Goal: Task Accomplishment & Management: Manage account settings

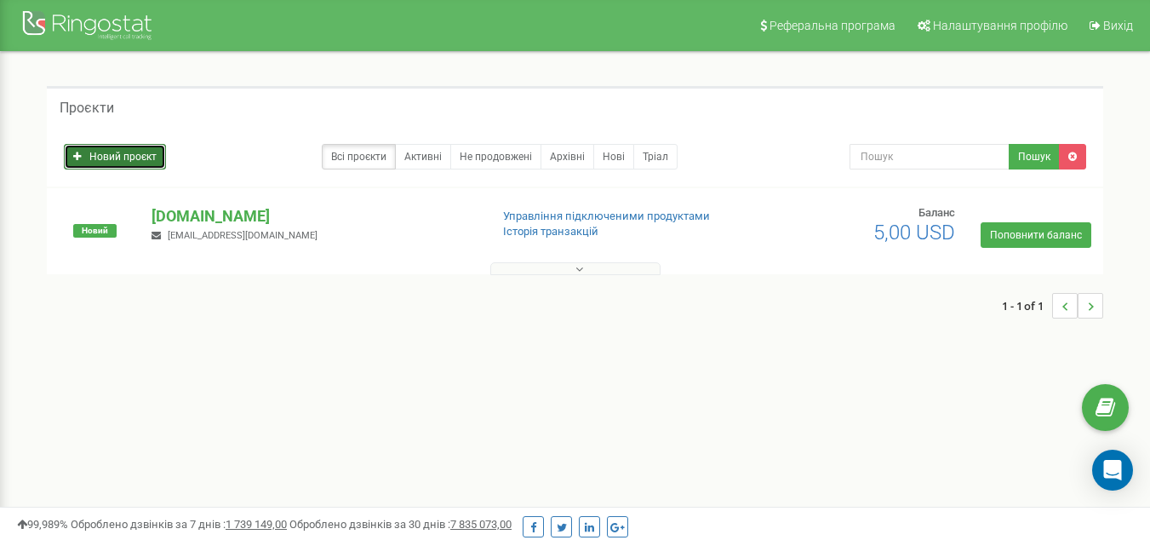
click at [133, 160] on link "Новий проєкт" at bounding box center [115, 157] width 102 height 26
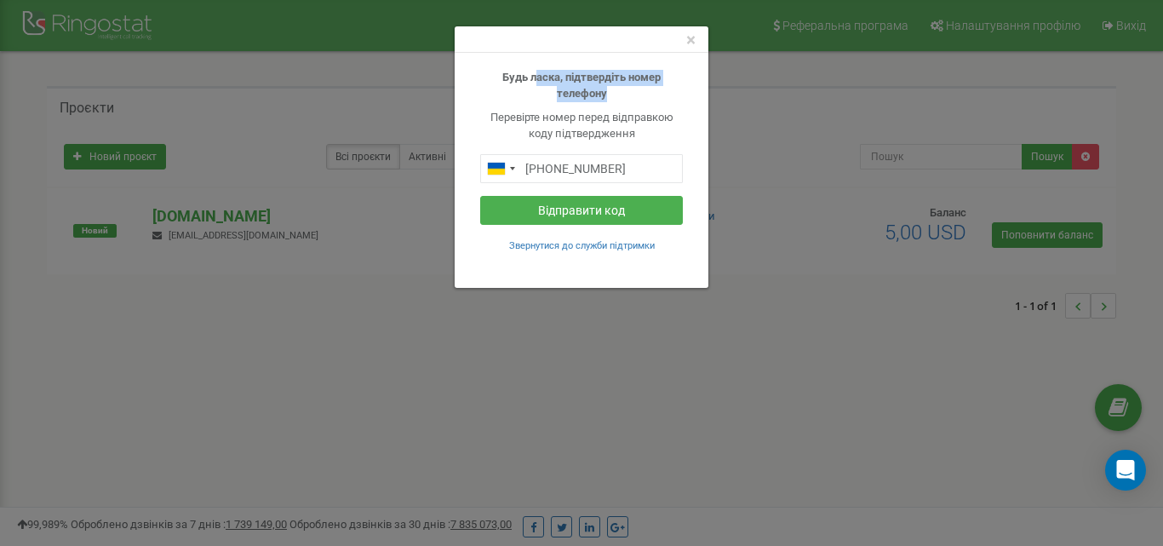
drag, startPoint x: 537, startPoint y: 74, endPoint x: 612, endPoint y: 91, distance: 76.8
click at [612, 91] on p "Будь ласка, підтвердіть номер телефону" at bounding box center [581, 86] width 203 height 32
click at [565, 212] on button "Відправити код" at bounding box center [581, 210] width 203 height 29
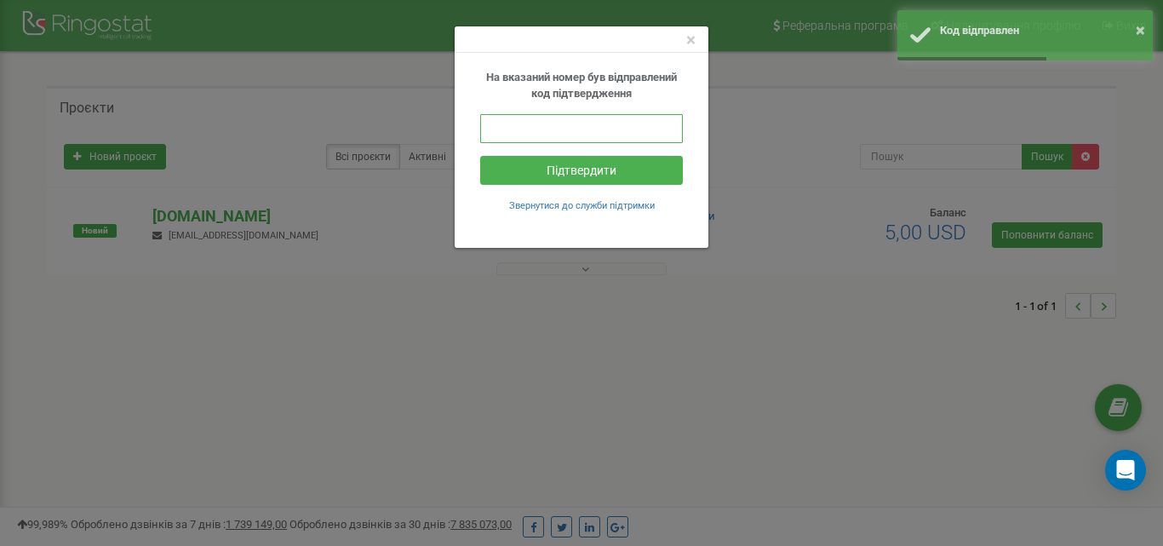
click at [507, 129] on input "text" at bounding box center [581, 128] width 203 height 29
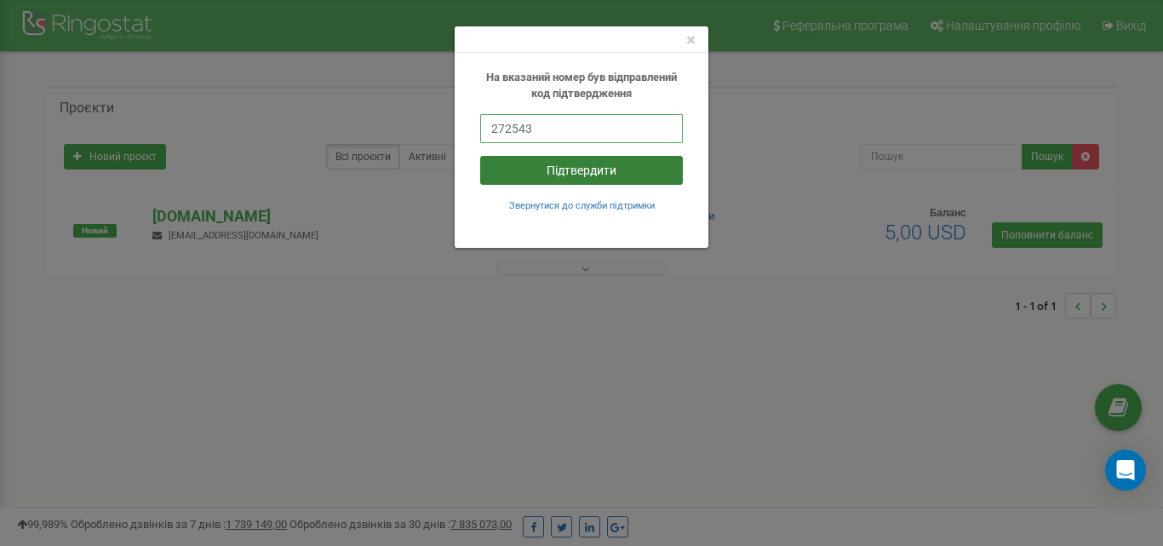
type input "272543"
click at [559, 167] on button "Підтвердити" at bounding box center [581, 170] width 203 height 29
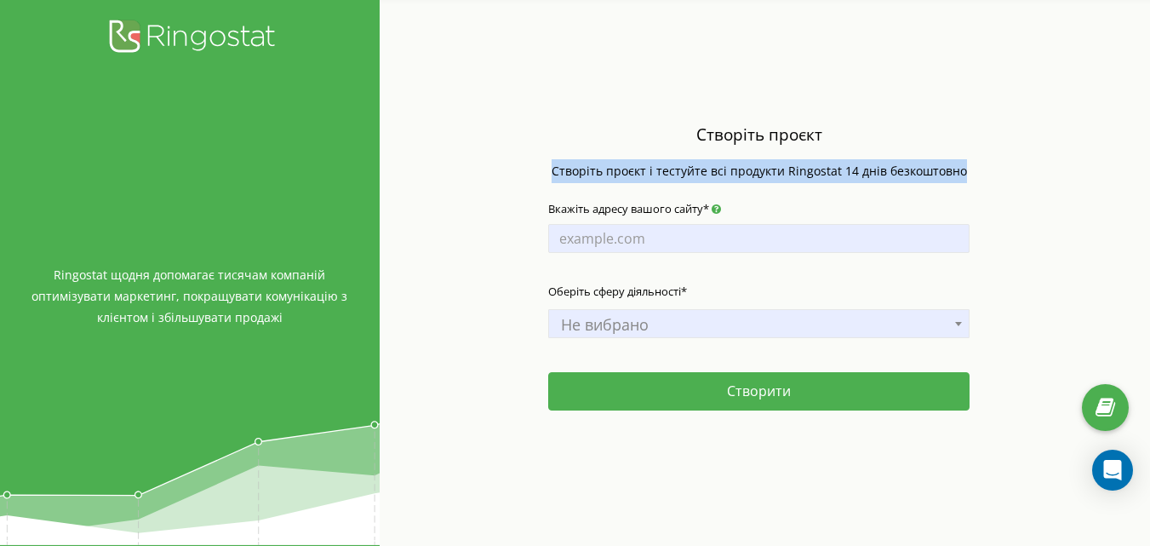
drag, startPoint x: 559, startPoint y: 170, endPoint x: 1008, endPoint y: 180, distance: 449.7
click at [972, 181] on div "Створіть проєкт Створіть проєкт і тестуйте всі продукти Ringostat 14 днів безко…" at bounding box center [760, 154] width 450 height 73
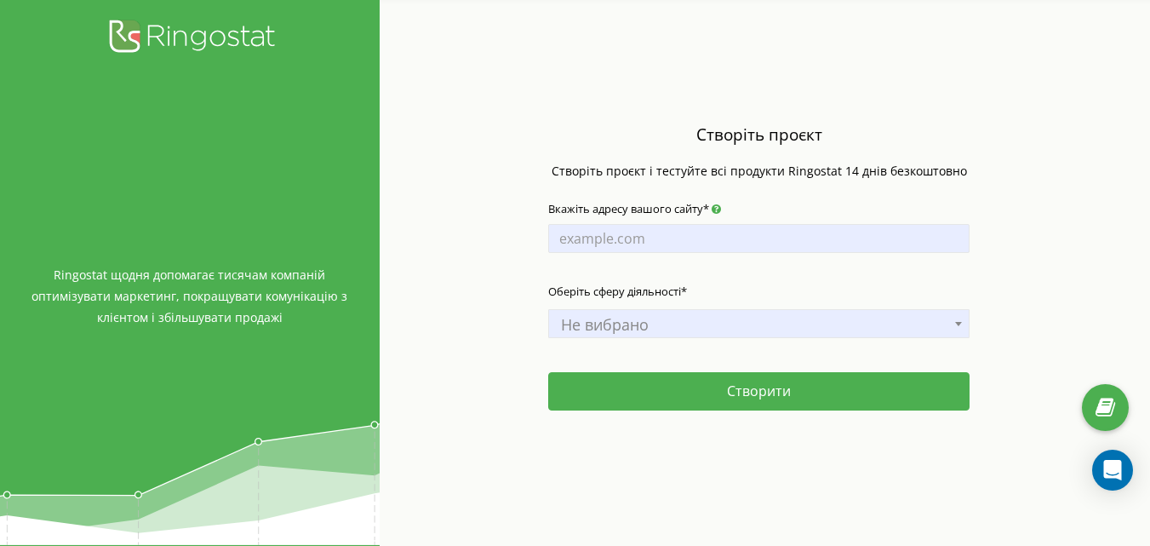
click at [1013, 180] on div "Створіть проєкт Створіть проєкт і тестуйте всі продукти Ringostat 14 днів безко…" at bounding box center [759, 273] width 759 height 546
click at [555, 233] on input "Вкажіть адресу вашого сайту*" at bounding box center [758, 238] width 421 height 29
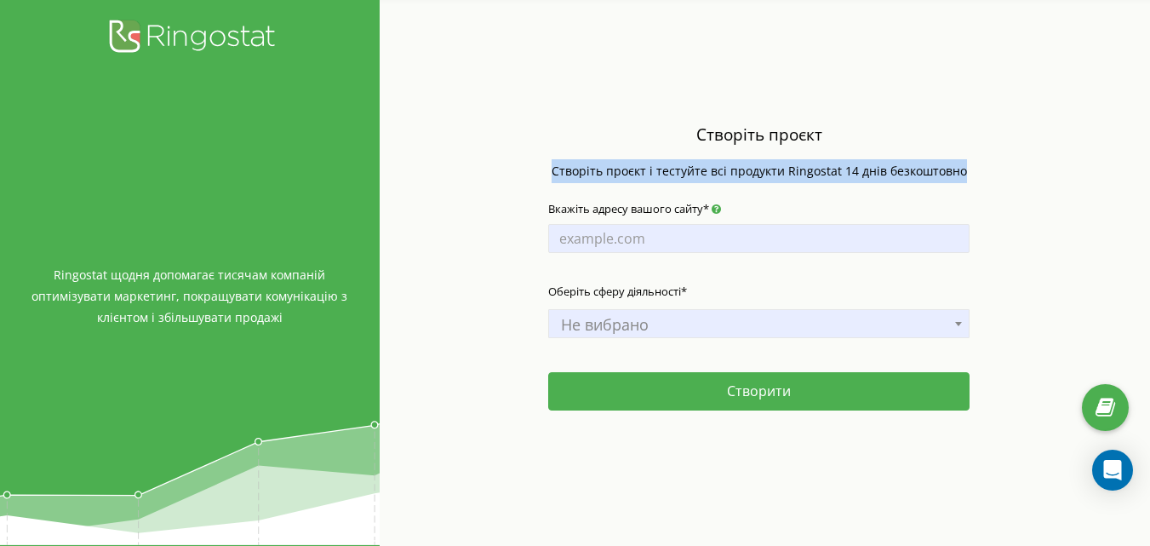
drag, startPoint x: 559, startPoint y: 174, endPoint x: 992, endPoint y: 175, distance: 433.4
click at [992, 175] on div "Створіть проєкт Створіть проєкт і тестуйте всі продукти Ringostat 14 днів безко…" at bounding box center [759, 273] width 759 height 546
click at [995, 175] on div "Створіть проєкт Створіть проєкт і тестуйте всі продукти Ringostat 14 днів безко…" at bounding box center [759, 273] width 759 height 546
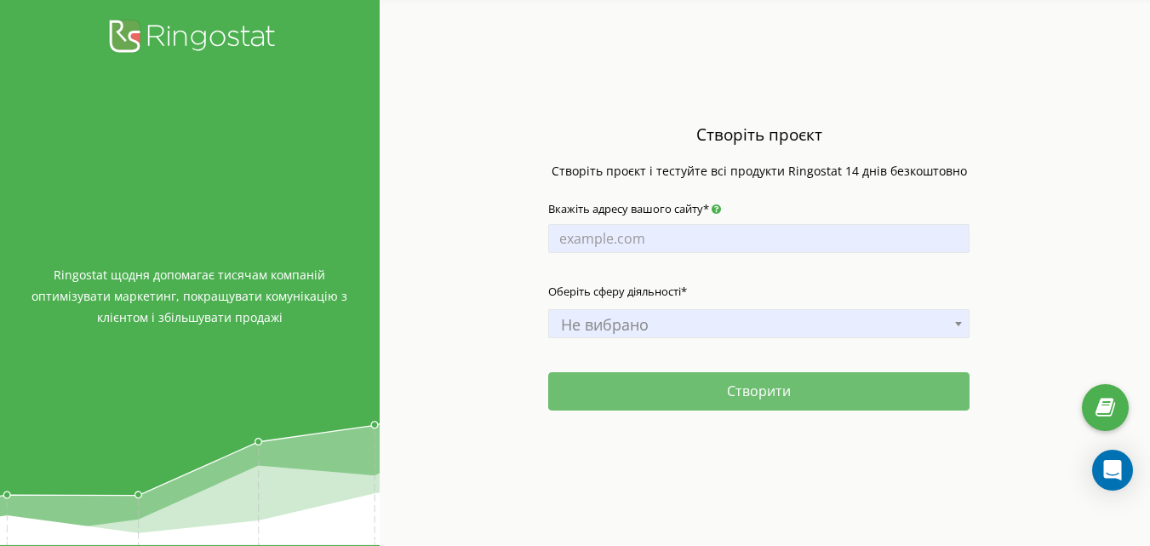
click at [757, 392] on button "Створити" at bounding box center [758, 391] width 421 height 38
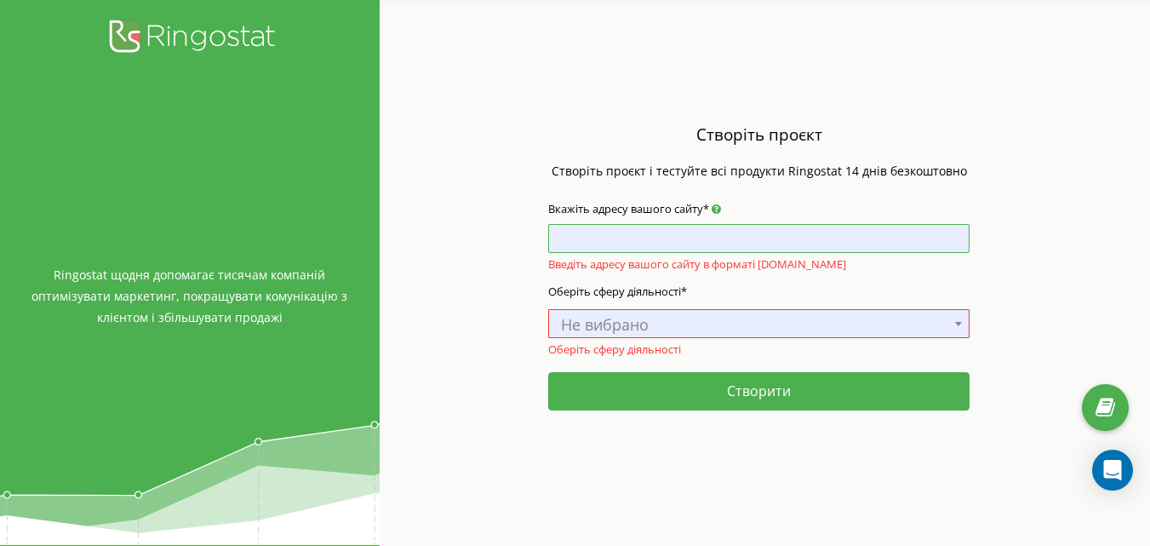
click at [563, 235] on input "Вкажіть адресу вашого сайту*" at bounding box center [758, 238] width 421 height 29
paste input "[DOMAIN_NAME]"
type input "[DOMAIN_NAME]"
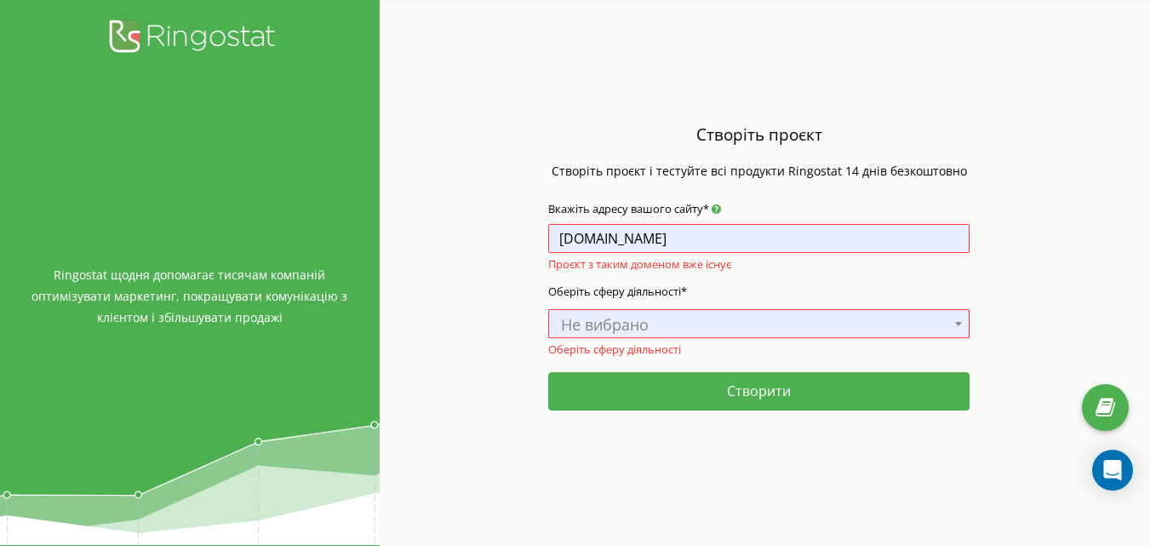
click at [569, 316] on span "Не вибрано" at bounding box center [759, 324] width 410 height 24
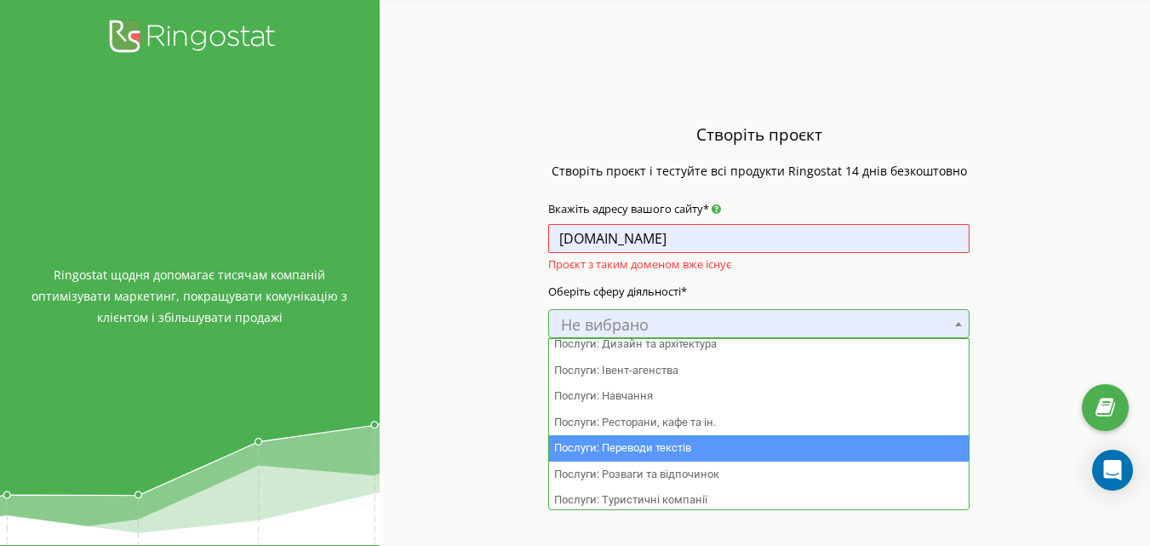
scroll to position [1290, 0]
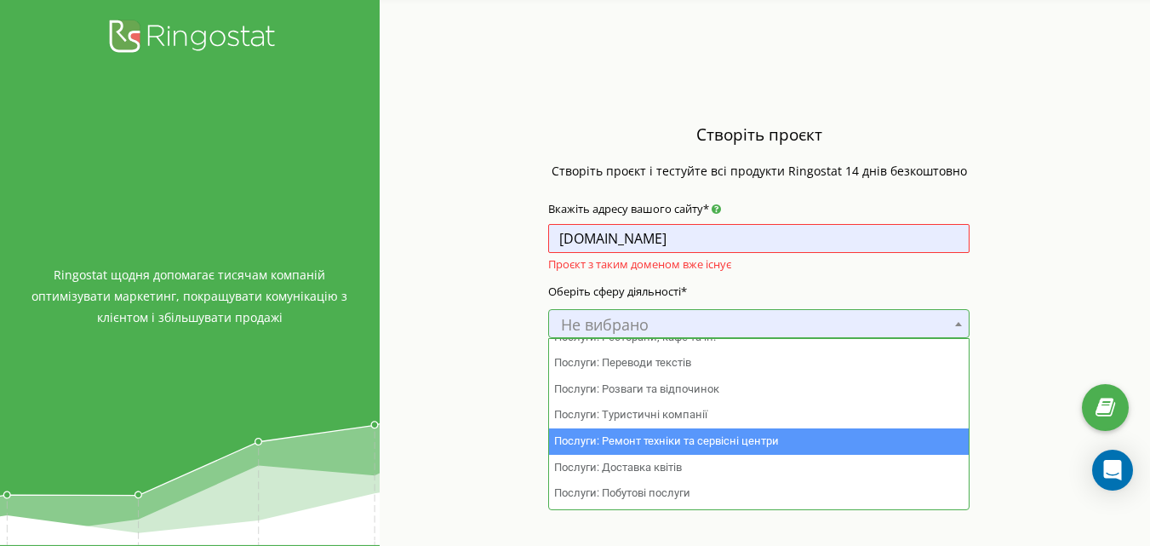
select select "53"
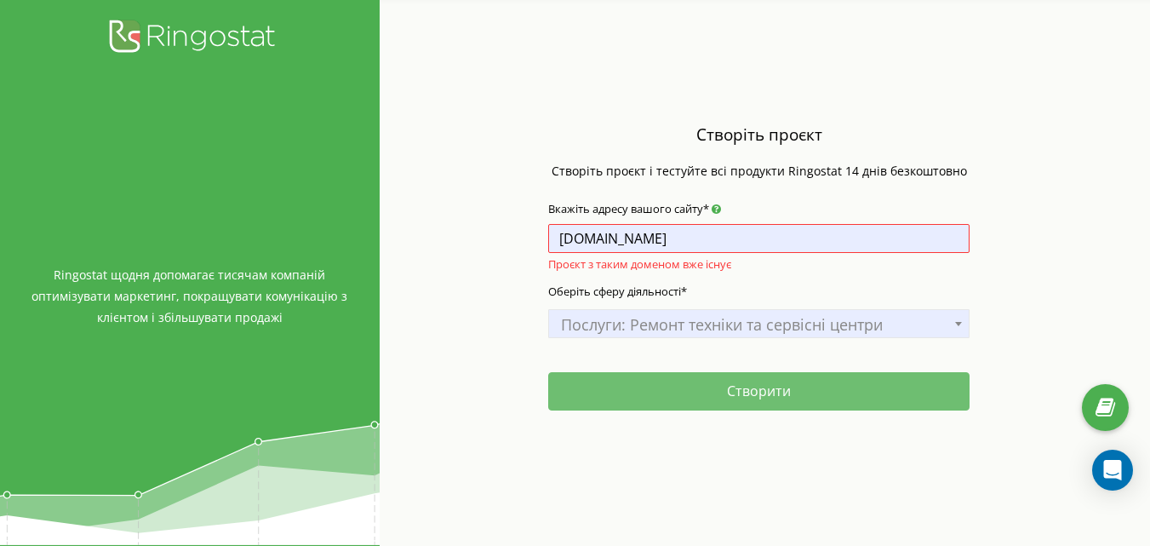
click at [752, 386] on button "Створити" at bounding box center [758, 391] width 421 height 38
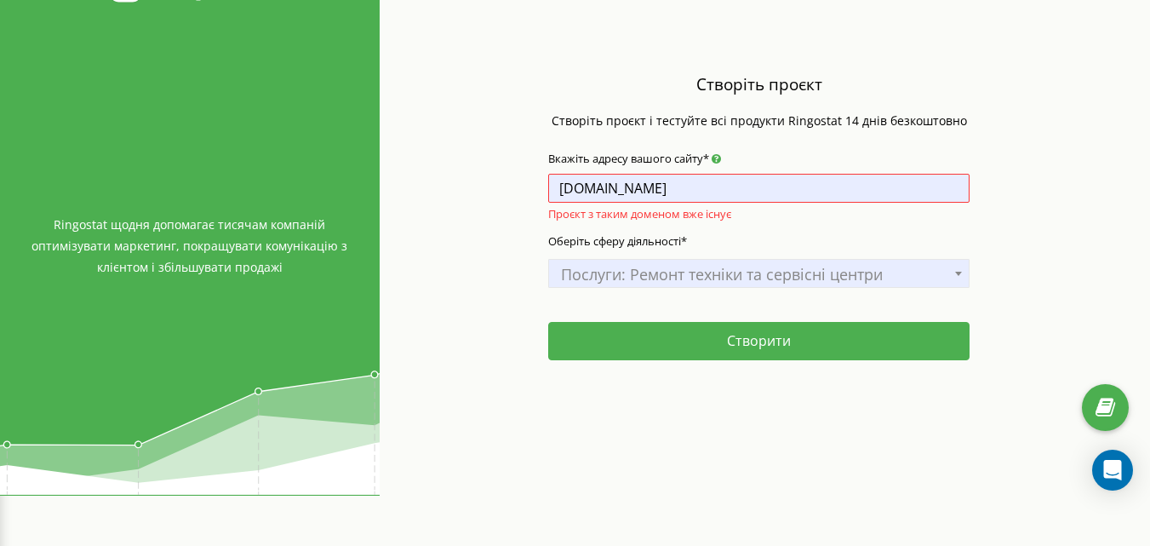
scroll to position [0, 0]
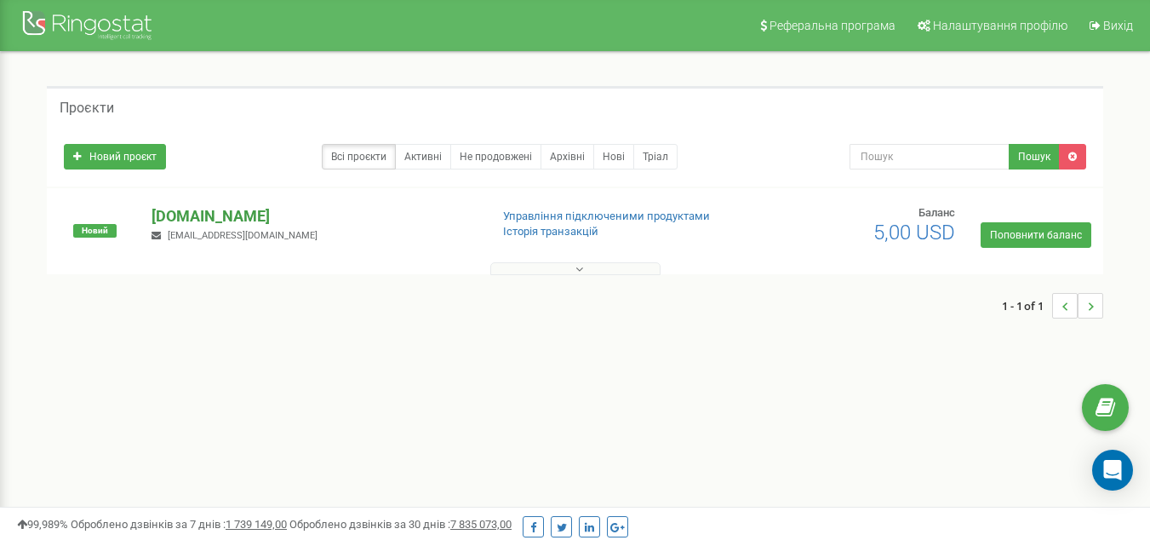
click at [188, 212] on p "[DOMAIN_NAME]" at bounding box center [314, 216] width 324 height 22
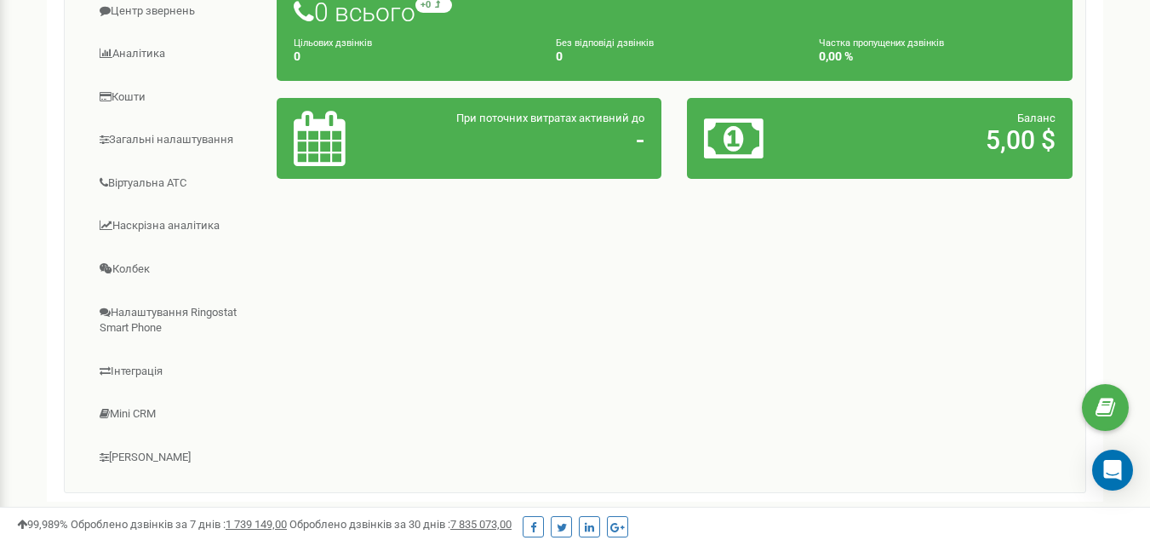
scroll to position [426, 0]
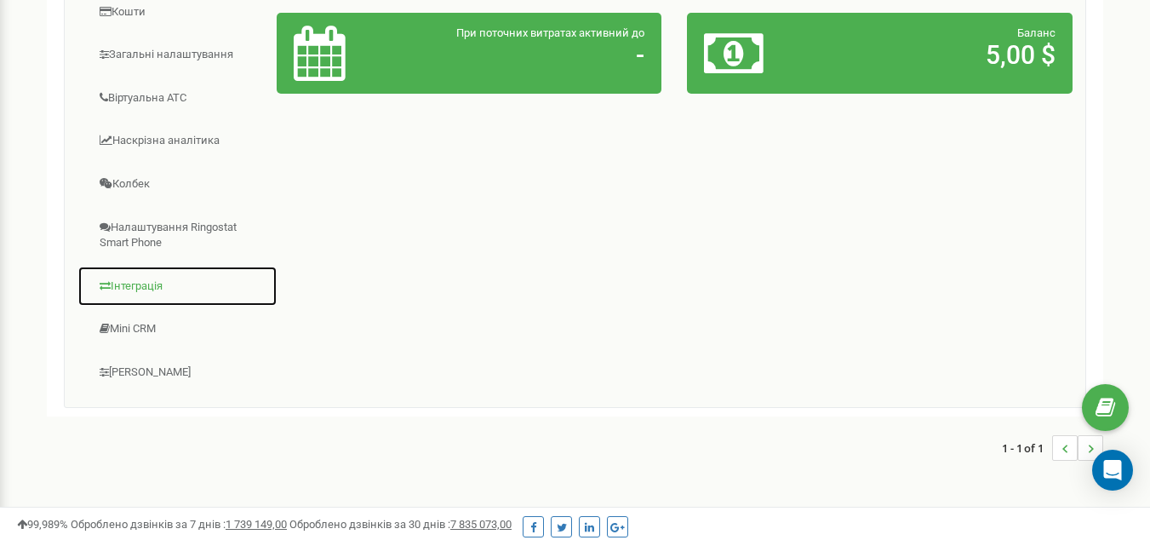
click at [133, 279] on link "Інтеграція" at bounding box center [177, 287] width 200 height 42
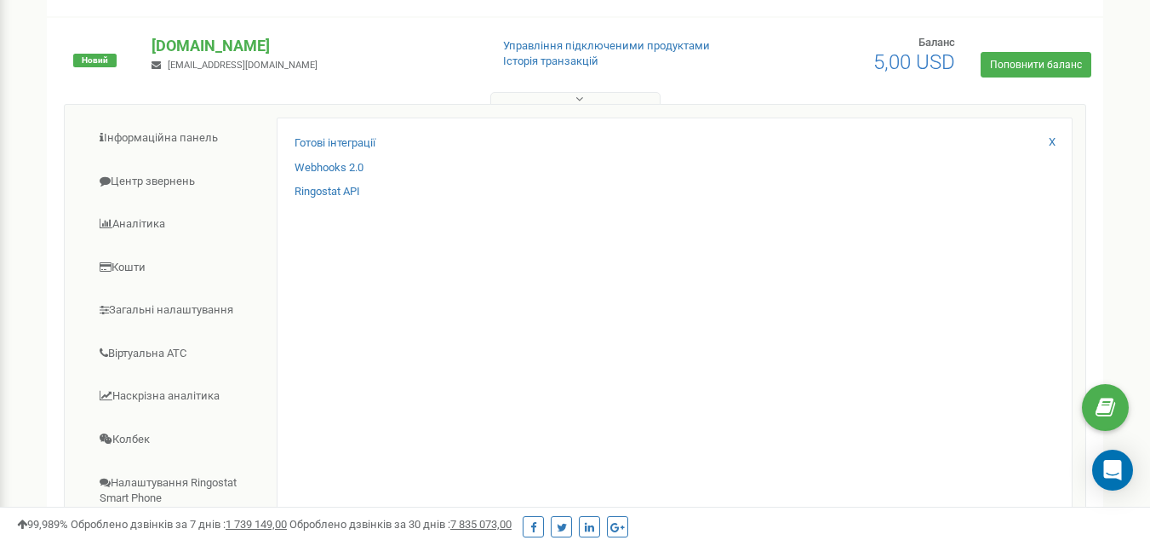
scroll to position [85, 0]
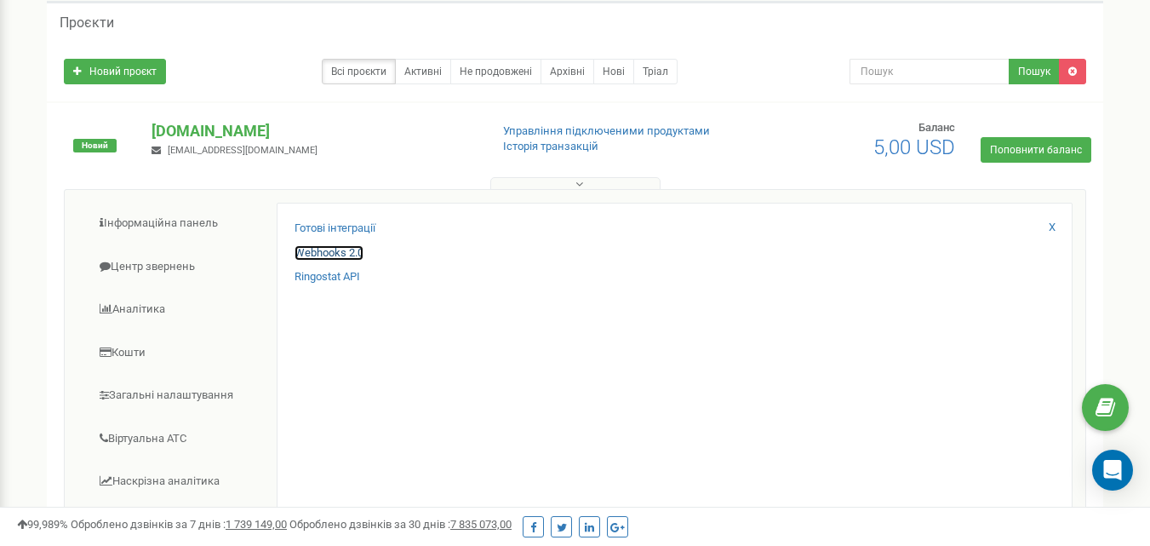
click at [324, 252] on link "Webhooks 2.0" at bounding box center [329, 253] width 69 height 16
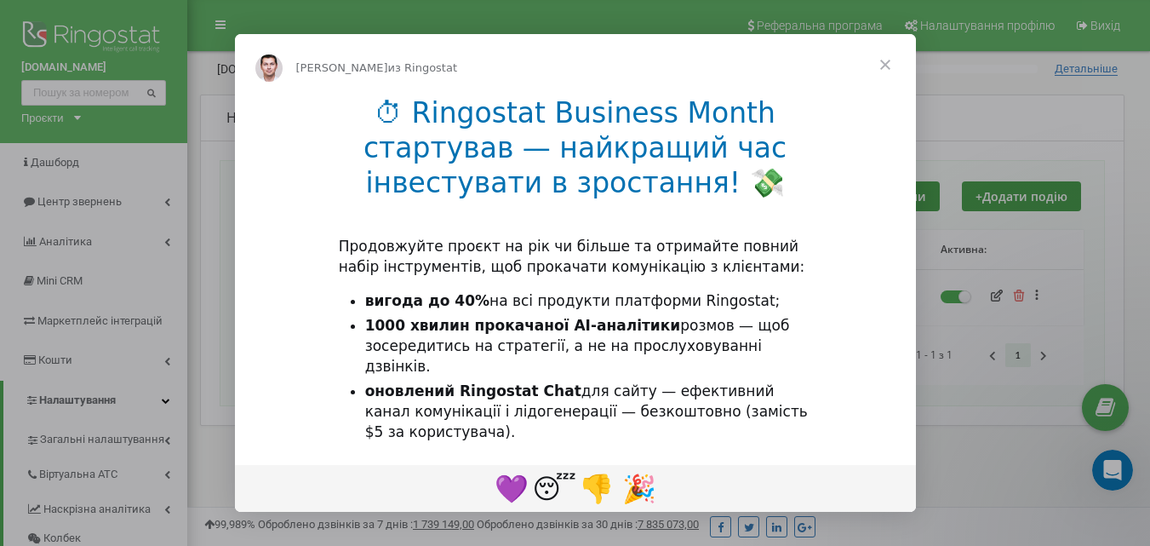
click at [884, 65] on span "Закрыть" at bounding box center [885, 64] width 61 height 61
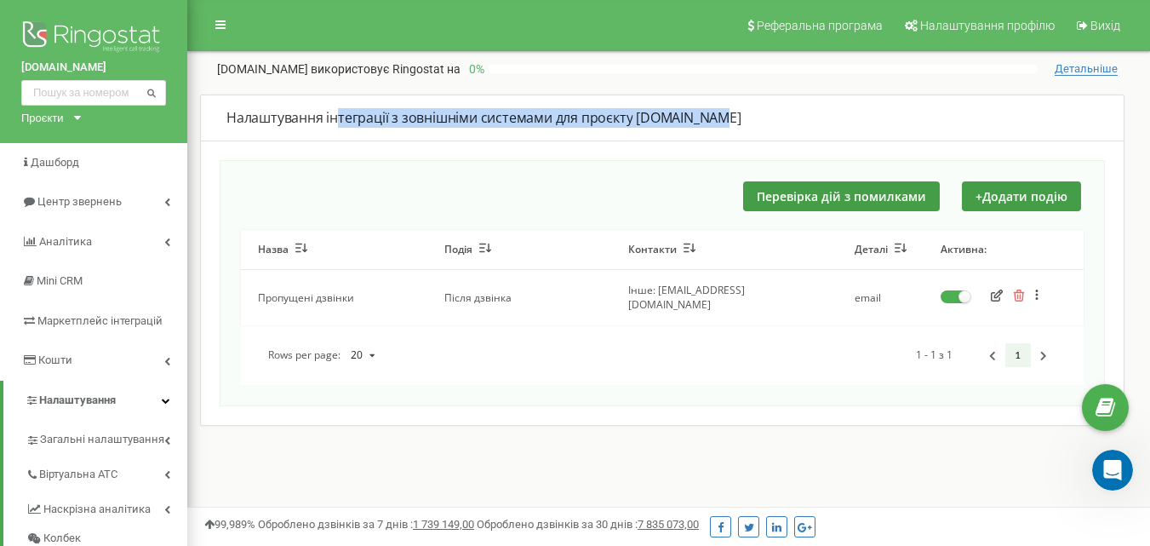
drag, startPoint x: 368, startPoint y: 117, endPoint x: 754, endPoint y: 123, distance: 385.7
click at [754, 123] on div "Налаштування інтеграції з зовнішніми системами для проєкту profitag.ua" at bounding box center [662, 118] width 872 height 20
click at [806, 122] on div "Налаштування інтеграції з зовнішніми системами для проєкту profitag.ua" at bounding box center [662, 118] width 872 height 20
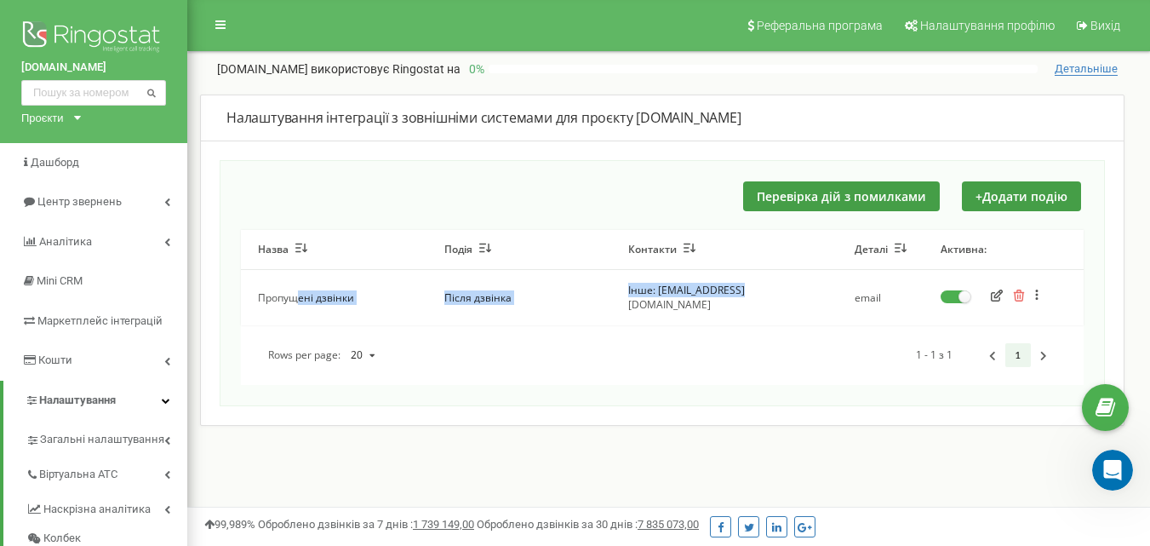
drag, startPoint x: 300, startPoint y: 290, endPoint x: 782, endPoint y: 299, distance: 482.8
click at [782, 299] on tr "Пропущені дзвінки Після дзвінка Інше: 911@profitag.ua email Зробити копію Перен…" at bounding box center [662, 297] width 843 height 55
click at [378, 345] on icon at bounding box center [371, 355] width 21 height 26
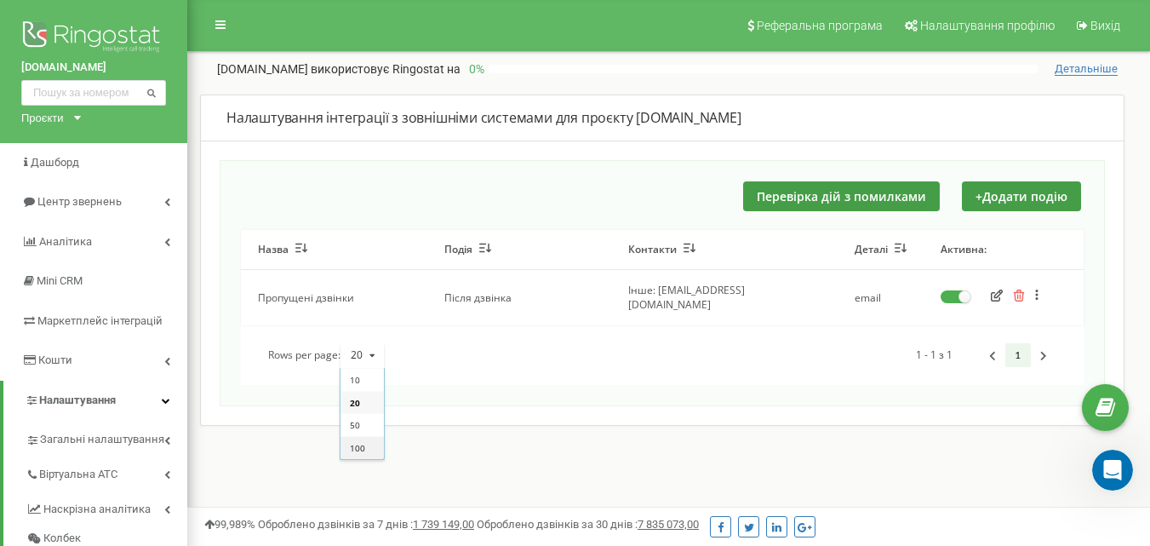
click at [361, 442] on span "100" at bounding box center [357, 448] width 15 height 12
click at [1037, 289] on icon at bounding box center [1037, 295] width 3 height 12
click at [556, 342] on div "Rows per page: 100 10 20 50 100 1 - 1 з 1 1" at bounding box center [662, 355] width 843 height 26
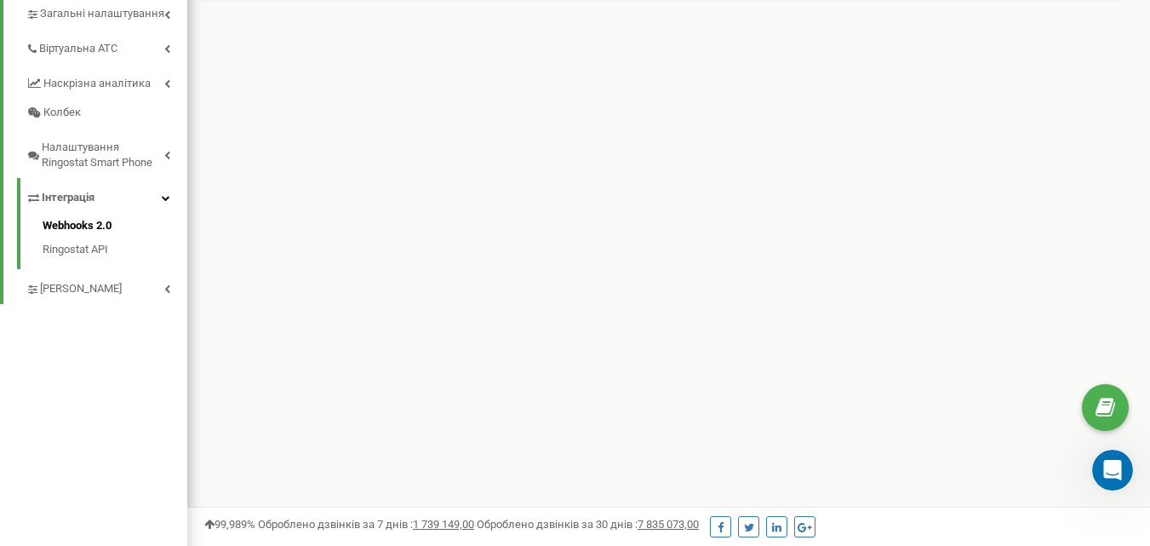
scroll to position [476, 0]
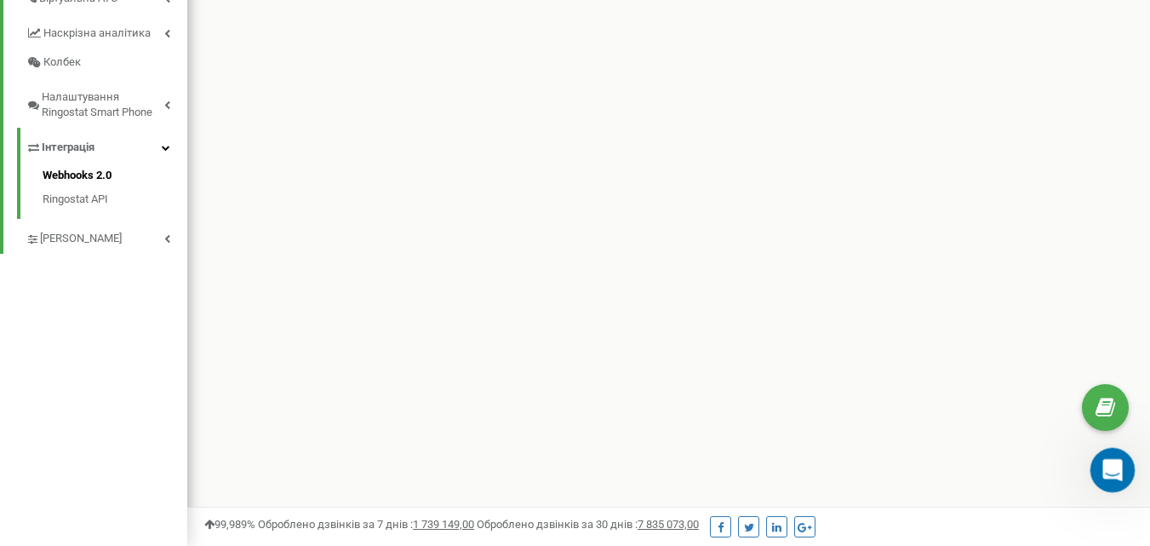
click at [1104, 469] on icon "Открыть службу сообщений Intercom" at bounding box center [1111, 468] width 28 height 28
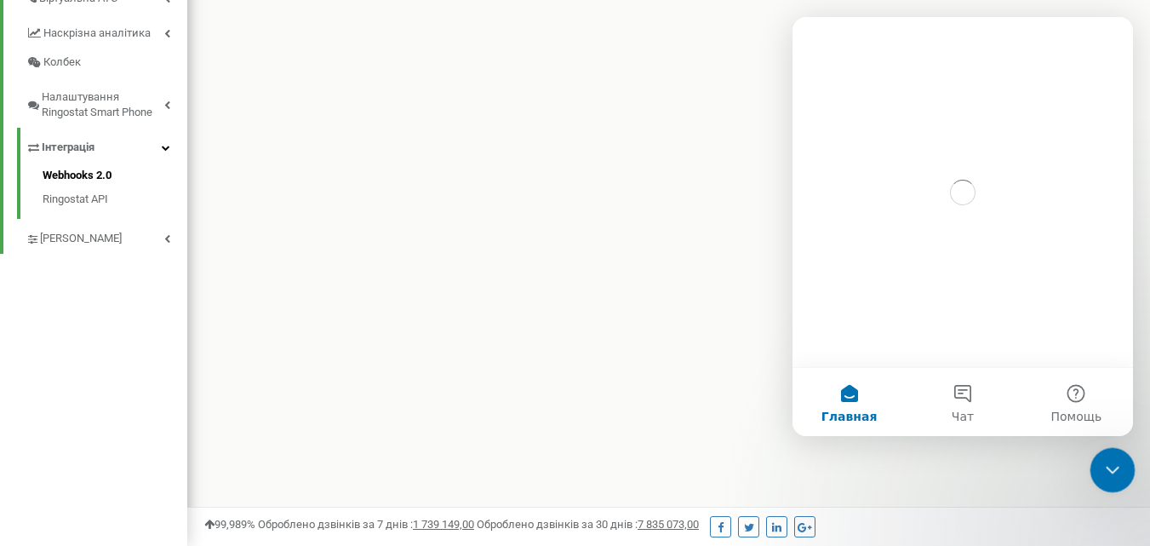
scroll to position [0, 0]
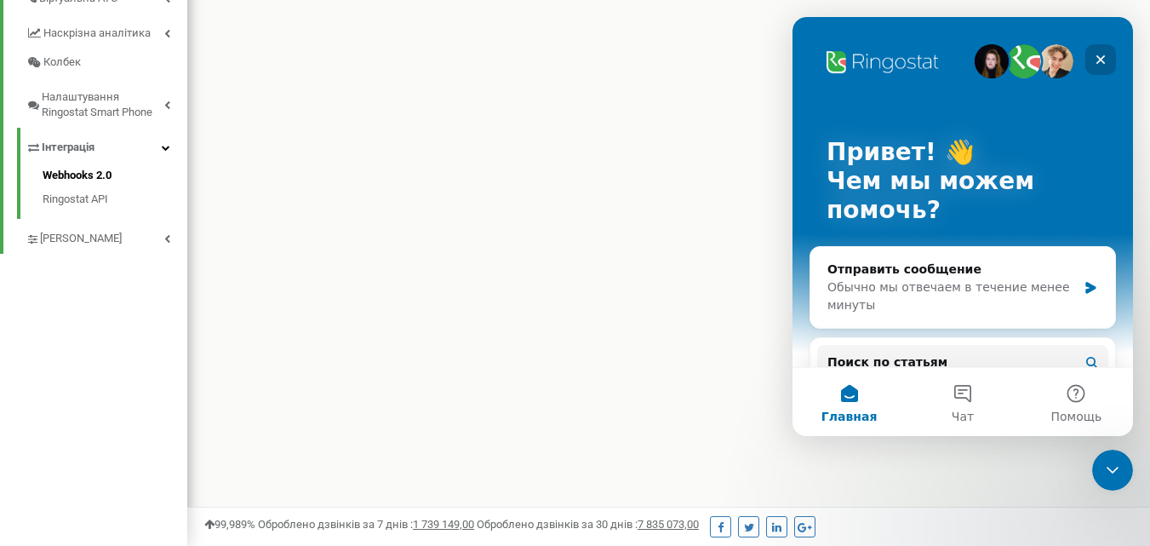
click at [1098, 55] on icon "Закрыть" at bounding box center [1101, 60] width 14 height 14
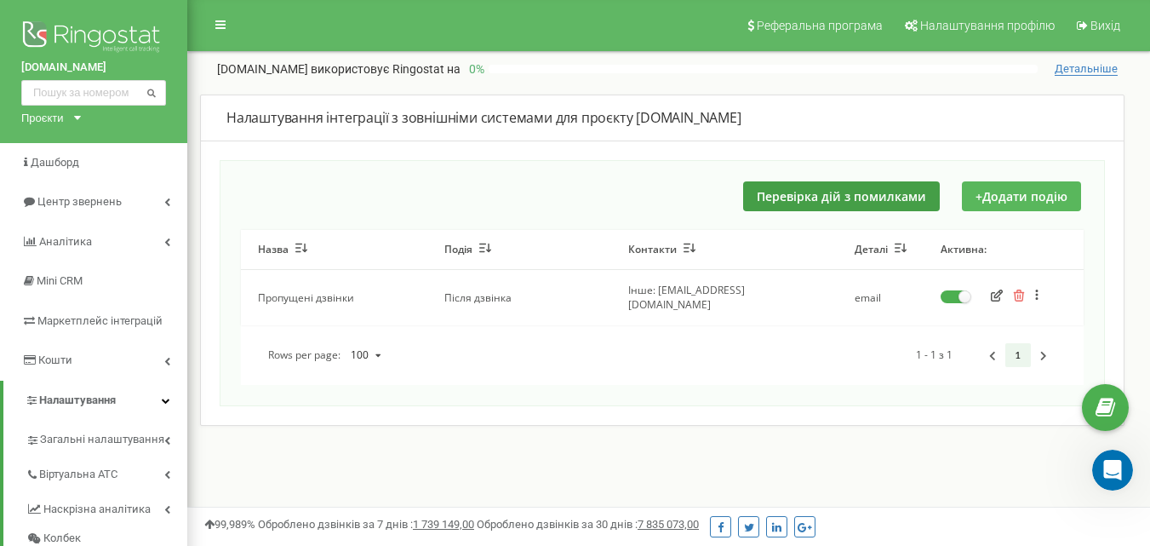
click at [1029, 193] on button "+ Додати подію" at bounding box center [1021, 196] width 119 height 30
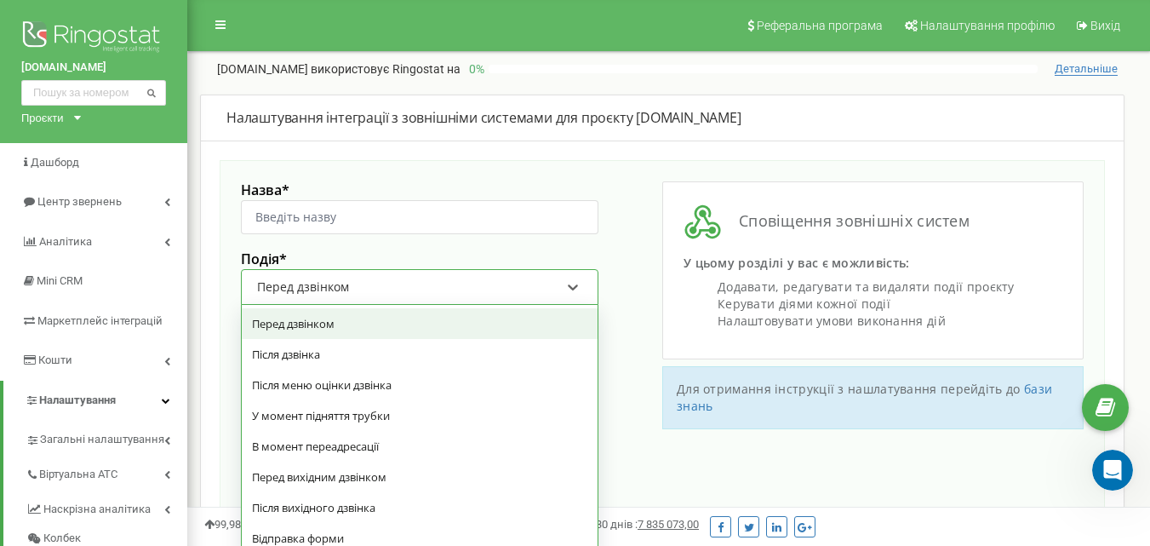
scroll to position [15, 0]
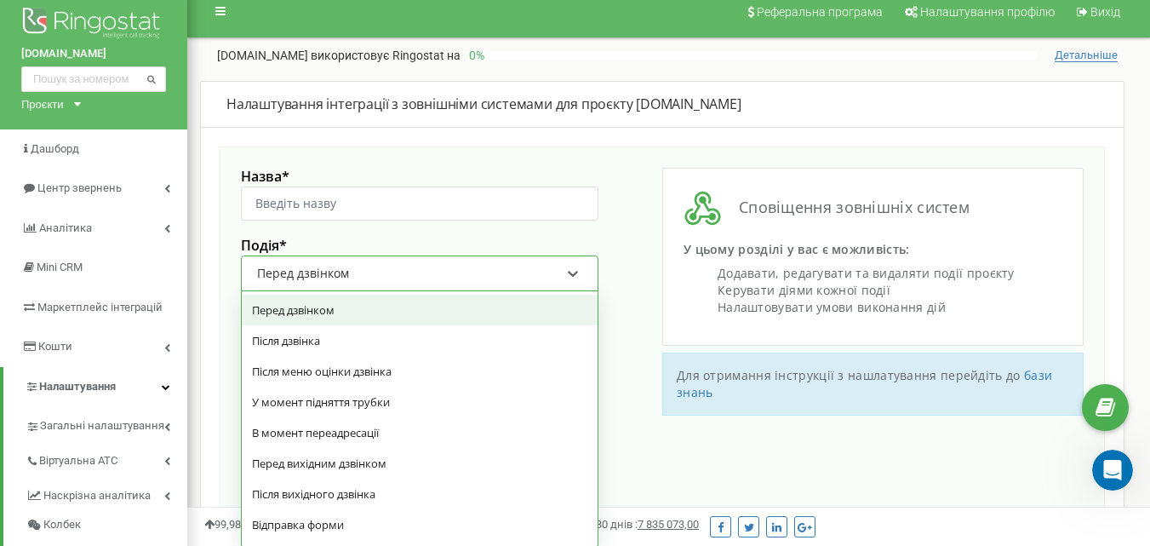
click at [358, 285] on div "Перед дзвінком" at bounding box center [408, 273] width 307 height 29
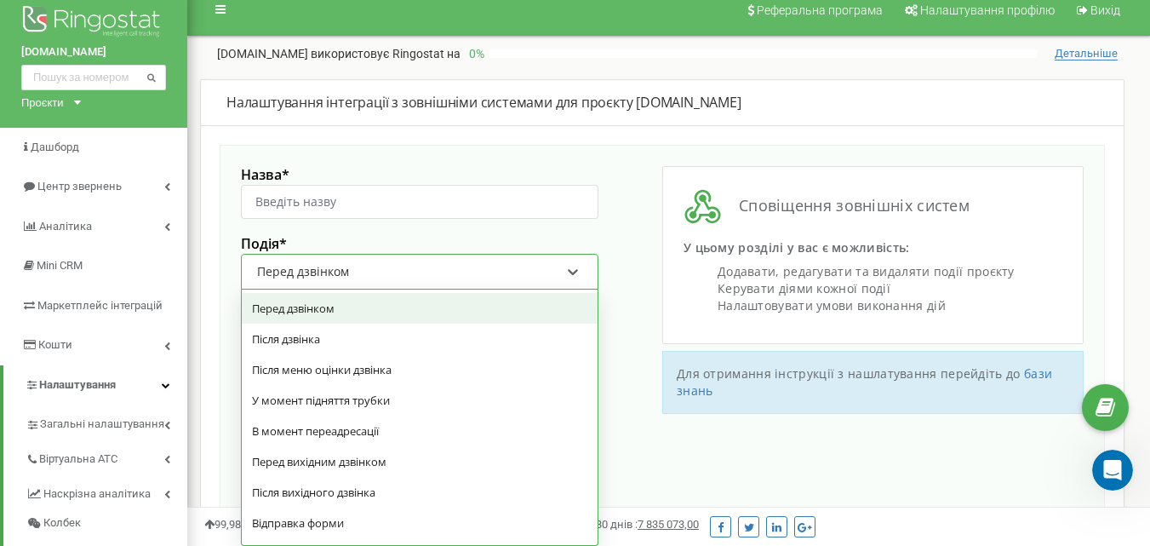
click at [364, 278] on div "Перед дзвінком" at bounding box center [408, 271] width 307 height 29
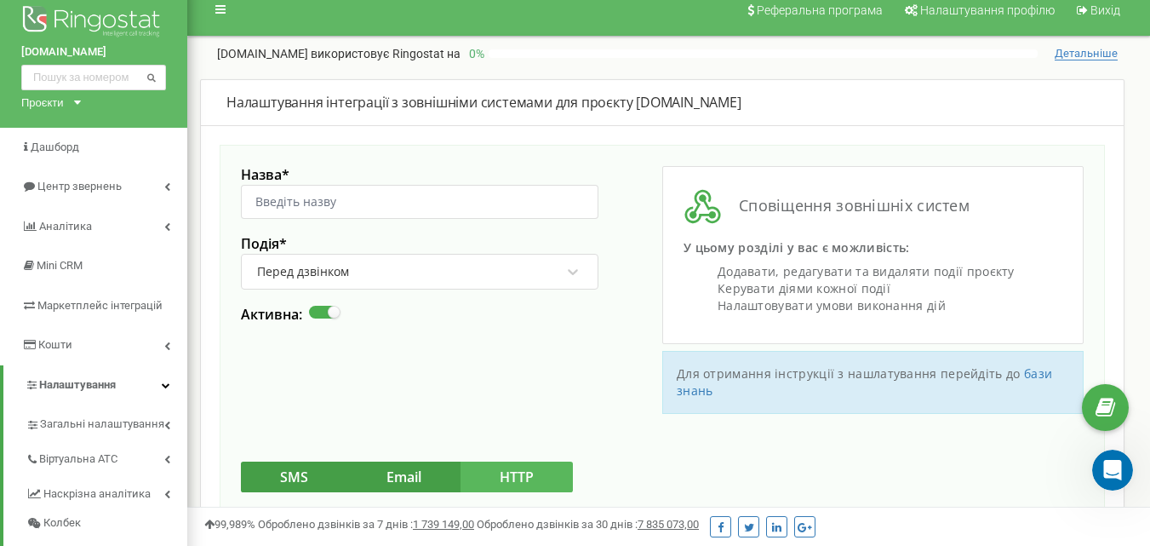
click at [361, 231] on div at bounding box center [420, 227] width 358 height 16
drag, startPoint x: 294, startPoint y: 186, endPoint x: 294, endPoint y: 197, distance: 11.1
click at [294, 189] on input "Назва *" at bounding box center [420, 202] width 358 height 34
type input "Telegram_missed_calls_alert"
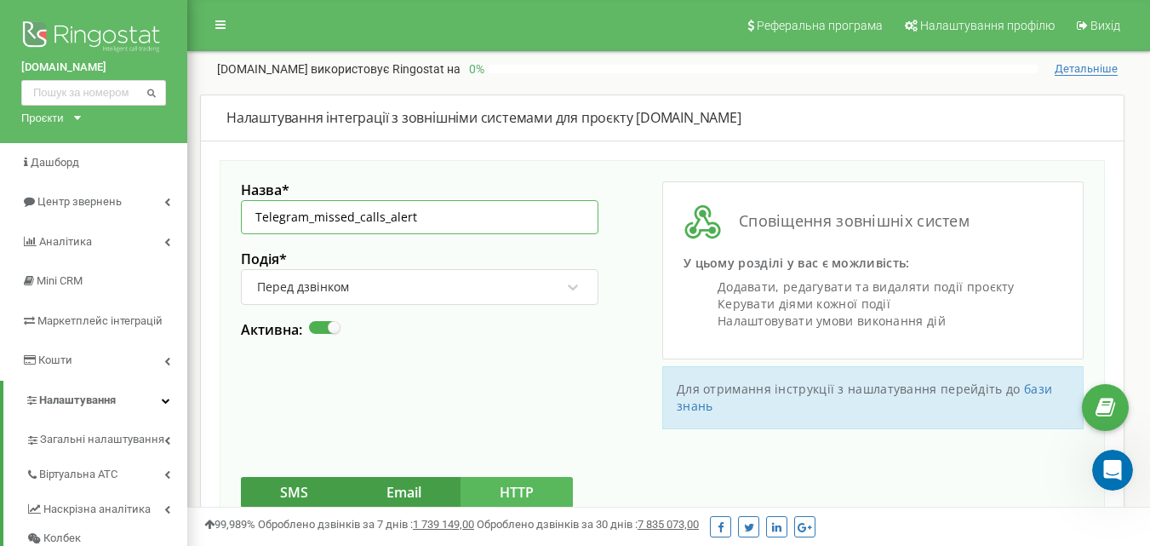
scroll to position [85, 0]
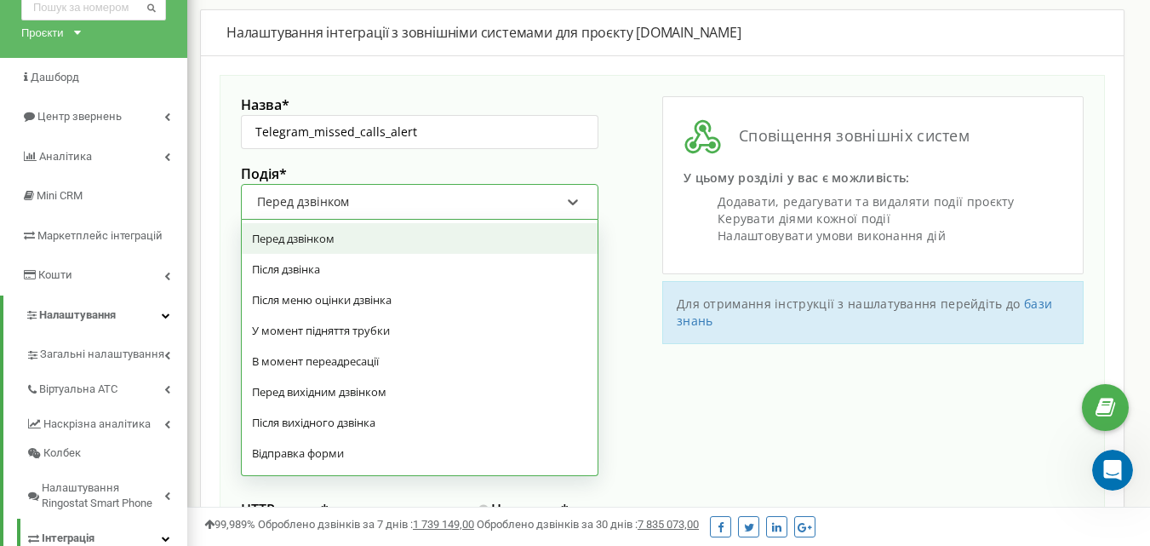
click at [334, 201] on div "Перед дзвінком" at bounding box center [303, 200] width 92 height 15
click at [295, 240] on div "Перед дзвінком" at bounding box center [420, 238] width 356 height 31
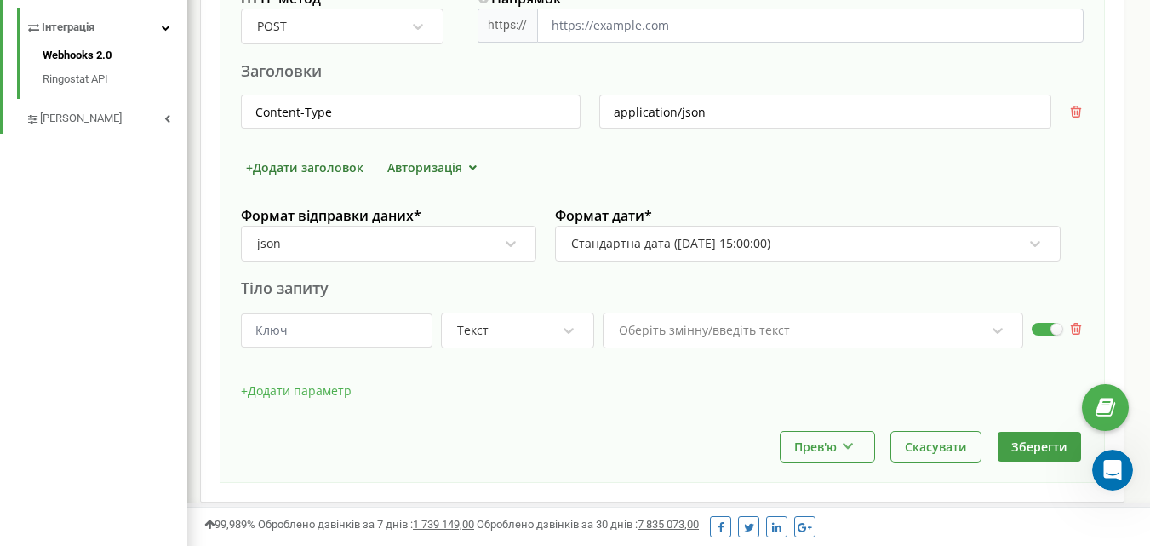
scroll to position [341, 0]
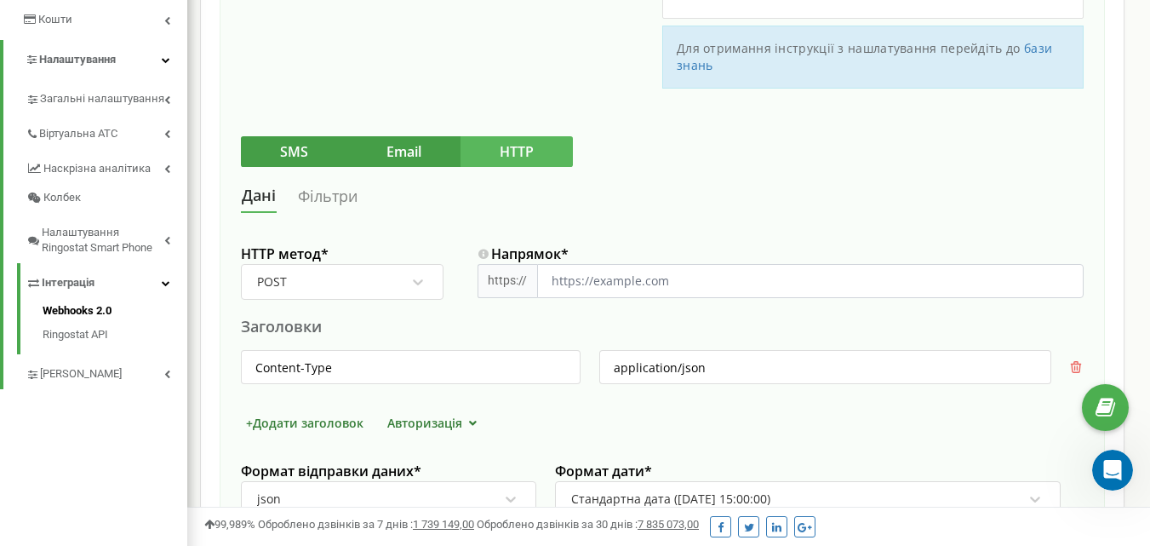
click at [327, 199] on link "Фільтри" at bounding box center [327, 197] width 61 height 32
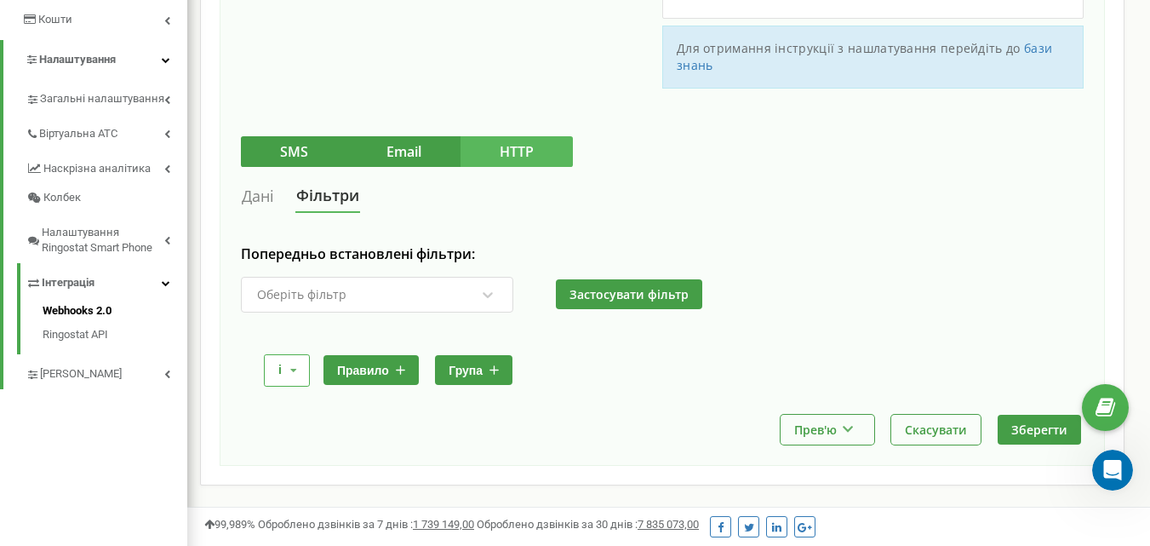
click at [252, 197] on link "Дані" at bounding box center [258, 197] width 34 height 32
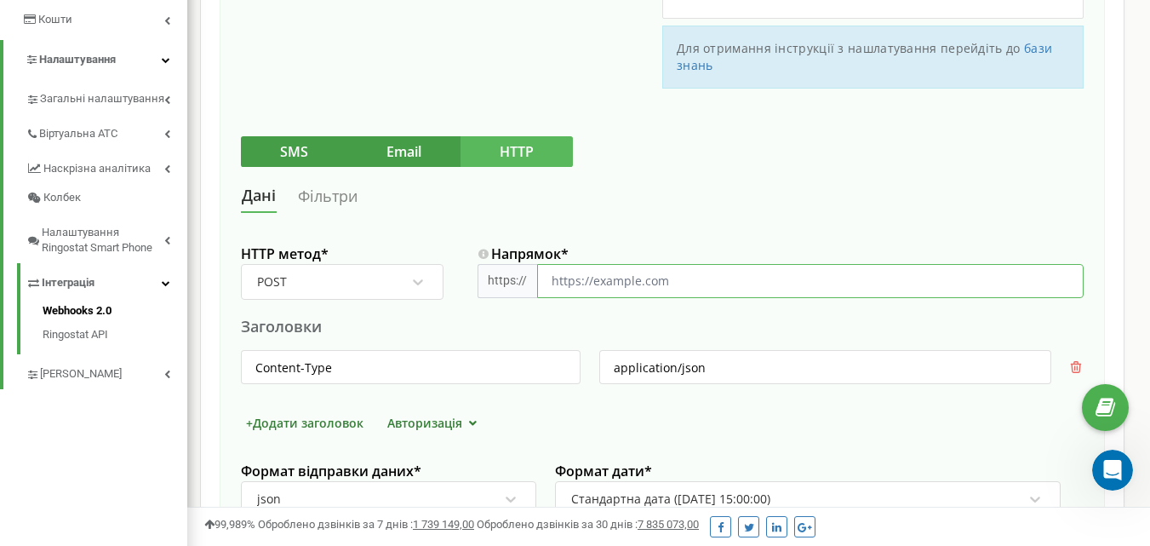
click at [549, 284] on input "Напрямок *" at bounding box center [810, 281] width 547 height 34
drag, startPoint x: 589, startPoint y: 279, endPoint x: 544, endPoint y: 280, distance: 45.1
click at [544, 280] on input "https://script.google.com/u/0/home/projects/1eyjjCUHHWe5FPwnlnStl2B0XzT9aqlY-2Q…" at bounding box center [810, 281] width 547 height 34
type input "script.google.com/u/0/home/projects/1eyjjCUHHWe5FPwnlnStl2B0XzT9aqlY-2QKWrW4lSS…"
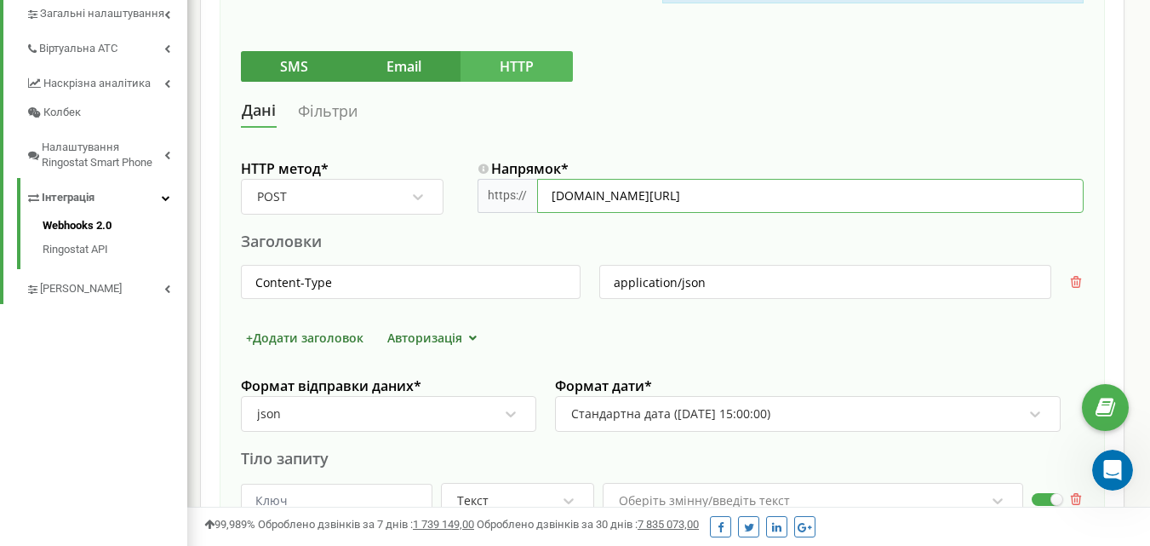
scroll to position [511, 0]
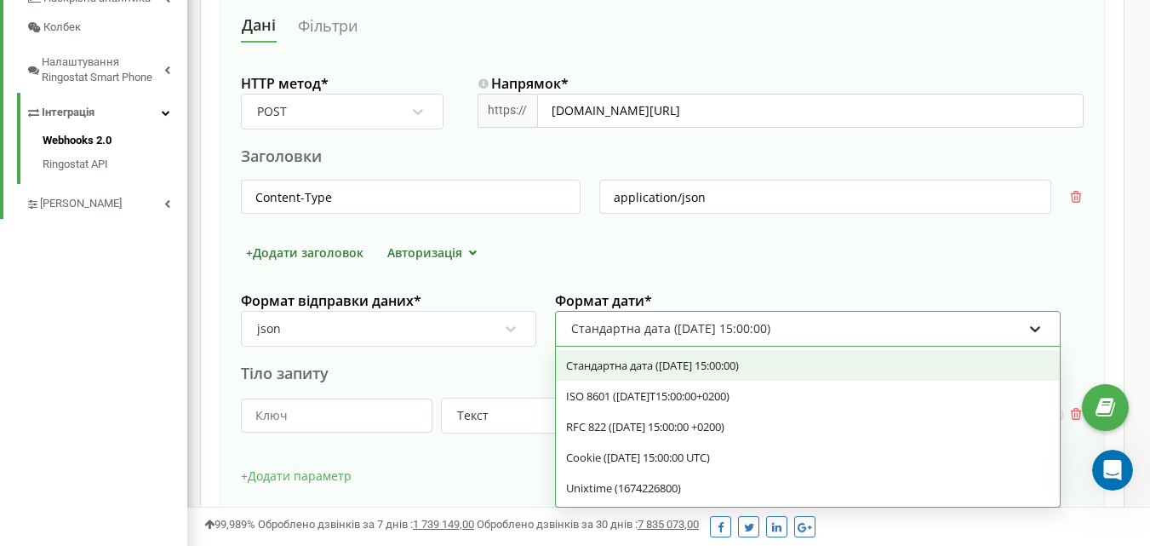
click at [1031, 324] on icon at bounding box center [1035, 328] width 17 height 17
click at [800, 238] on div "HTTP метод * POST Напрямок * https:// script.google.com/u/0/home/projects/1eyjj…" at bounding box center [662, 290] width 843 height 453
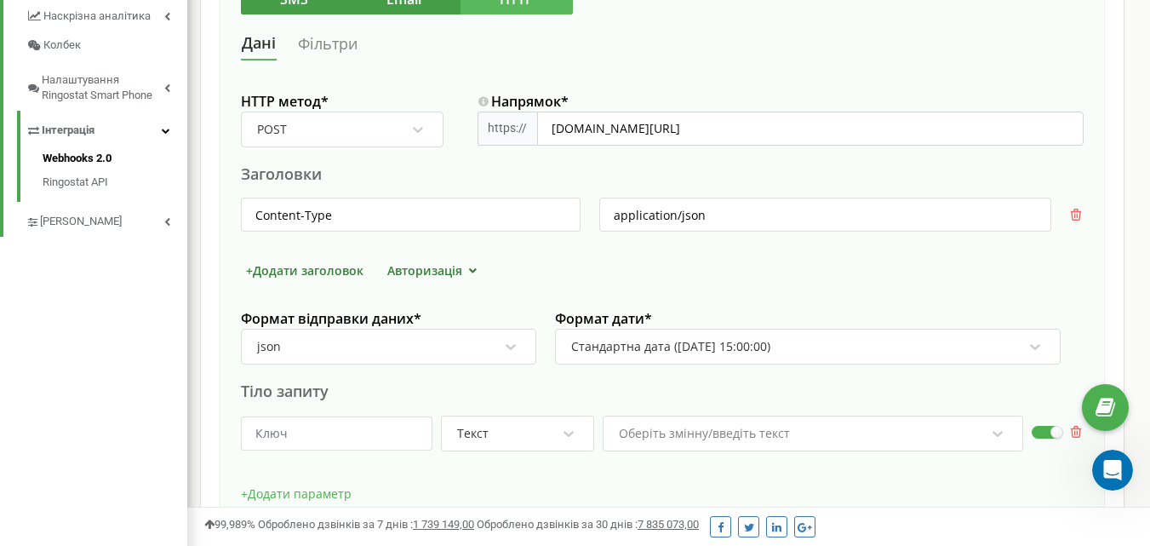
scroll to position [323, 0]
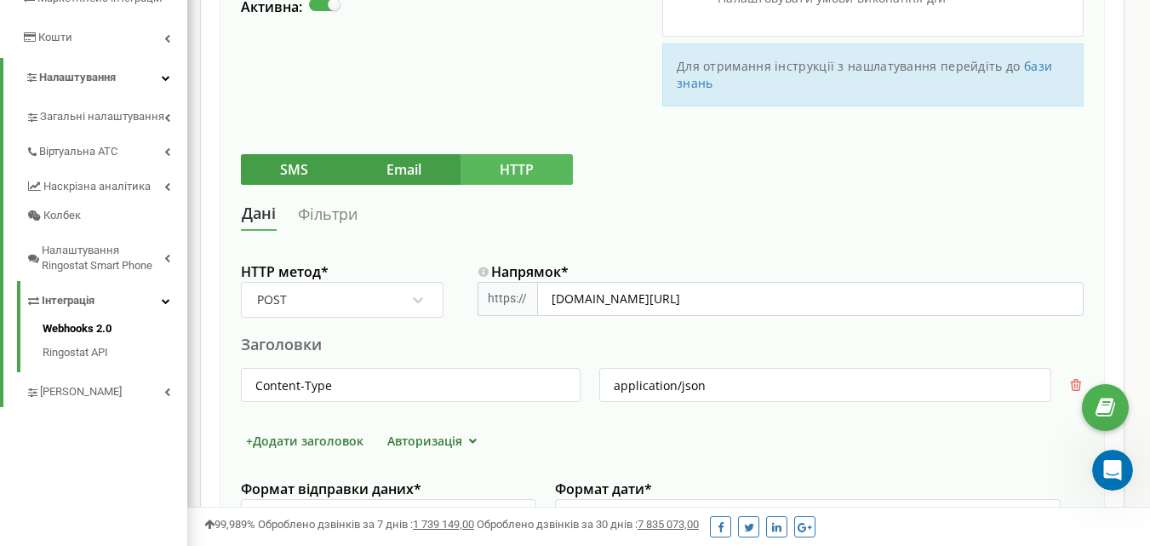
click at [507, 166] on button "HTTP" at bounding box center [517, 169] width 112 height 31
click at [414, 170] on button "Email" at bounding box center [403, 169] width 113 height 31
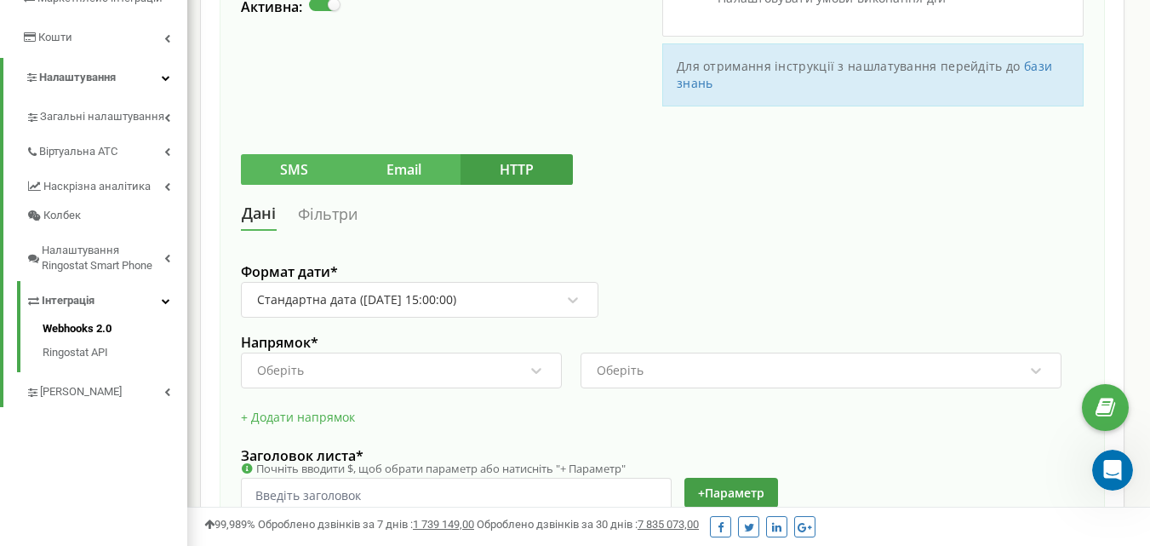
click at [289, 171] on button "SMS" at bounding box center [294, 169] width 106 height 31
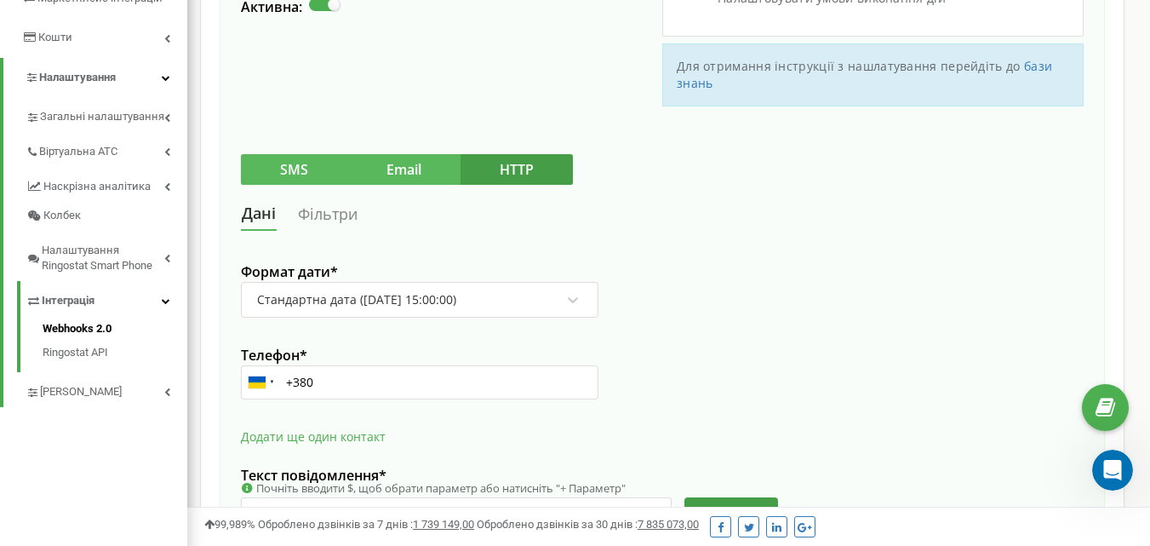
click at [395, 173] on button "Email" at bounding box center [403, 169] width 113 height 31
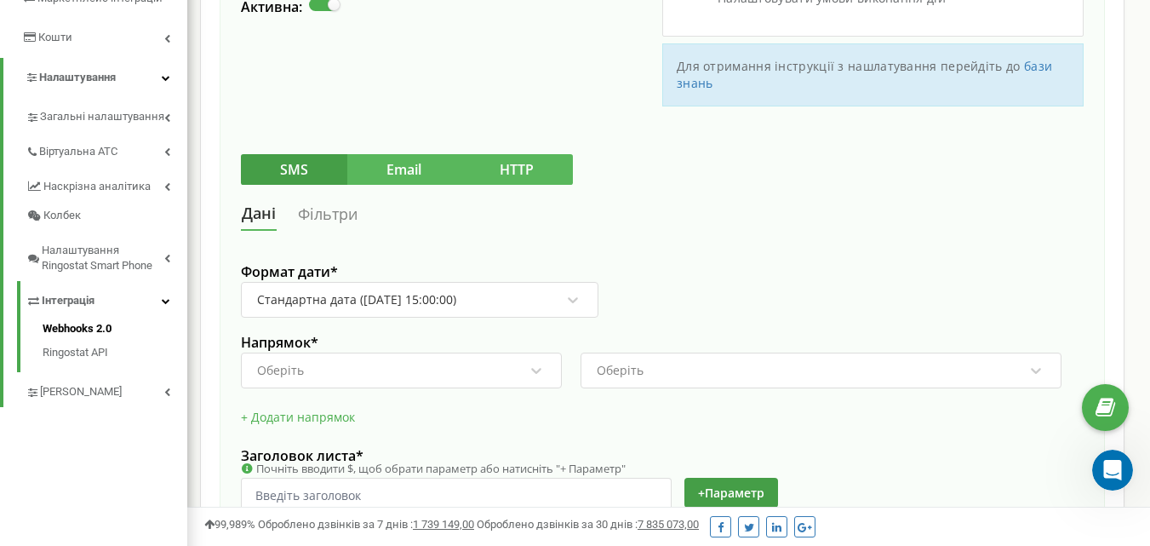
click at [513, 168] on button "HTTP" at bounding box center [517, 169] width 112 height 31
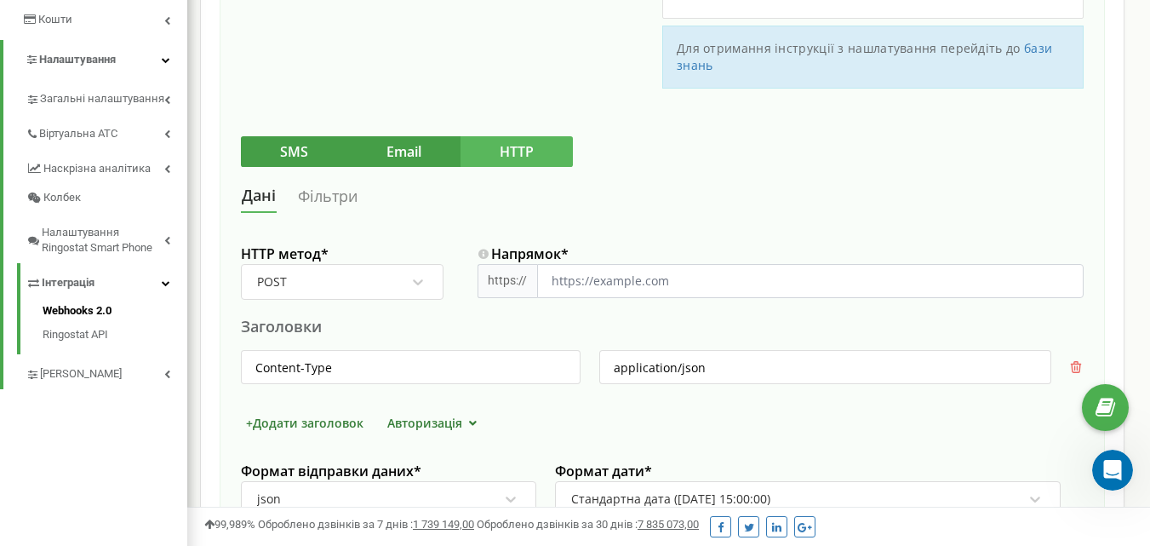
scroll to position [255, 0]
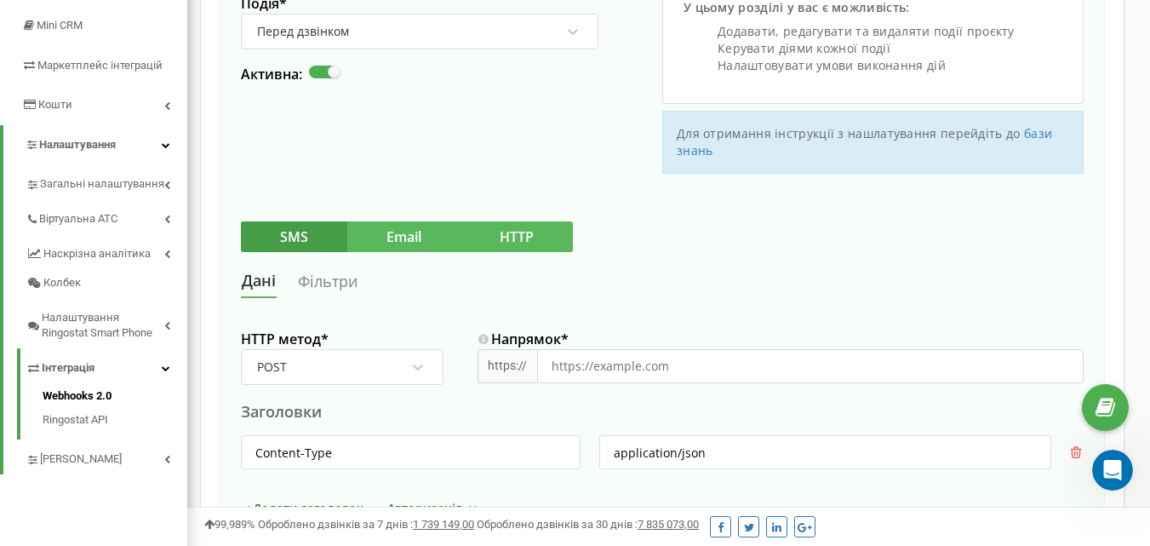
click at [391, 228] on button "Email" at bounding box center [403, 236] width 113 height 31
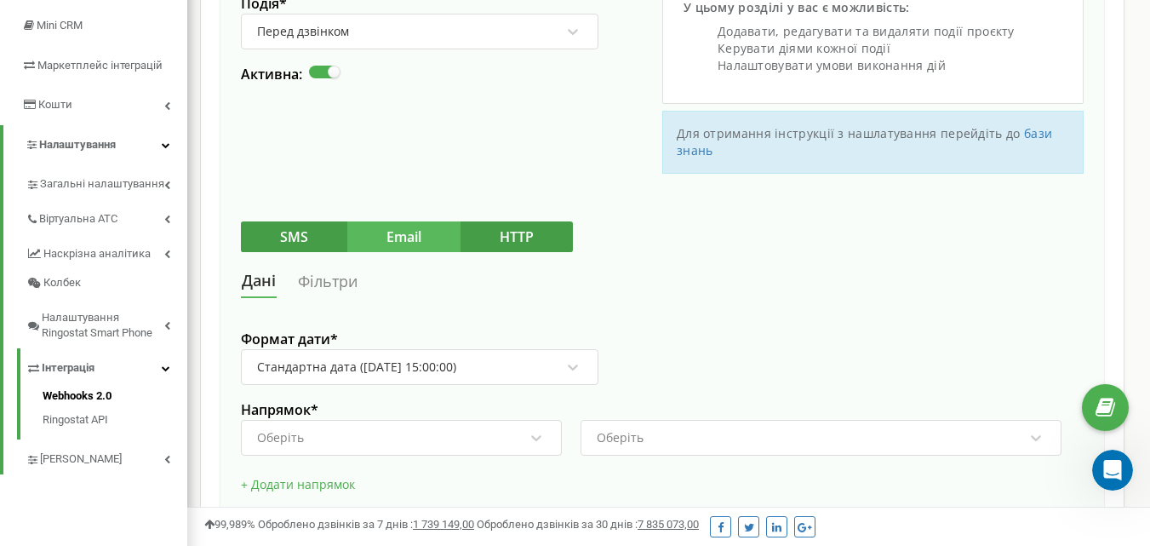
scroll to position [426, 0]
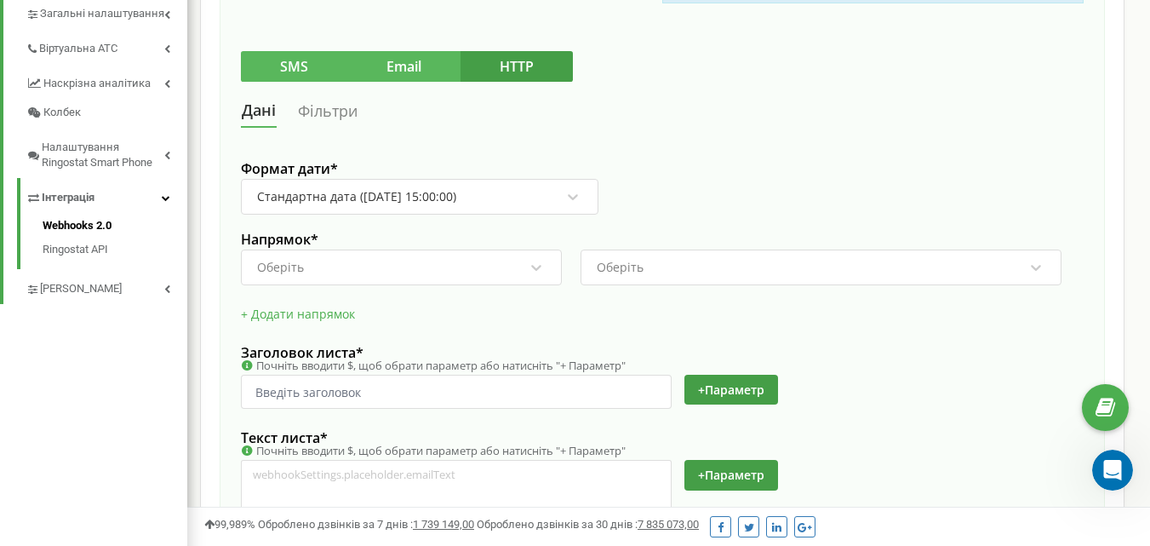
click at [288, 65] on button "SMS" at bounding box center [294, 66] width 106 height 31
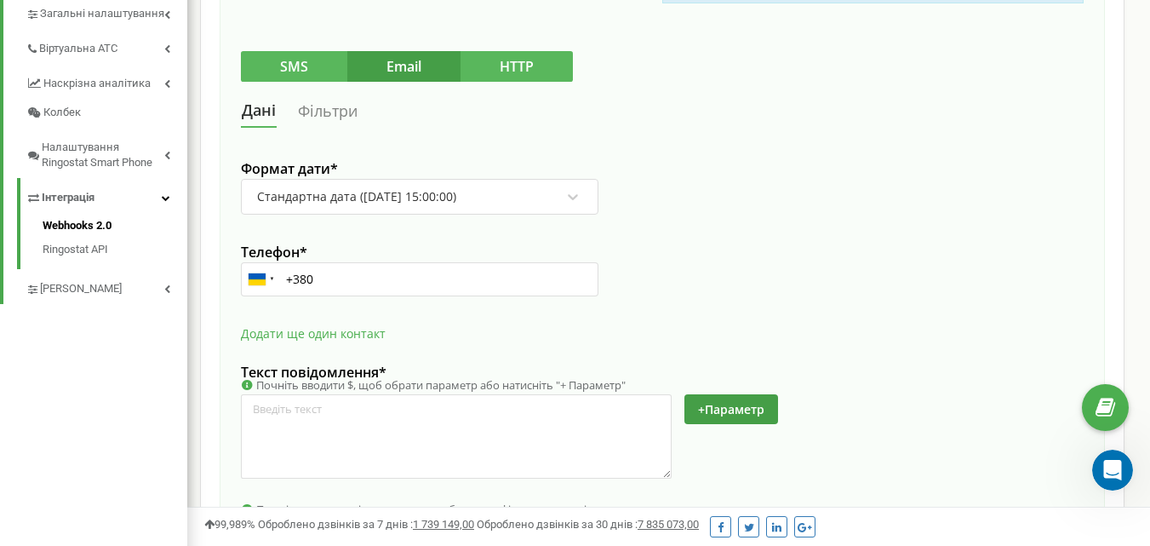
click at [507, 66] on button "HTTP" at bounding box center [517, 66] width 112 height 31
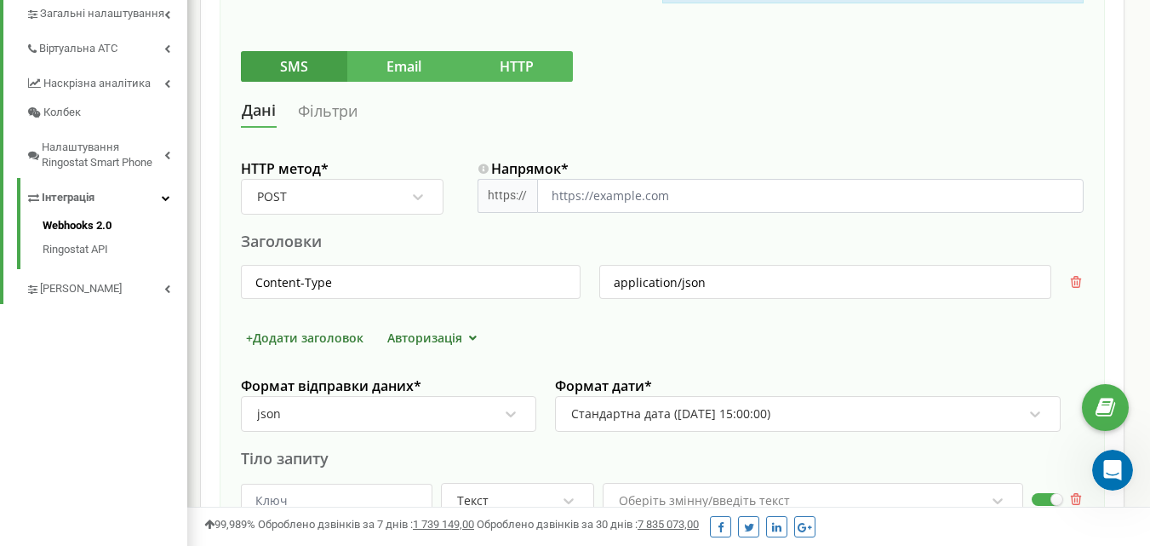
click at [393, 71] on button "Email" at bounding box center [403, 66] width 113 height 31
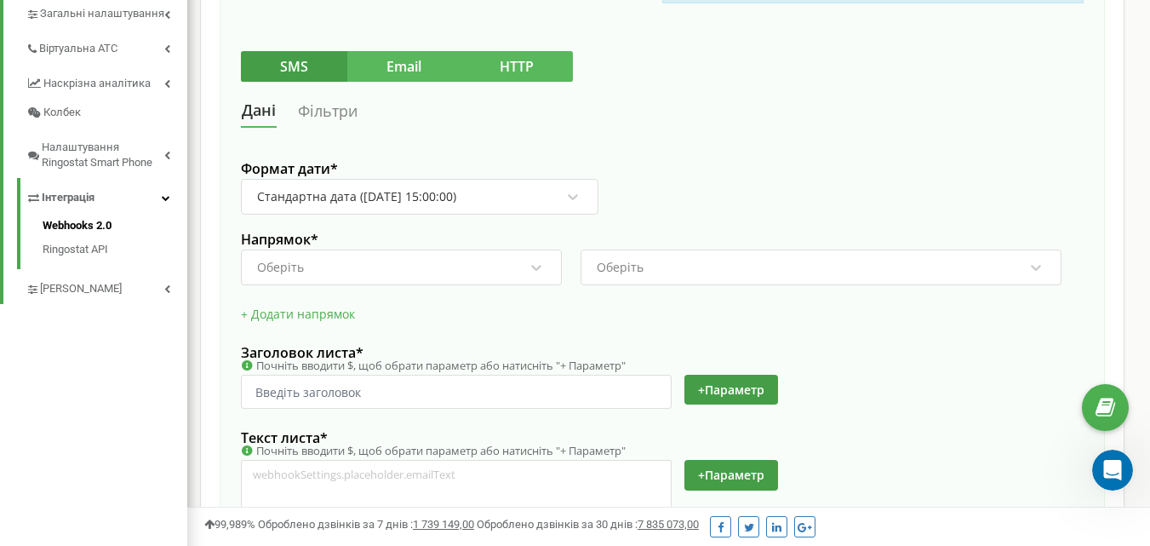
click at [513, 68] on button "HTTP" at bounding box center [517, 66] width 112 height 31
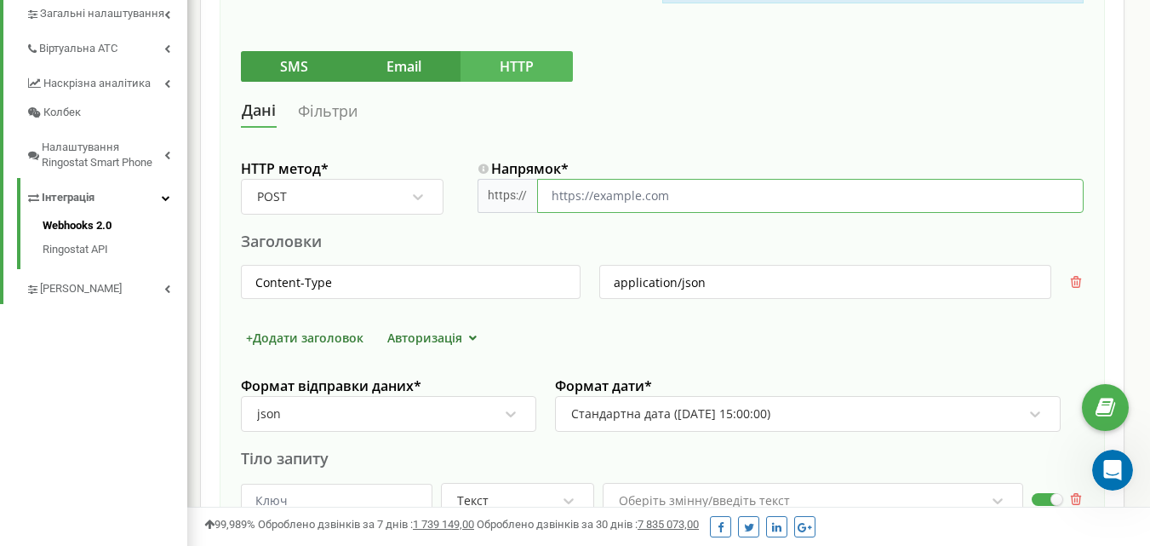
click at [558, 198] on input "Напрямок *" at bounding box center [810, 196] width 547 height 34
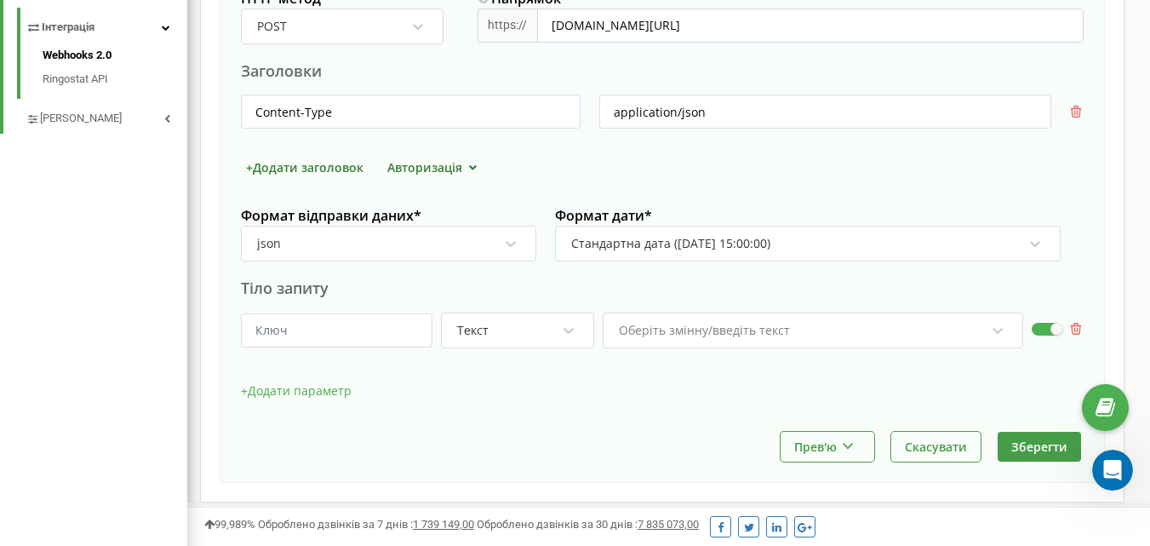
scroll to position [663, 0]
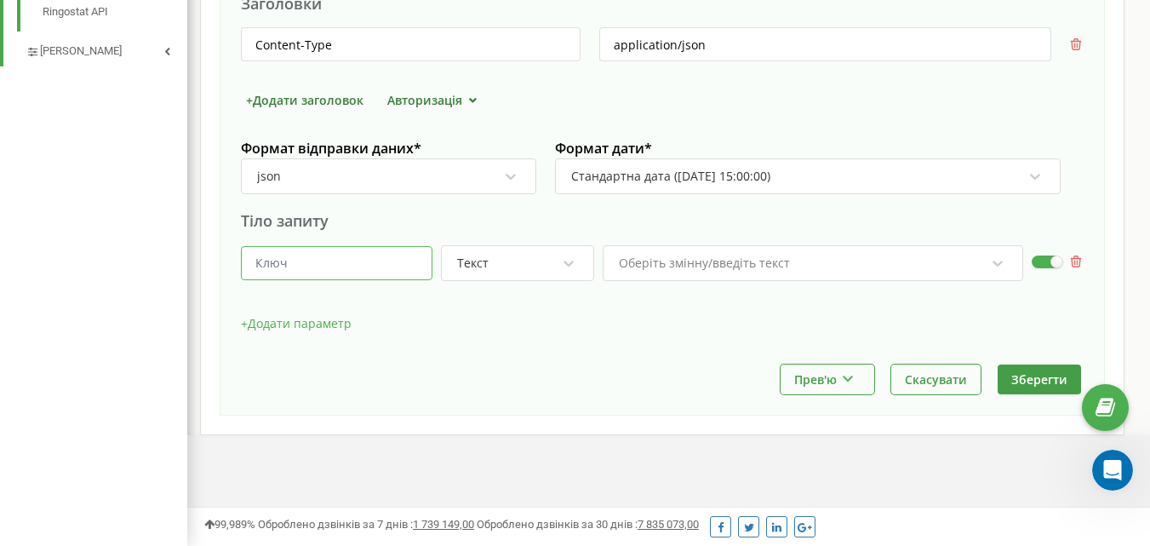
click at [328, 270] on input "text" at bounding box center [337, 263] width 192 height 34
click at [442, 312] on div "+ Додати параметр" at bounding box center [662, 332] width 843 height 43
click at [570, 265] on icon at bounding box center [569, 264] width 10 height 6
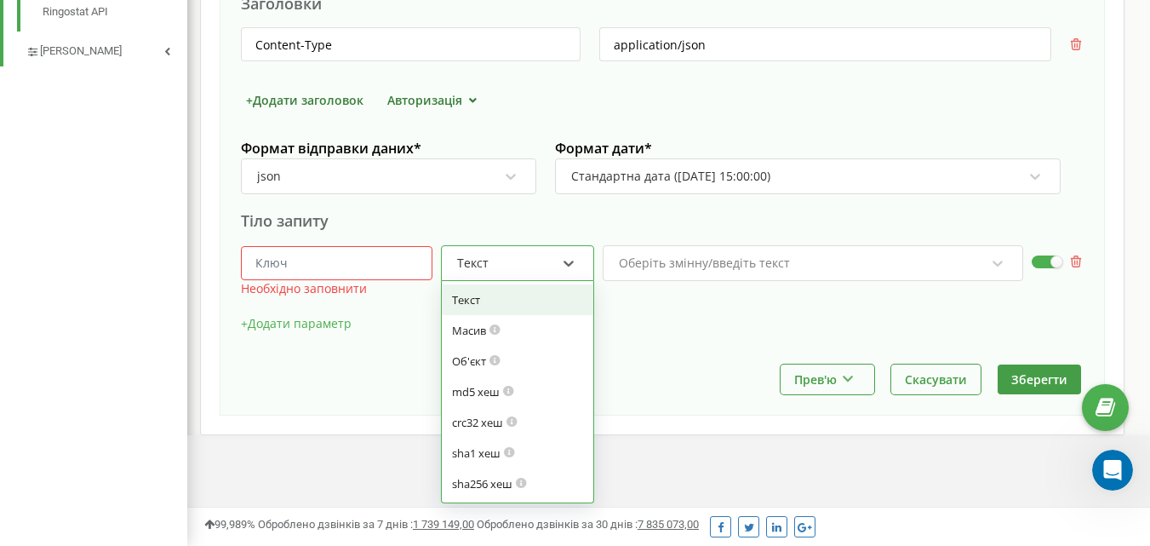
click at [553, 267] on div "Текст" at bounding box center [507, 263] width 102 height 29
click at [516, 294] on div "Текст" at bounding box center [517, 299] width 131 height 15
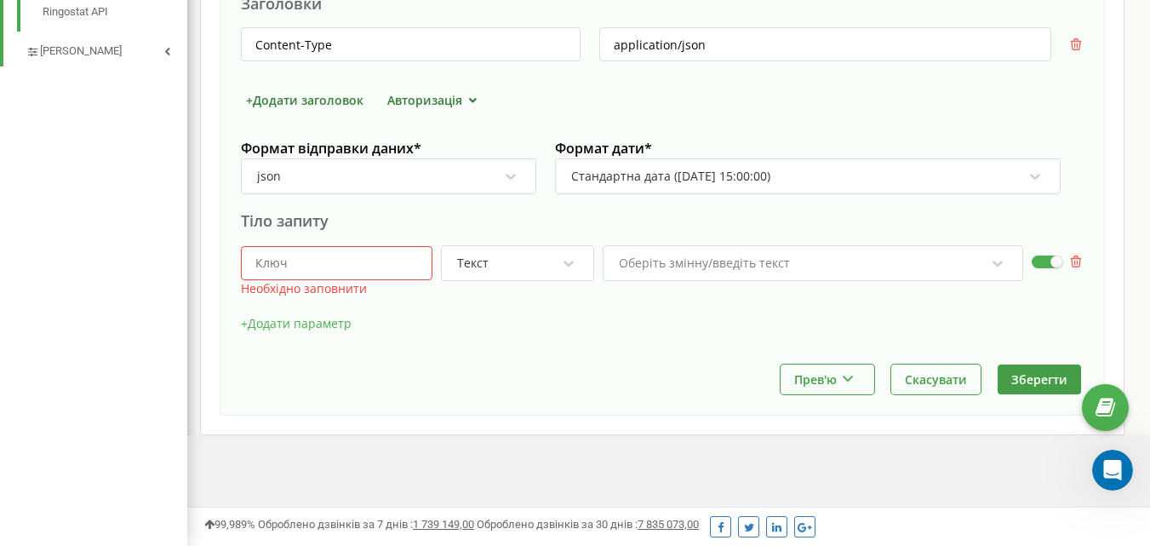
click at [310, 261] on input "text" at bounding box center [337, 263] width 192 height 34
click at [314, 323] on button "+ Додати параметр" at bounding box center [296, 324] width 111 height 26
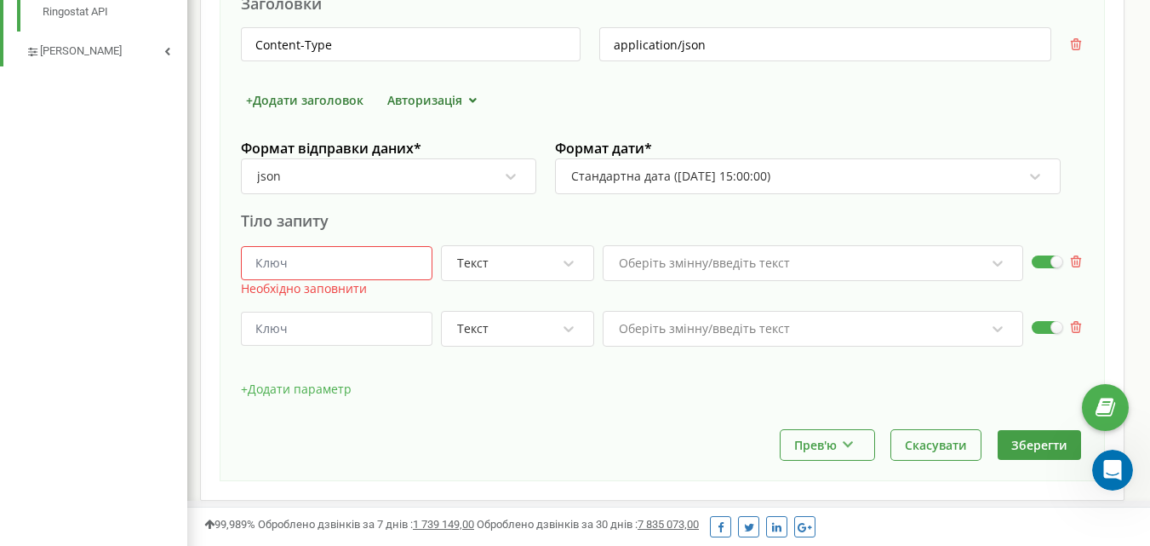
click at [1069, 327] on div "Текст Оберіть змінну/введіть текст" at bounding box center [662, 337] width 843 height 52
click at [1075, 324] on icon at bounding box center [1076, 327] width 11 height 12
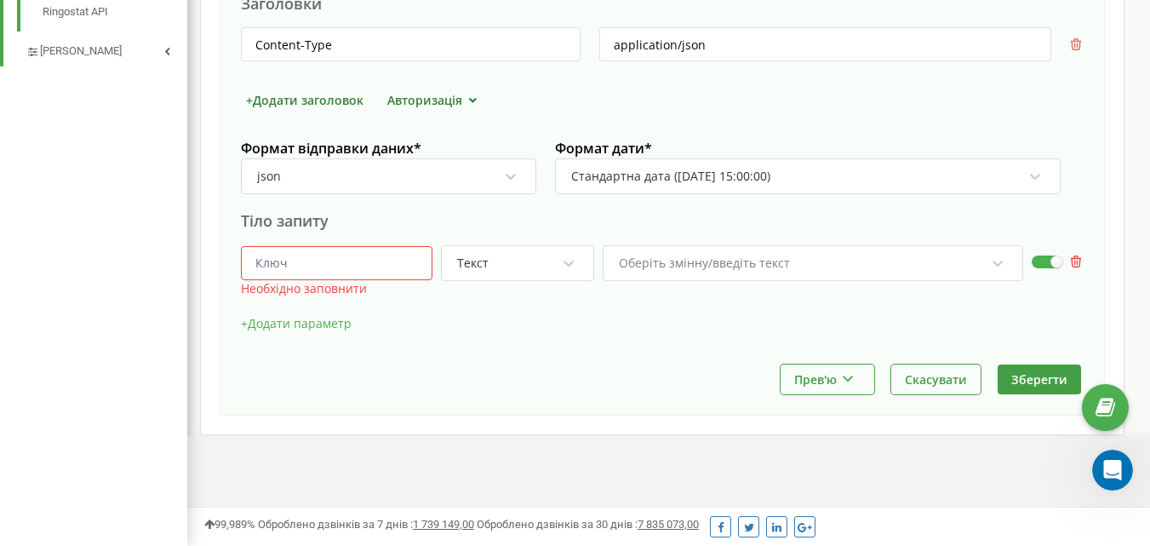
click at [1080, 263] on icon at bounding box center [1076, 261] width 11 height 12
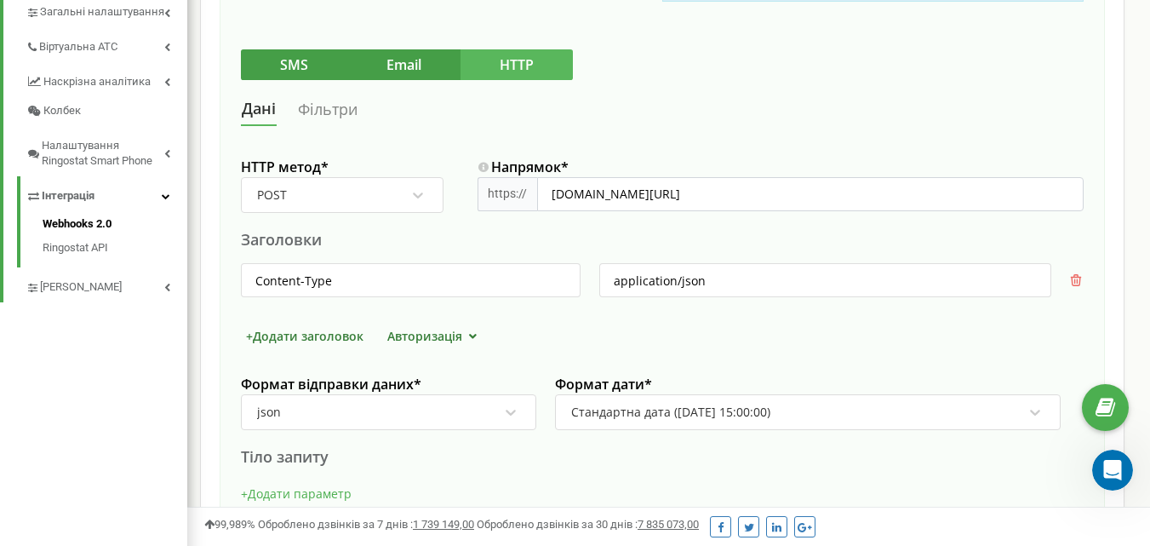
scroll to position [598, 0]
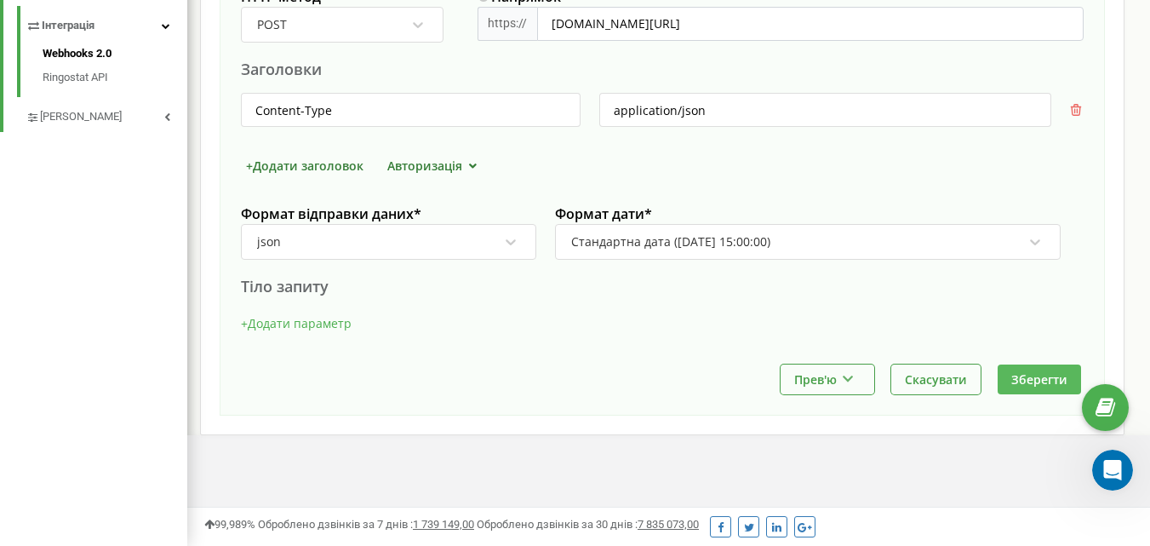
click at [1031, 379] on button "Зберегти" at bounding box center [1039, 379] width 83 height 30
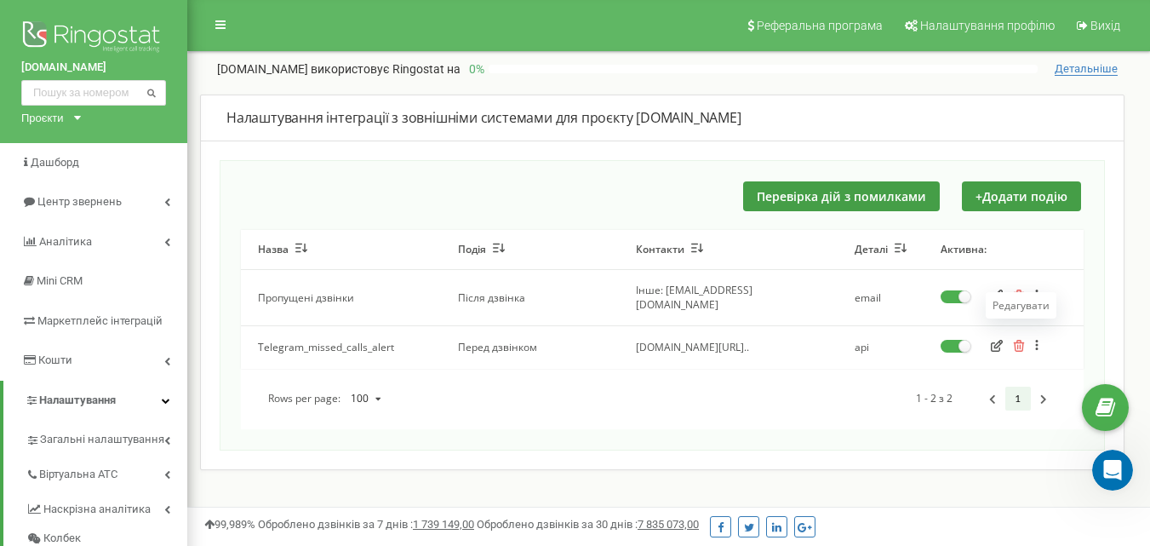
click at [994, 340] on icon "button" at bounding box center [997, 346] width 12 height 12
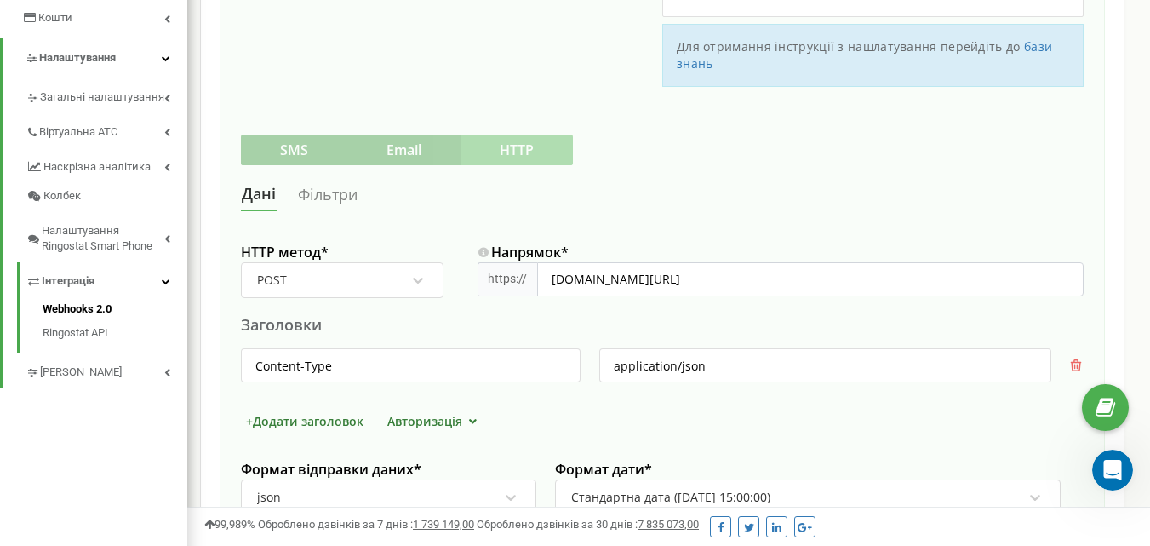
scroll to position [598, 0]
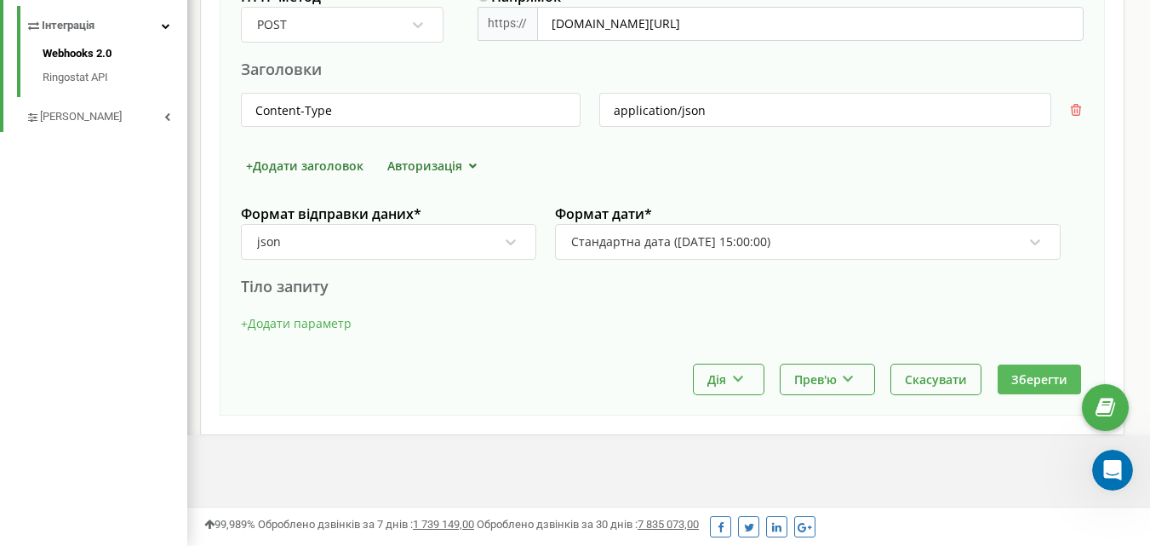
click at [1039, 381] on button "Зберегти" at bounding box center [1039, 379] width 83 height 30
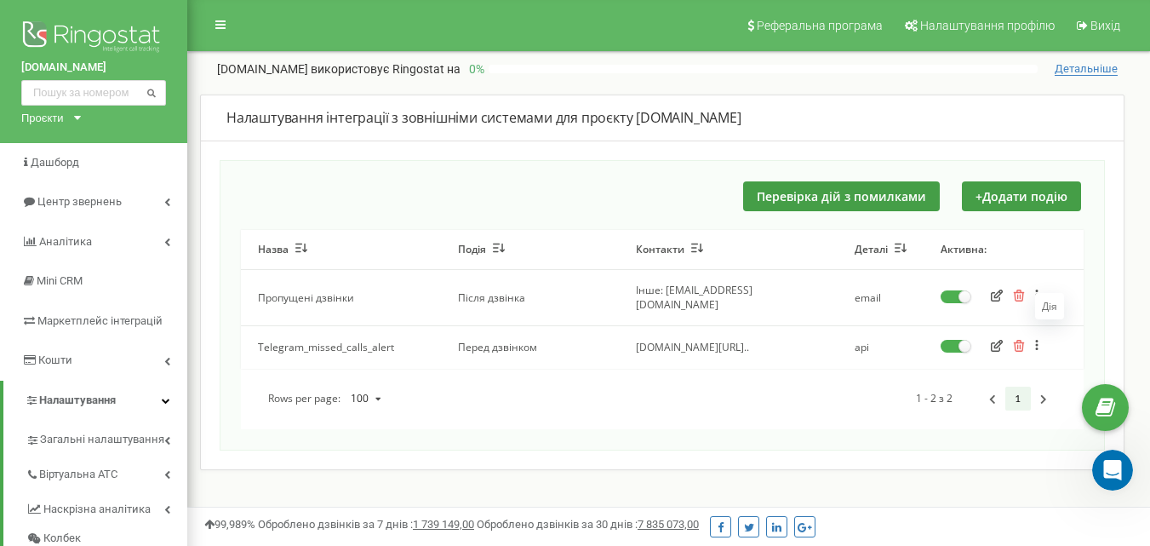
click at [1036, 340] on icon at bounding box center [1037, 346] width 3 height 12
click at [782, 400] on div "Назва Подія Контакти Деталі Активна: Пропущені дзвінки Після дзвінка Інше: 911@…" at bounding box center [662, 329] width 843 height 199
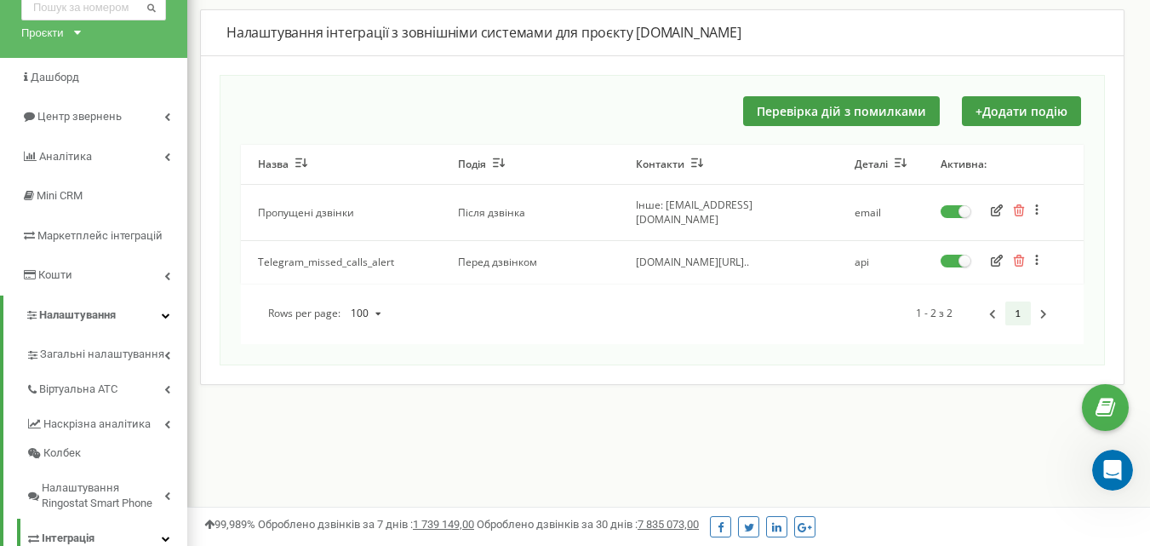
click at [1042, 254] on button at bounding box center [1047, 261] width 34 height 14
click at [650, 315] on div "Назва Подія Контакти Деталі Активна: Пропущені дзвінки Після дзвінка Інше: 911@…" at bounding box center [662, 244] width 843 height 199
click at [1035, 204] on icon at bounding box center [1037, 210] width 4 height 12
click at [593, 305] on div "Rows per page: 100 10 20 50 100 1 - 2 з 2 1" at bounding box center [662, 314] width 843 height 26
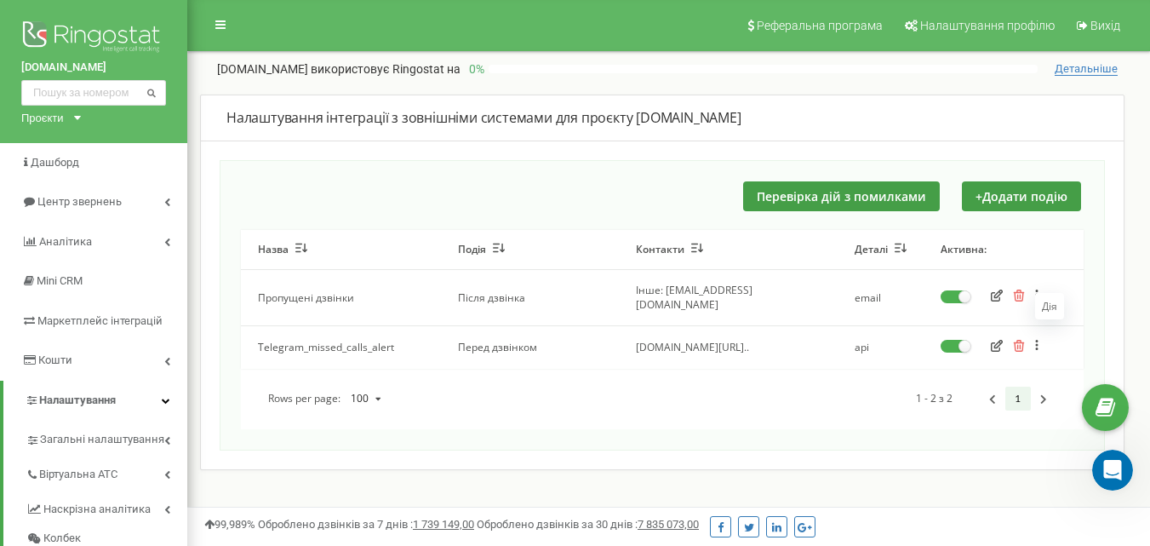
click at [1038, 340] on icon at bounding box center [1037, 346] width 3 height 12
click at [735, 388] on div "Rows per page: 100 10 20 50 100 1 - 2 з 2 1" at bounding box center [662, 399] width 843 height 26
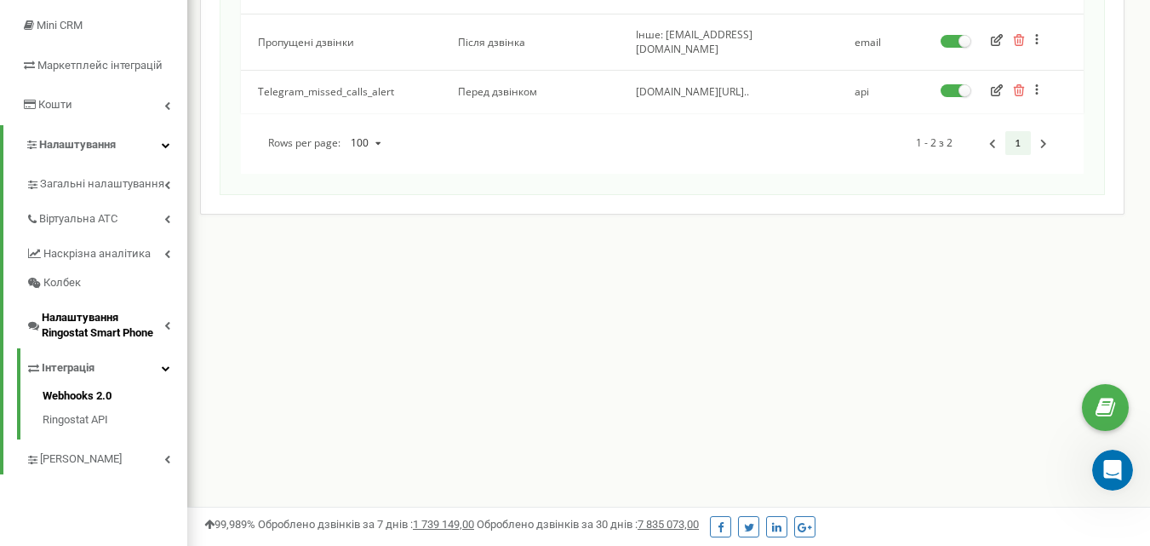
scroll to position [341, 0]
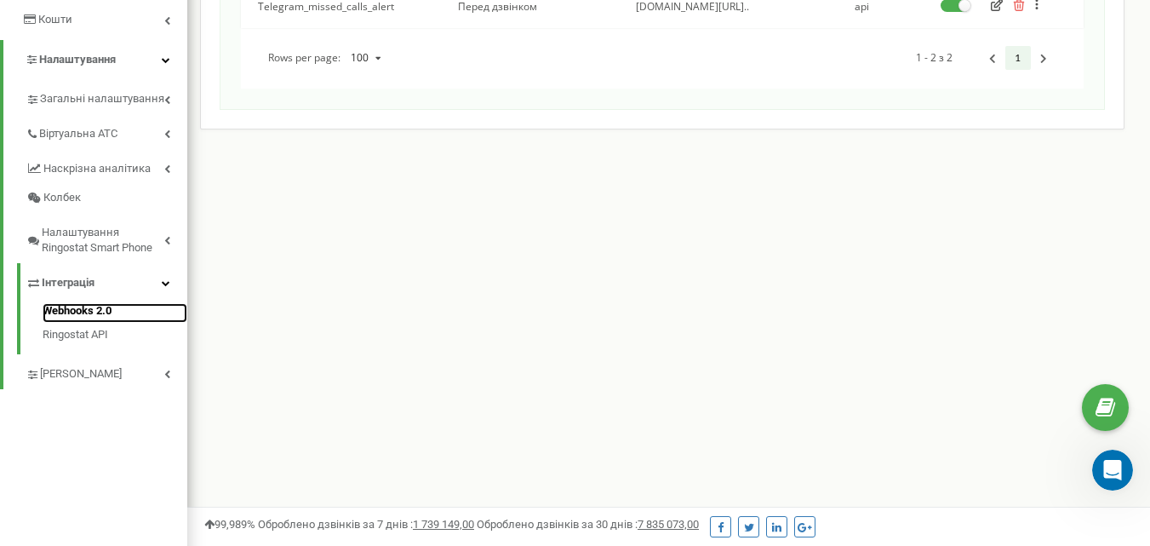
click at [66, 311] on link "Webhooks 2.0" at bounding box center [115, 313] width 145 height 20
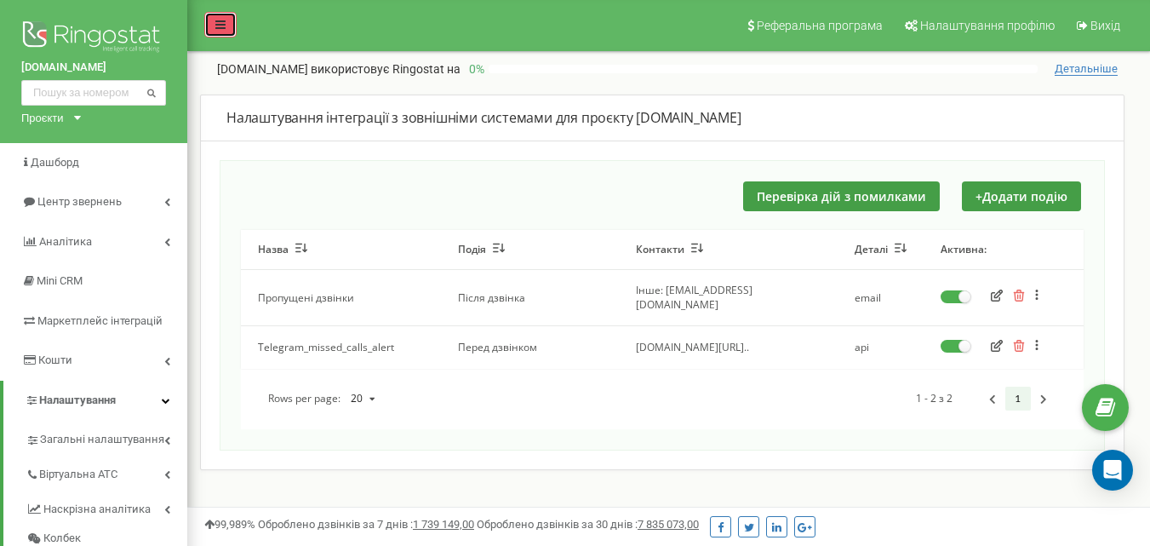
click at [221, 25] on icon at bounding box center [220, 25] width 10 height 12
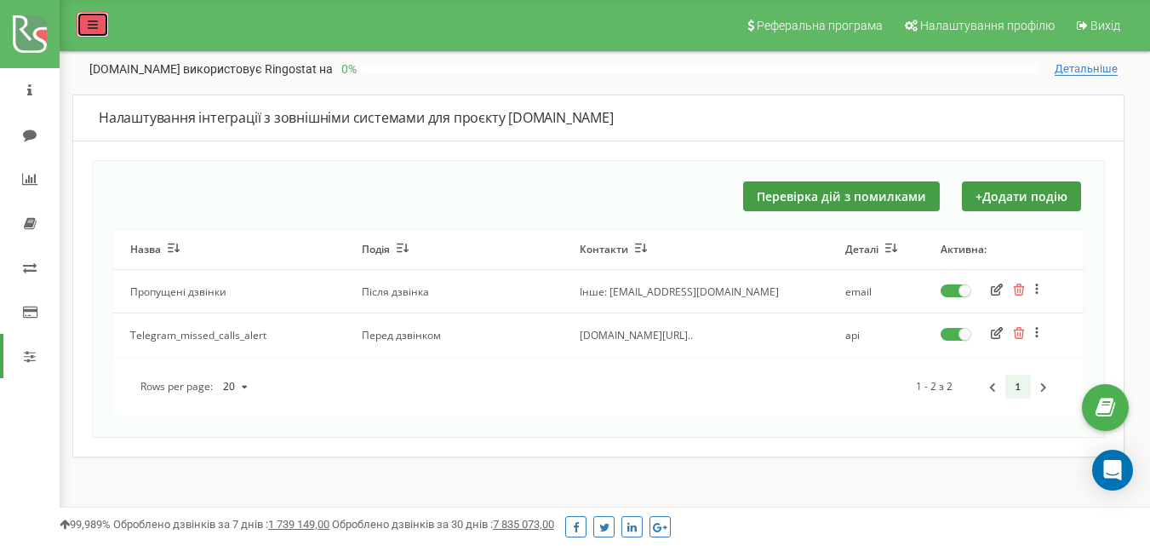
click at [83, 21] on link at bounding box center [93, 25] width 32 height 26
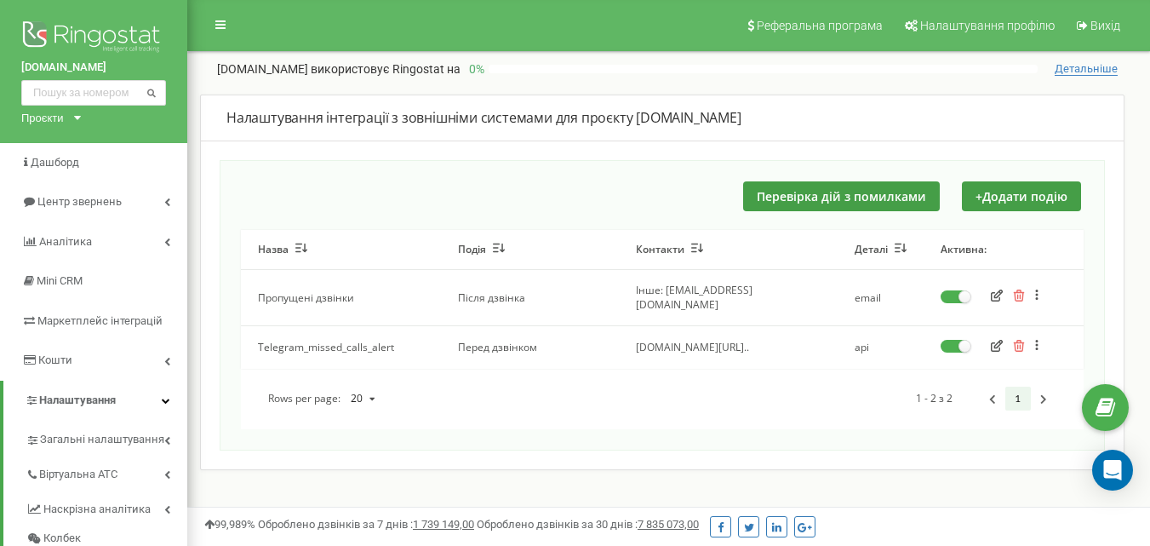
click at [862, 291] on td "email" at bounding box center [881, 297] width 86 height 55
drag, startPoint x: 848, startPoint y: 290, endPoint x: 881, endPoint y: 290, distance: 33.2
click at [881, 290] on td "email" at bounding box center [881, 297] width 86 height 55
click at [897, 295] on td "email" at bounding box center [881, 297] width 86 height 55
click at [1035, 289] on icon at bounding box center [1037, 295] width 4 height 12
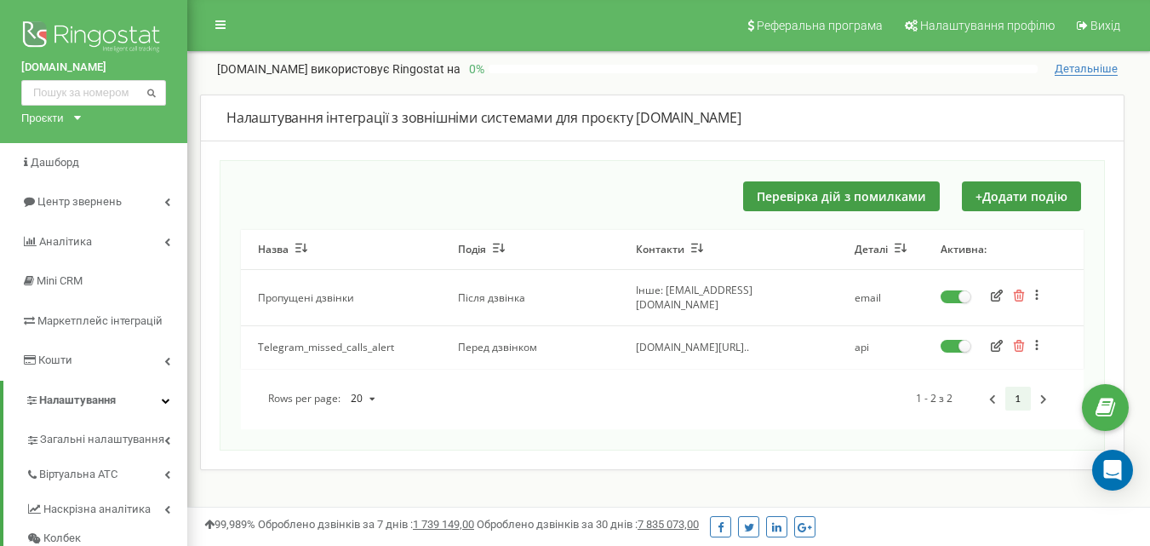
click at [769, 414] on div "Назва Подія Контакти Деталі Активна: Пропущені дзвінки Після дзвінка Інше: 911@…" at bounding box center [662, 329] width 843 height 199
click at [1035, 340] on icon at bounding box center [1037, 346] width 4 height 12
click at [660, 402] on div "Назва Подія Контакти Деталі Активна: Пропущені дзвінки Після дзвінка Інше: 911@…" at bounding box center [662, 329] width 843 height 199
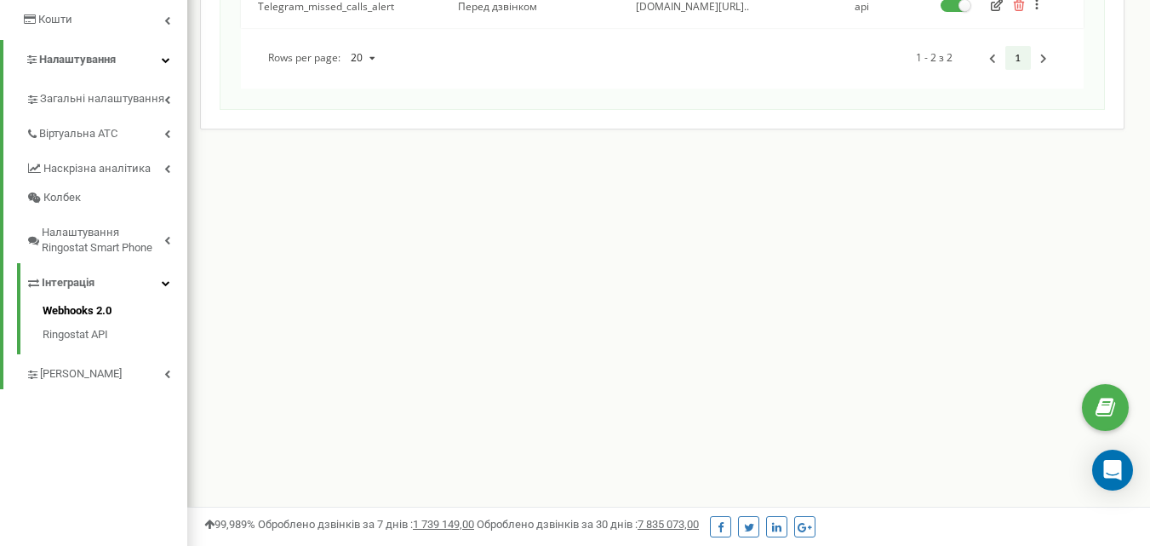
scroll to position [255, 0]
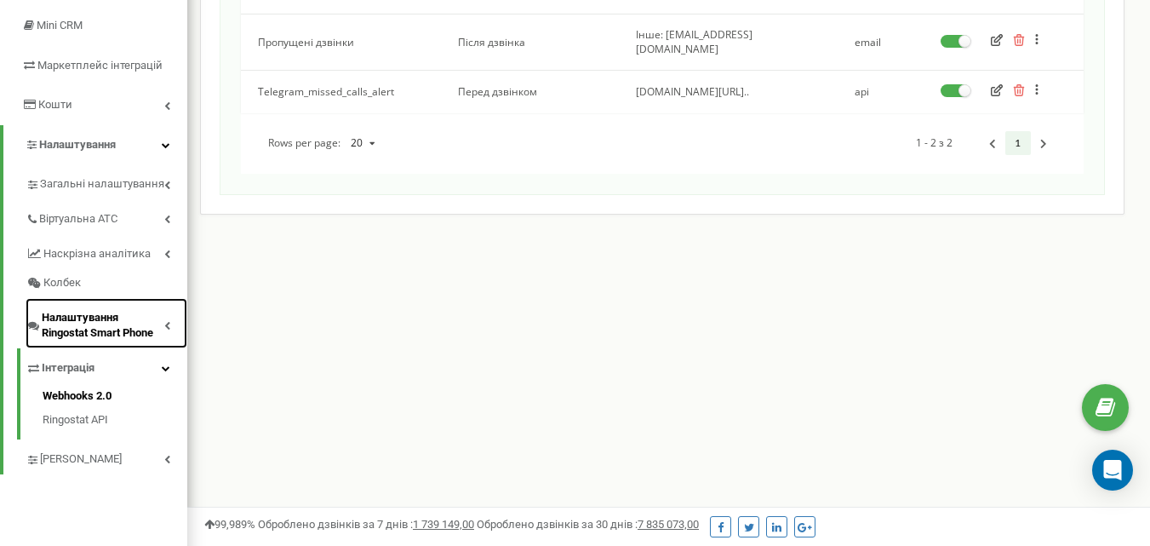
click at [71, 316] on span "Налаштування Ringostat Smart Phone" at bounding box center [103, 326] width 123 height 32
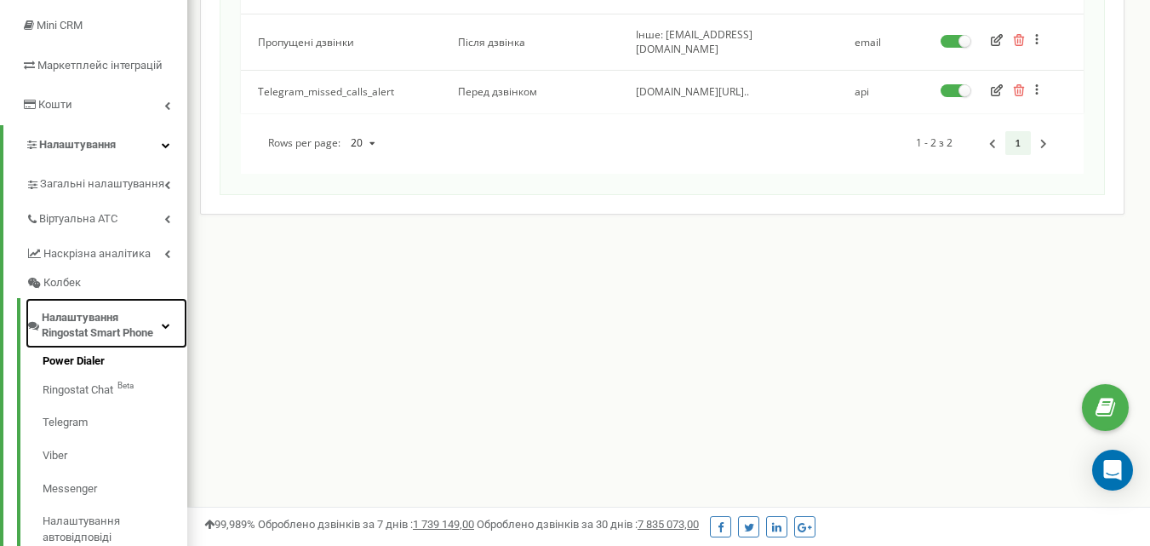
scroll to position [341, 0]
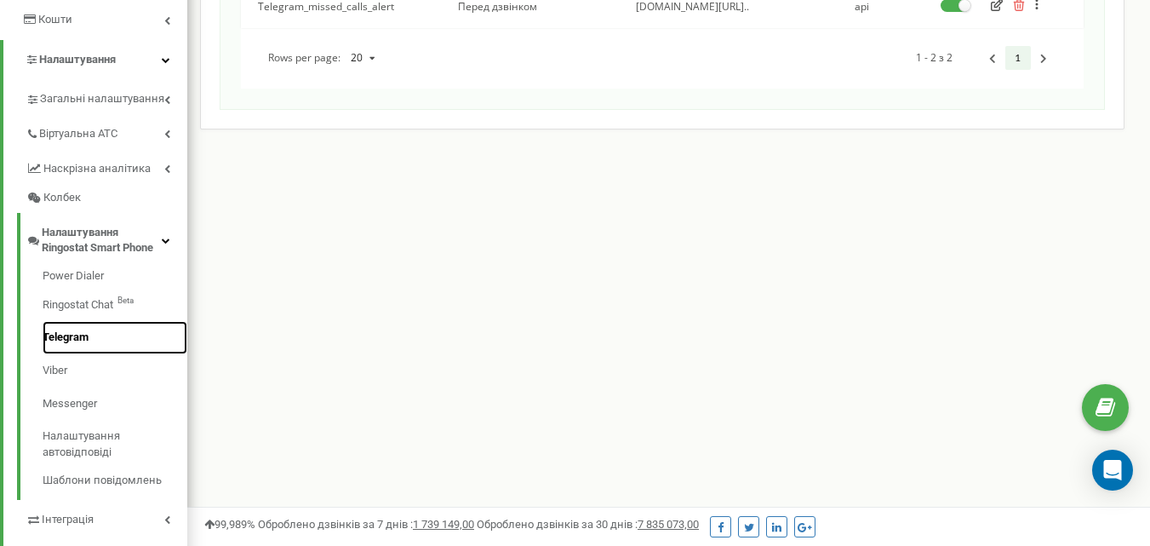
click at [62, 335] on link "Telegram" at bounding box center [115, 337] width 145 height 33
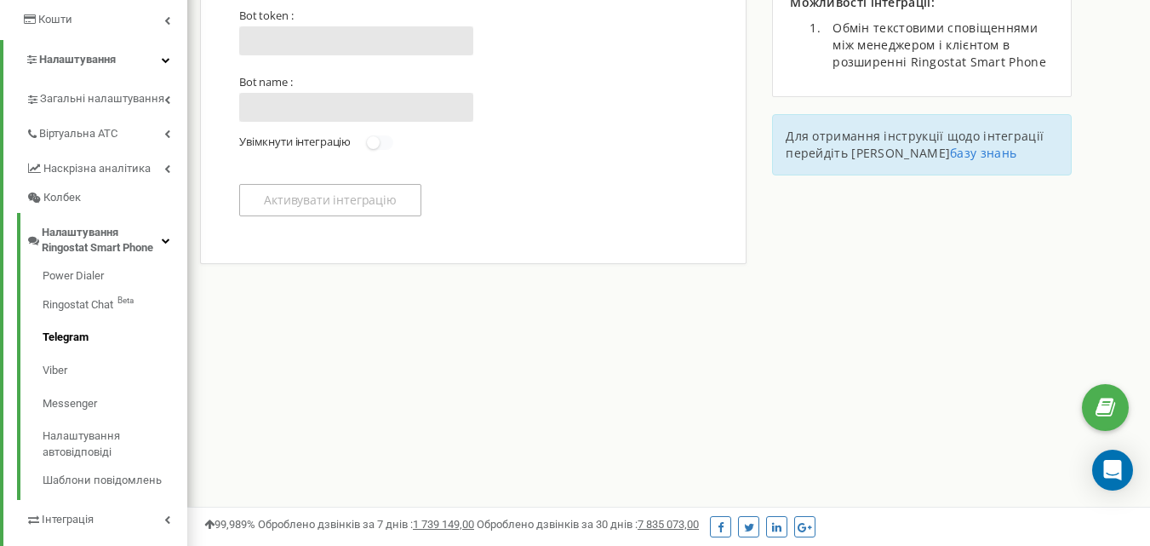
scroll to position [426, 0]
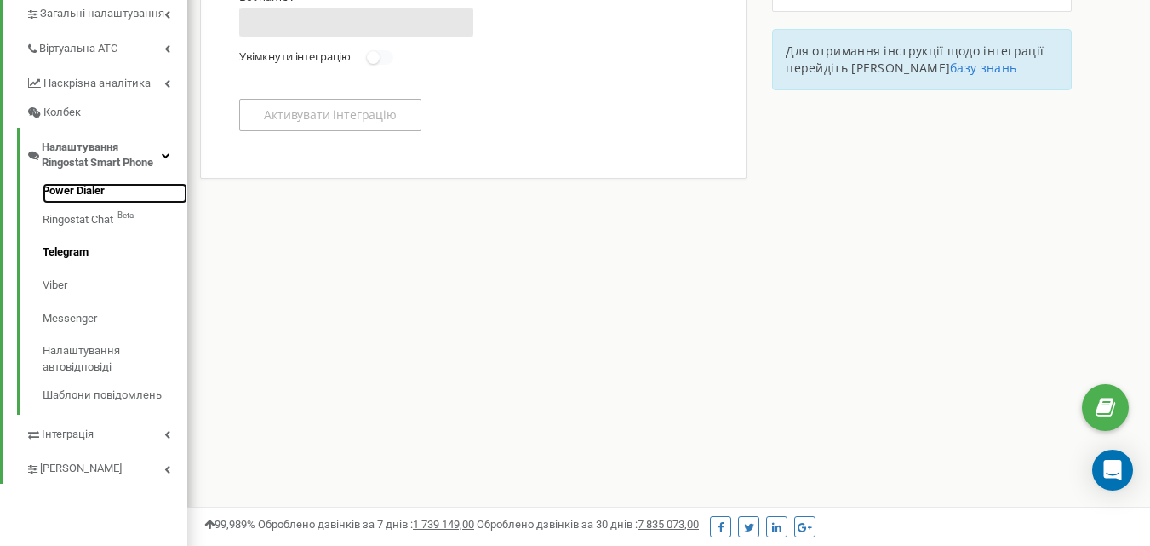
click at [78, 188] on link "Power Dialer" at bounding box center [115, 193] width 145 height 20
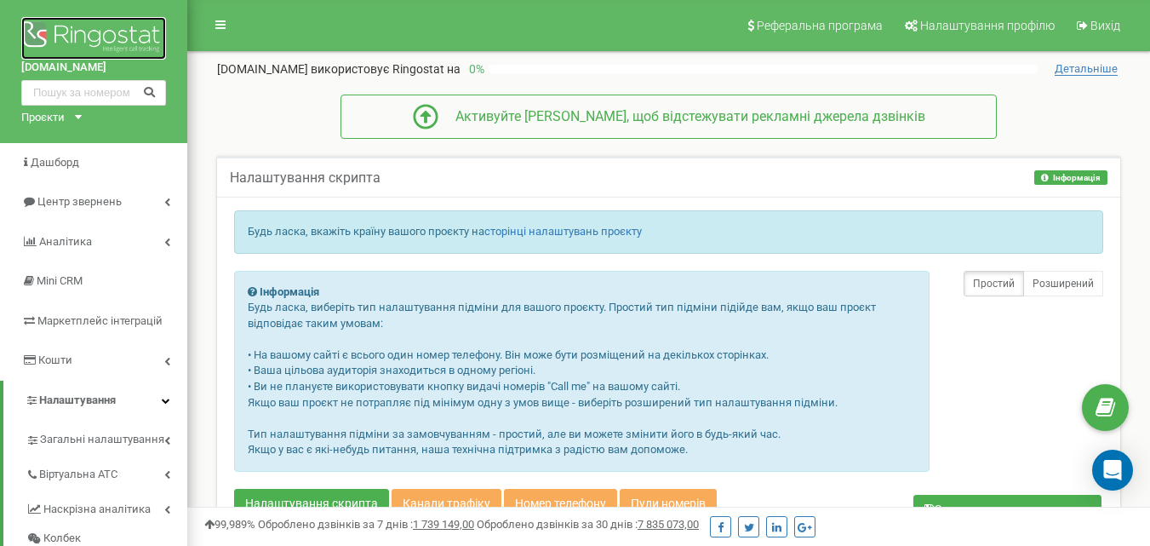
click at [89, 26] on img at bounding box center [93, 38] width 145 height 43
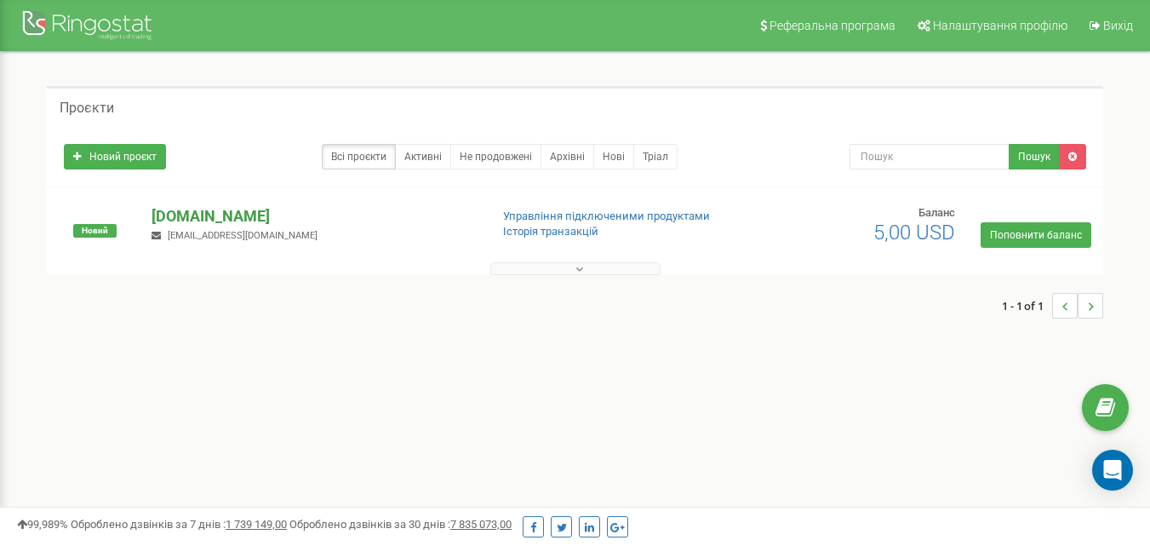
click at [190, 215] on p "[DOMAIN_NAME]" at bounding box center [314, 216] width 324 height 22
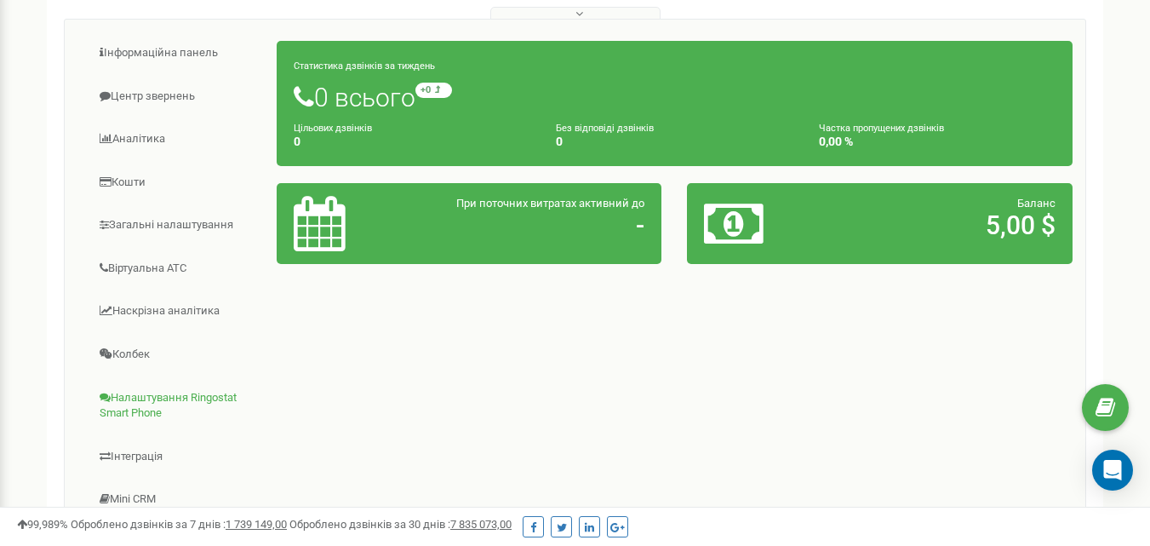
scroll to position [426, 0]
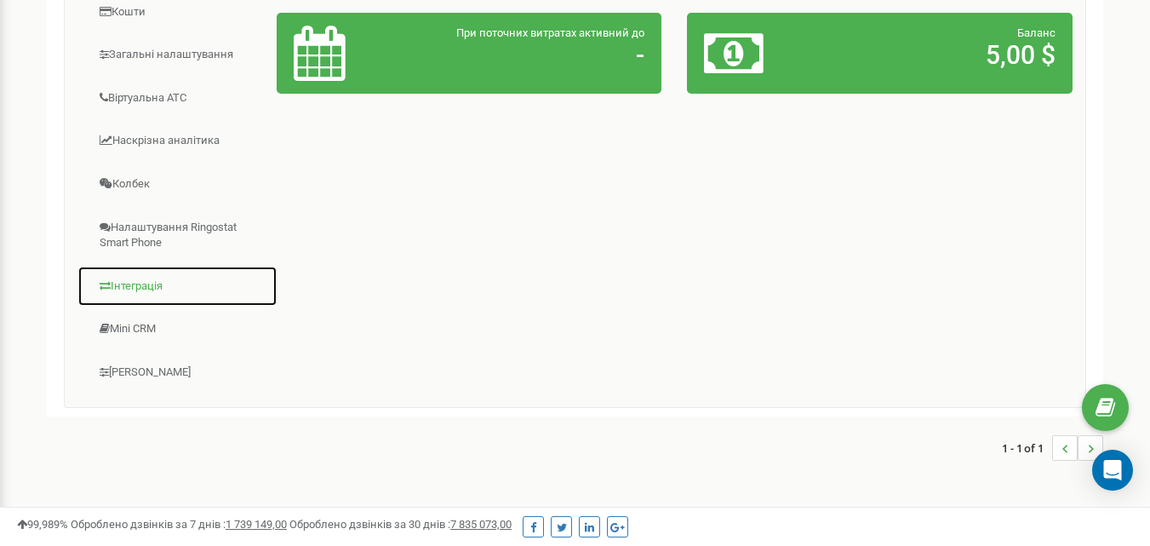
click at [128, 288] on link "Інтеграція" at bounding box center [177, 287] width 200 height 42
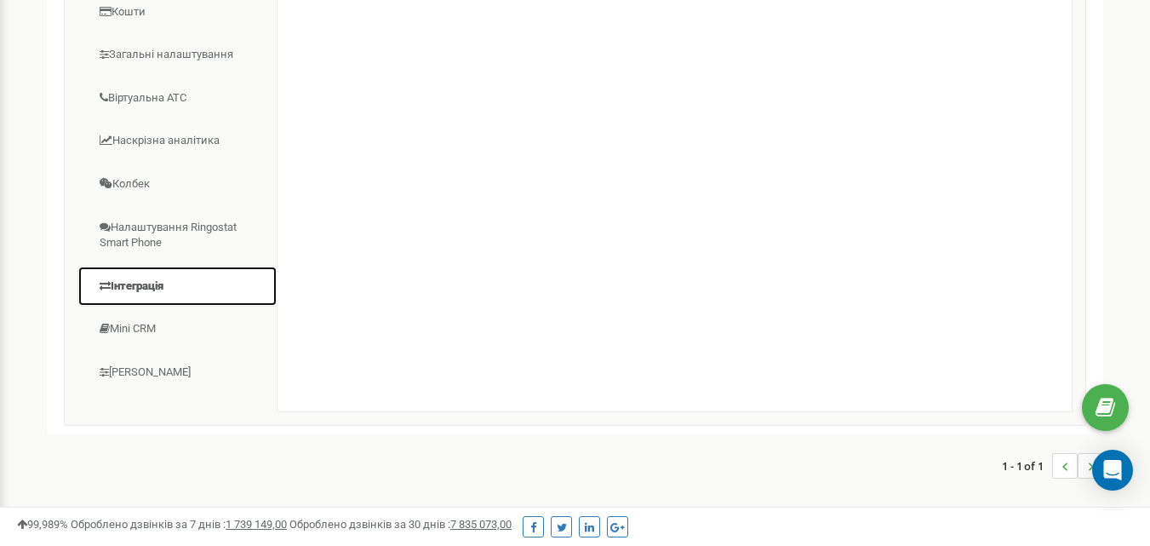
scroll to position [85, 0]
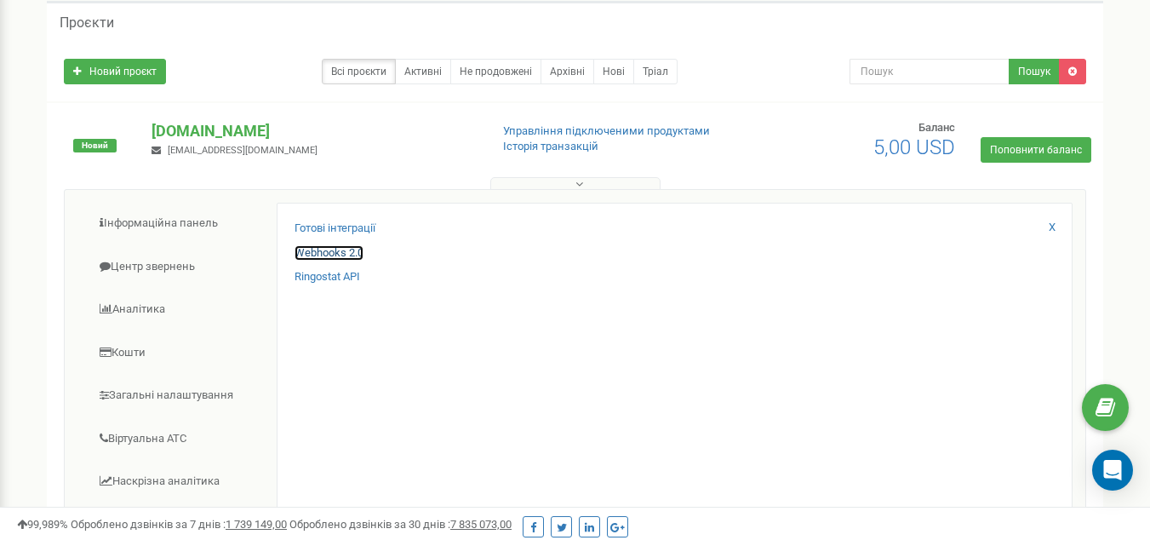
click at [327, 257] on link "Webhooks 2.0" at bounding box center [329, 253] width 69 height 16
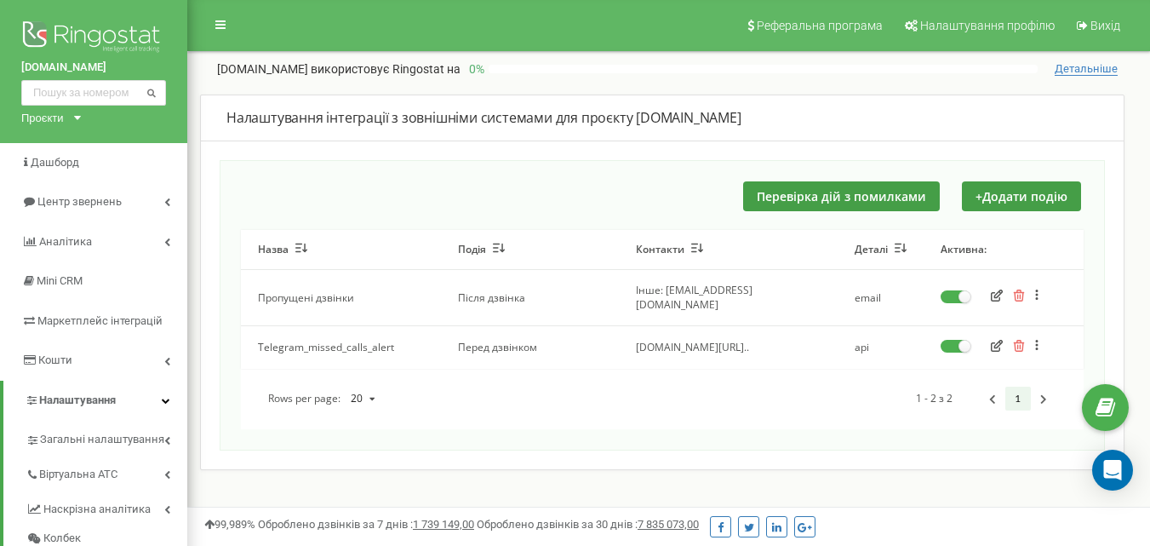
click at [994, 293] on icon "button" at bounding box center [997, 295] width 12 height 12
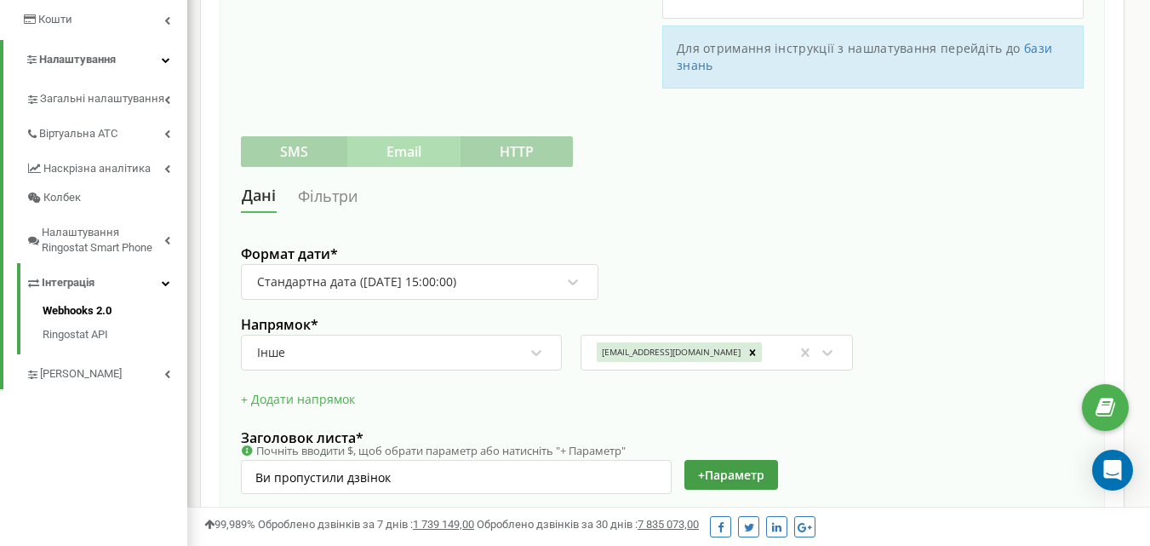
scroll to position [255, 0]
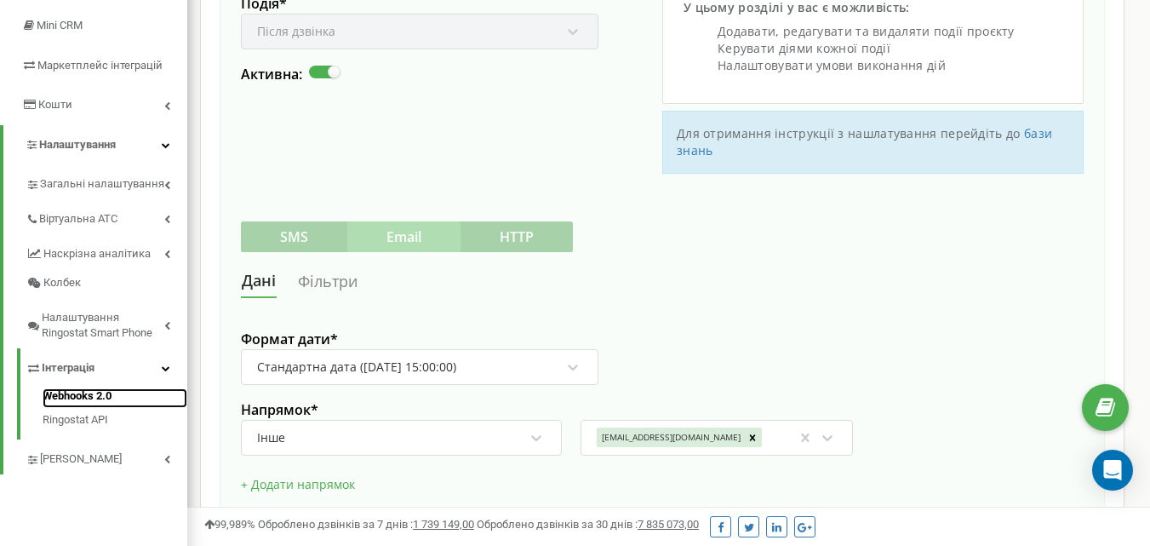
click at [63, 393] on link "Webhooks 2.0" at bounding box center [115, 398] width 145 height 20
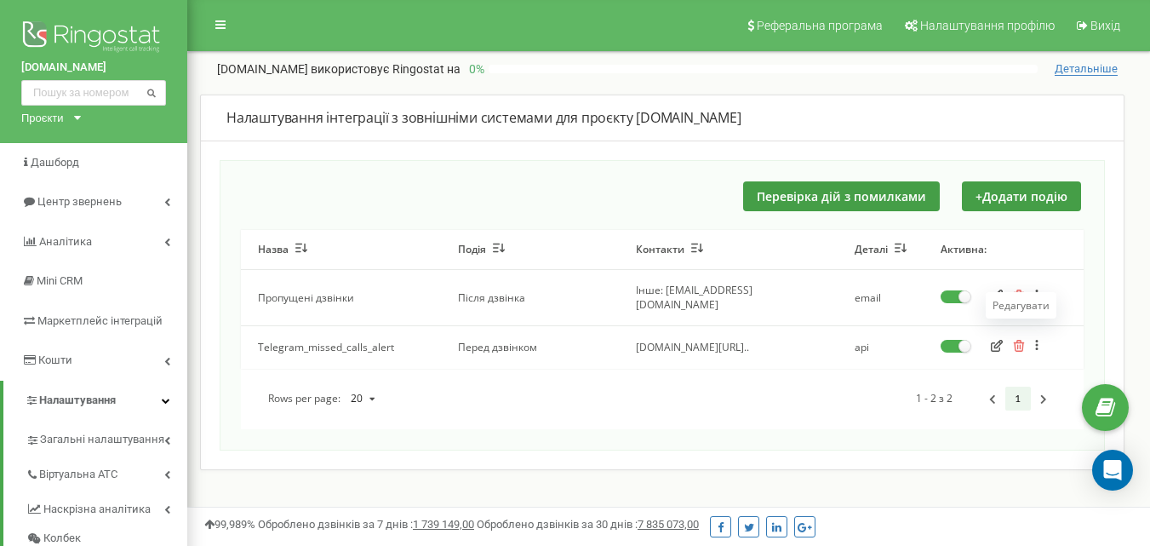
click at [994, 340] on icon "button" at bounding box center [997, 346] width 12 height 12
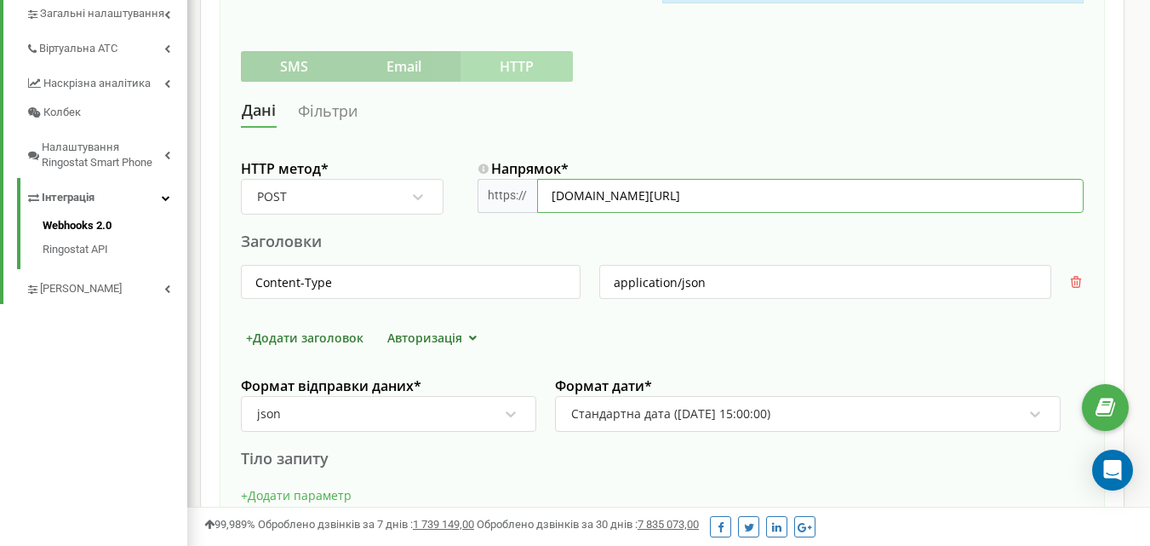
scroll to position [0, 133]
drag, startPoint x: 926, startPoint y: 193, endPoint x: 1121, endPoint y: 194, distance: 195.8
click at [1121, 194] on div "Налаштування інтеграції з зовнішніми системами для проєкту [DOMAIN_NAME] Назва …" at bounding box center [662, 138] width 925 height 938
click at [871, 236] on div "Заголовки" at bounding box center [662, 241] width 843 height 21
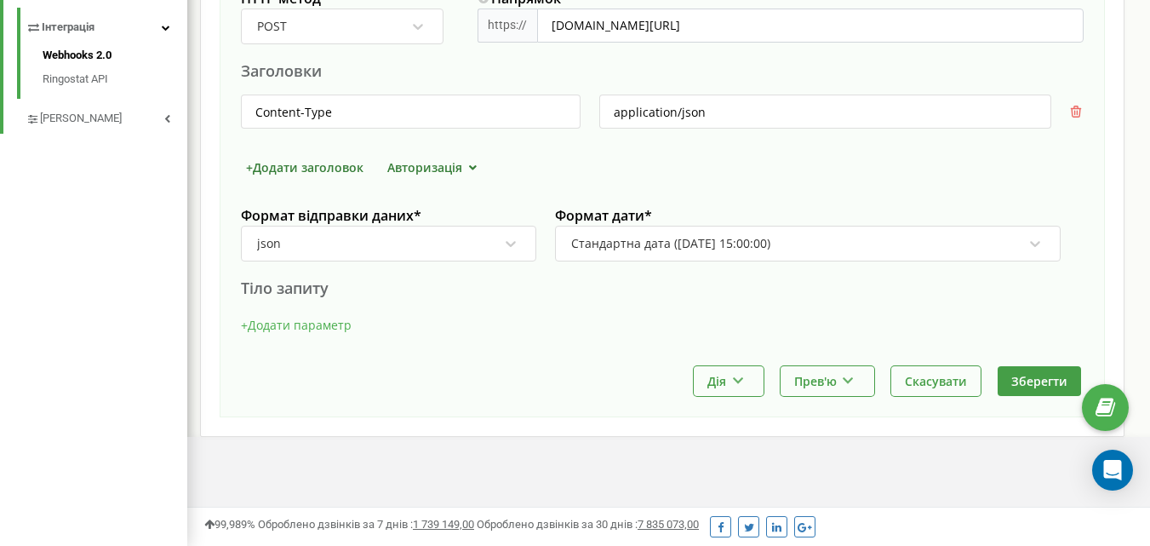
scroll to position [341, 0]
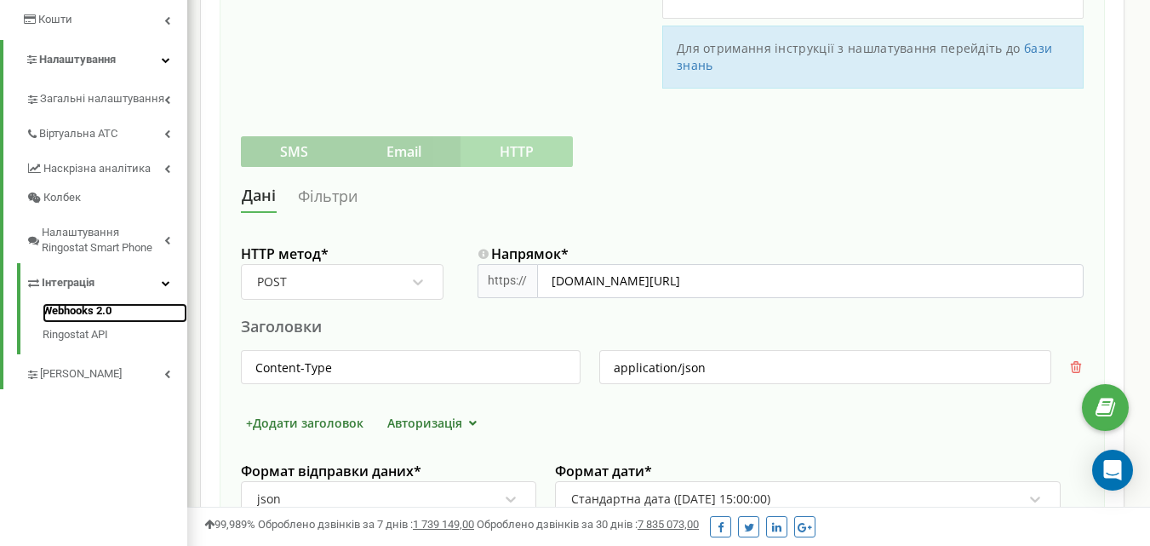
click at [75, 310] on link "Webhooks 2.0" at bounding box center [115, 313] width 145 height 20
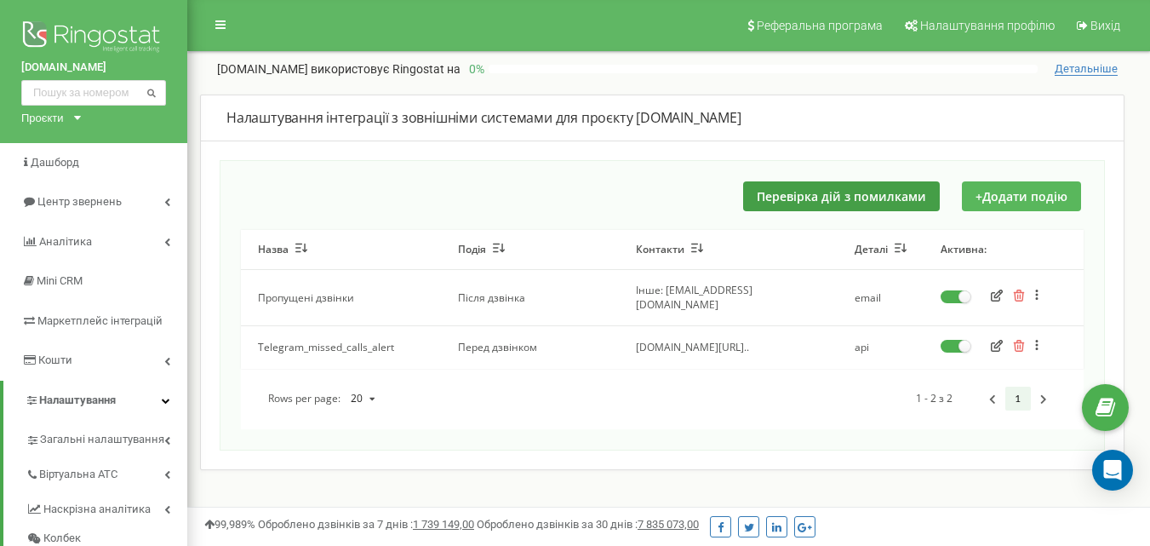
click at [989, 199] on button "+ Додати подію" at bounding box center [1021, 196] width 119 height 30
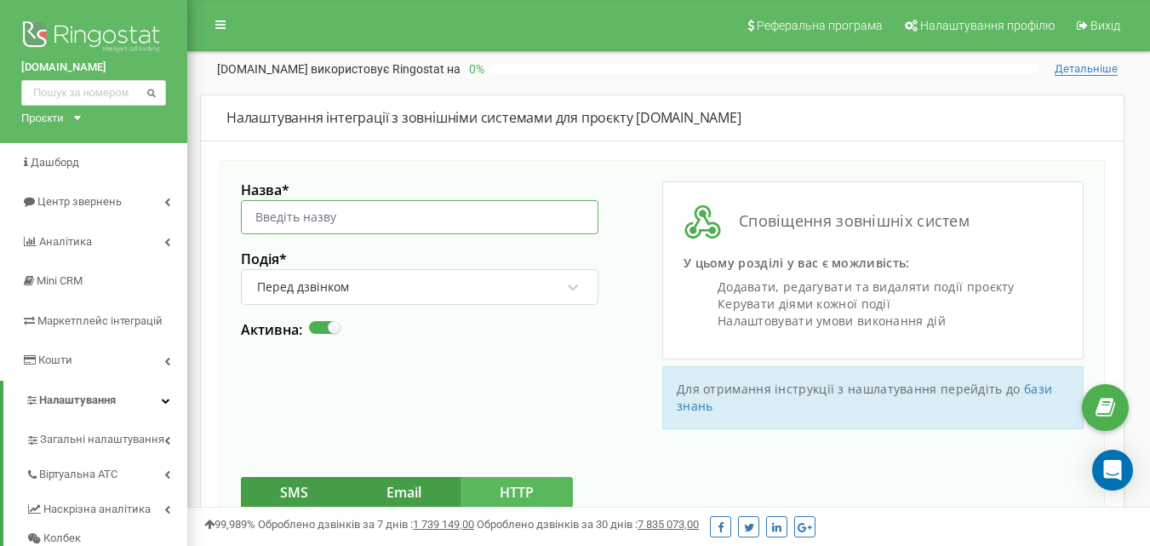
click at [306, 214] on input "Назва *" at bounding box center [420, 217] width 358 height 34
paste input "Перед звонко"
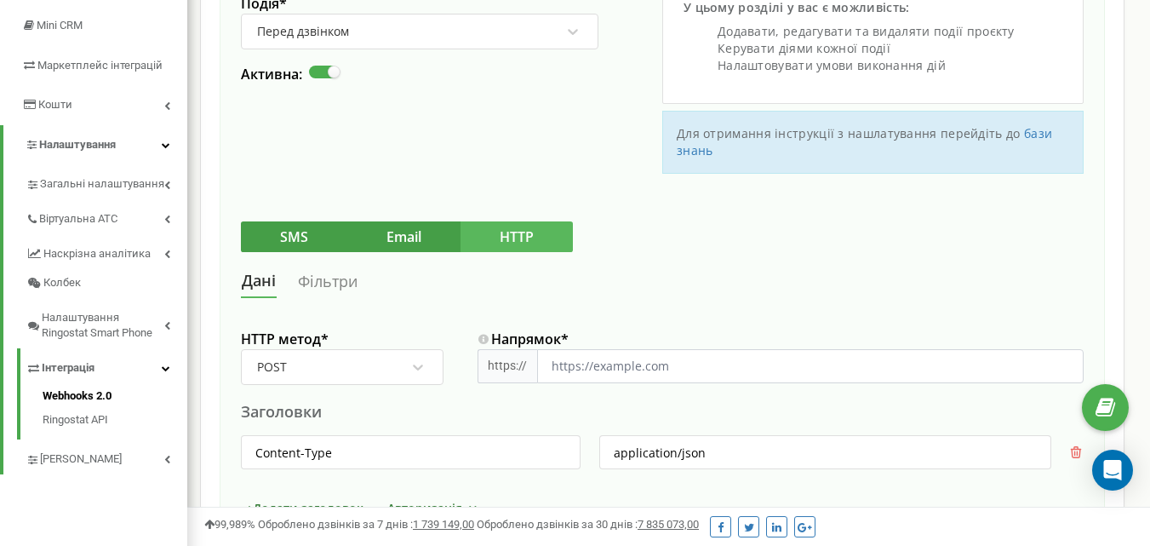
type input "Перед звонком"
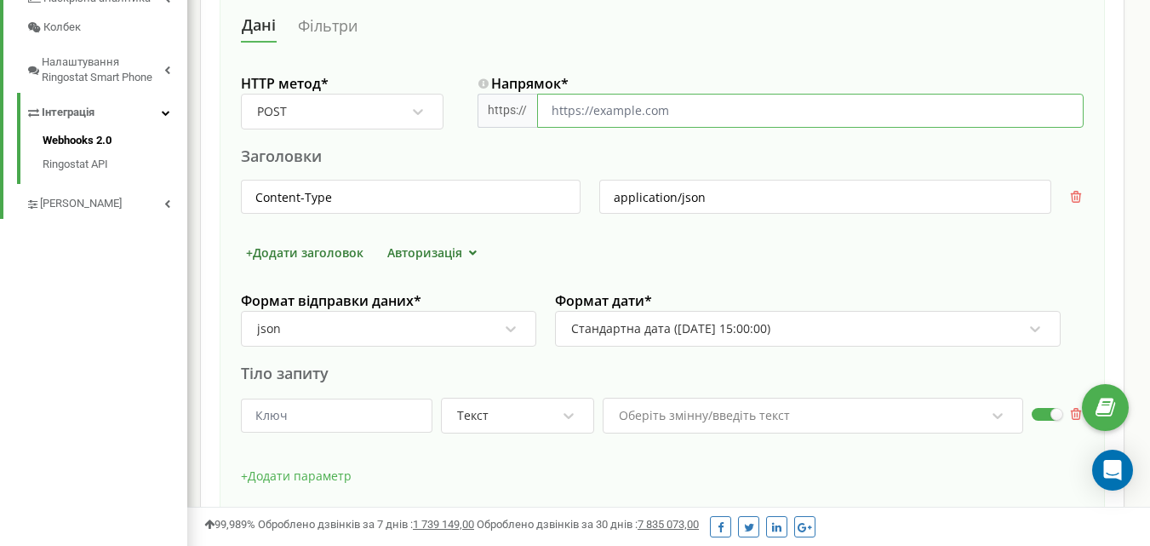
click at [757, 103] on input "Напрямок *" at bounding box center [810, 111] width 547 height 34
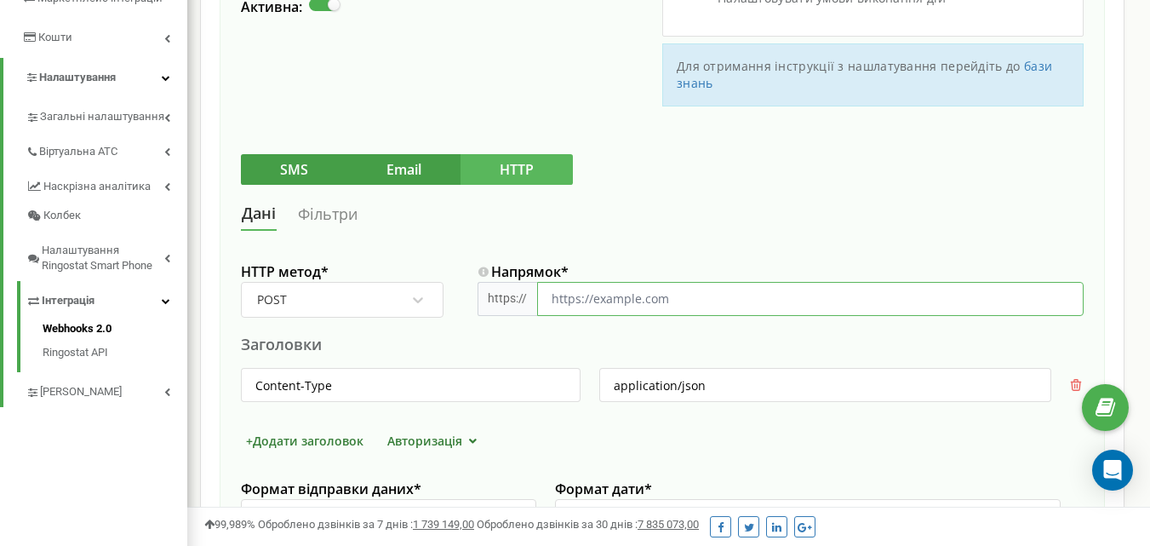
scroll to position [238, 0]
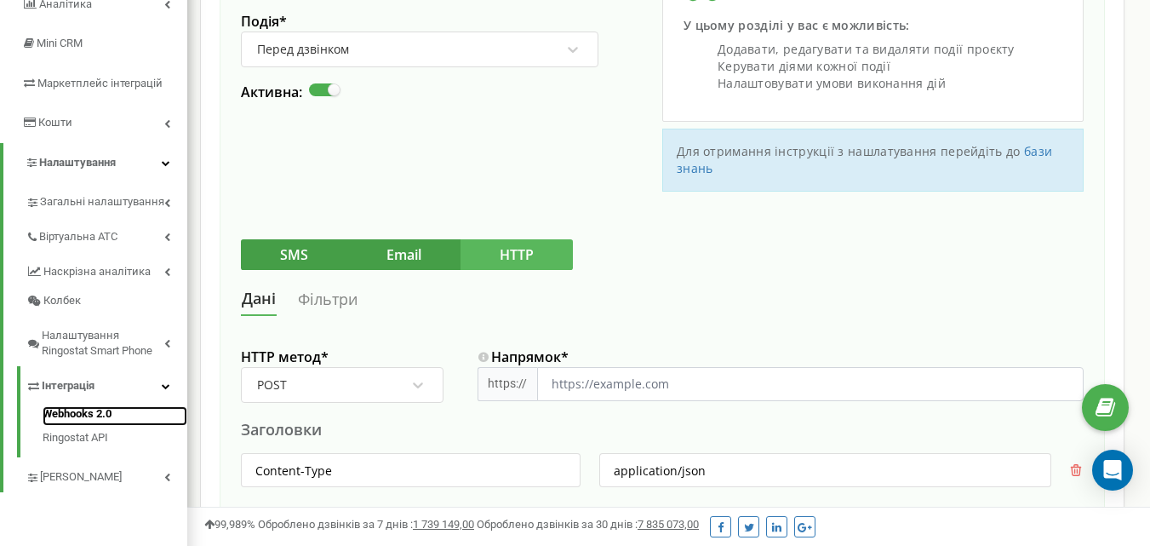
click at [65, 410] on link "Webhooks 2.0" at bounding box center [115, 416] width 145 height 20
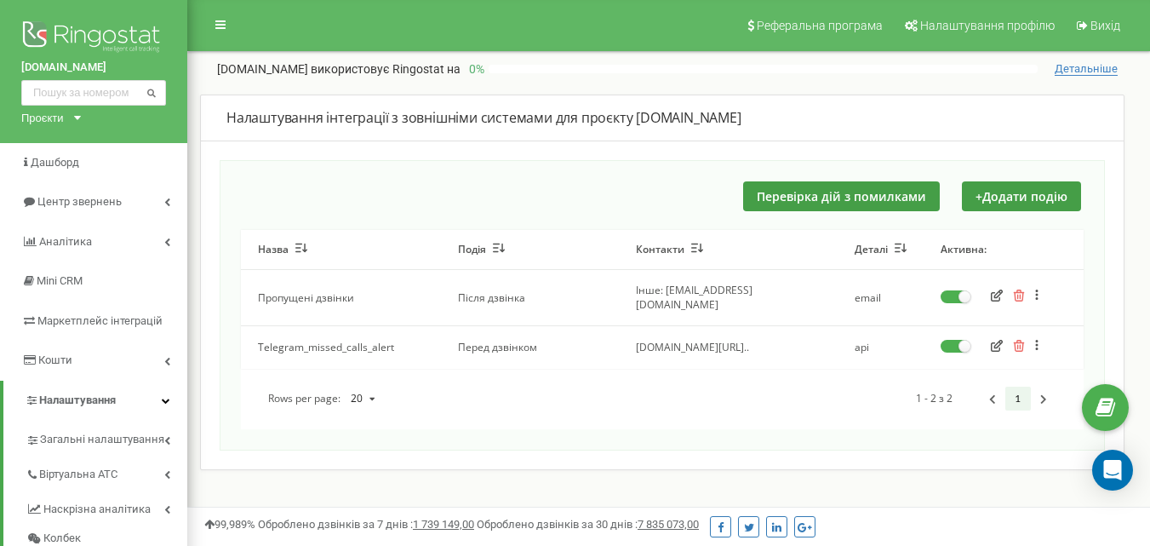
click at [991, 289] on icon "button" at bounding box center [997, 295] width 12 height 12
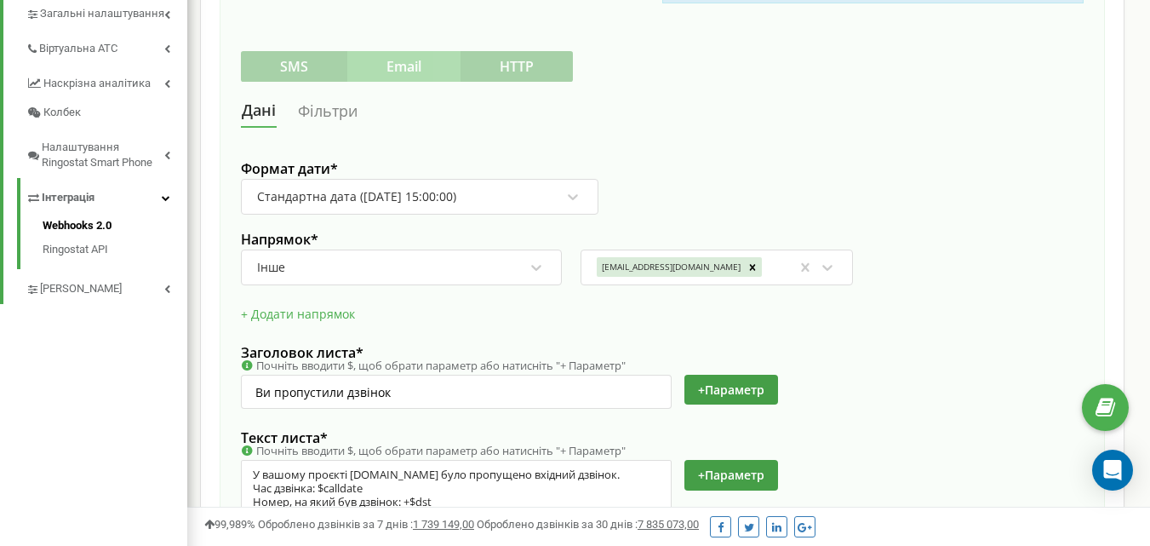
scroll to position [511, 0]
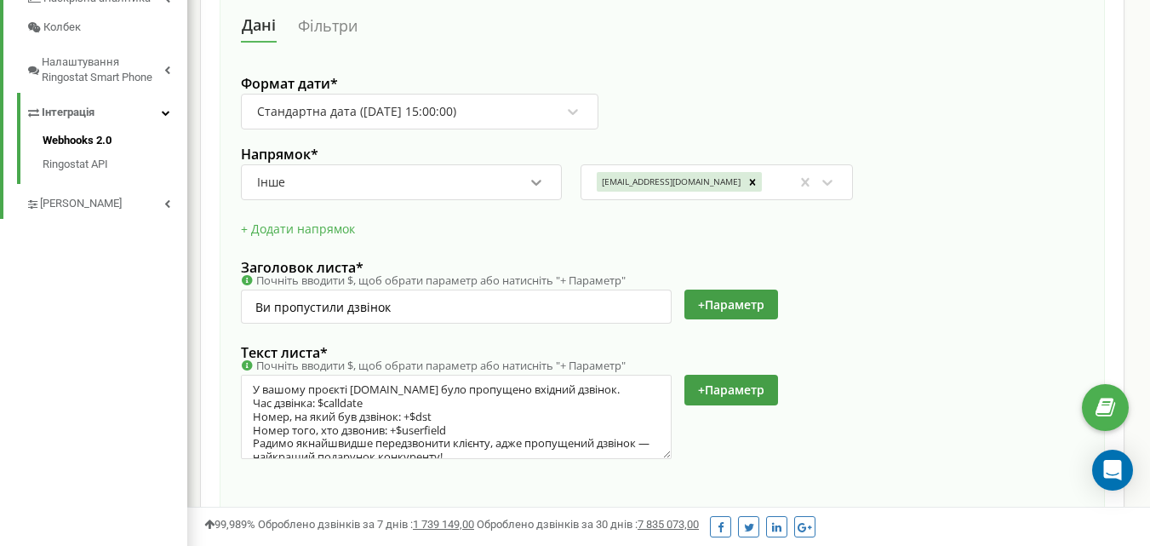
click at [536, 183] on icon at bounding box center [536, 183] width 10 height 6
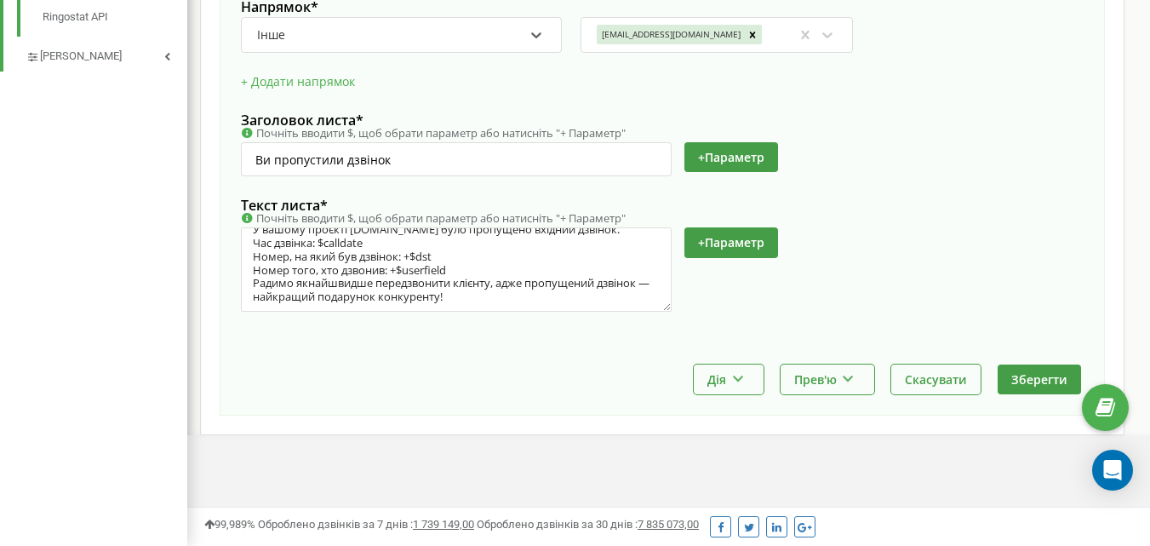
scroll to position [318, 0]
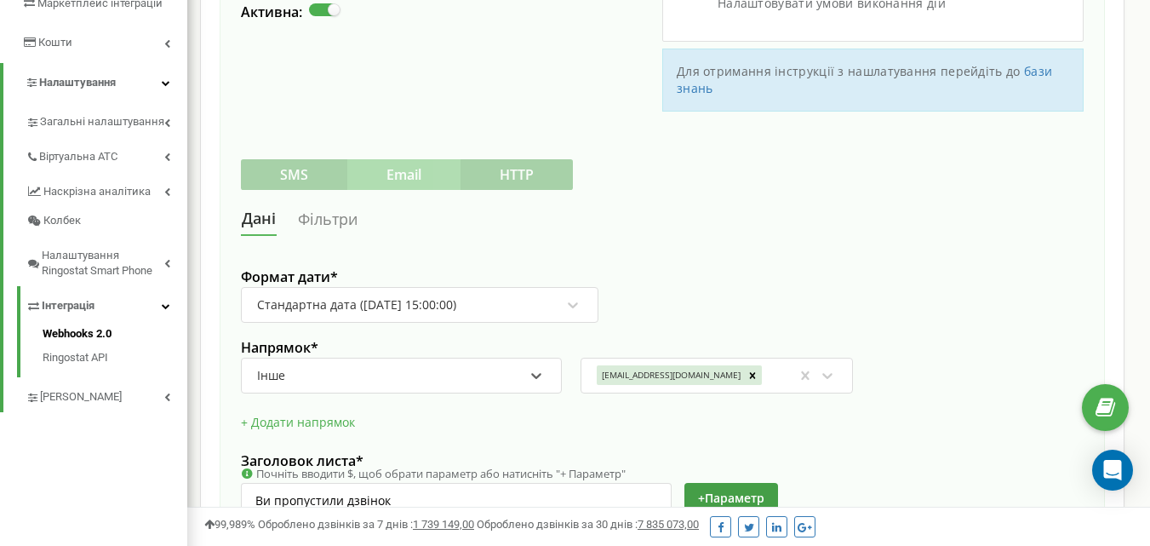
click at [341, 218] on link "Фільтри" at bounding box center [327, 219] width 61 height 32
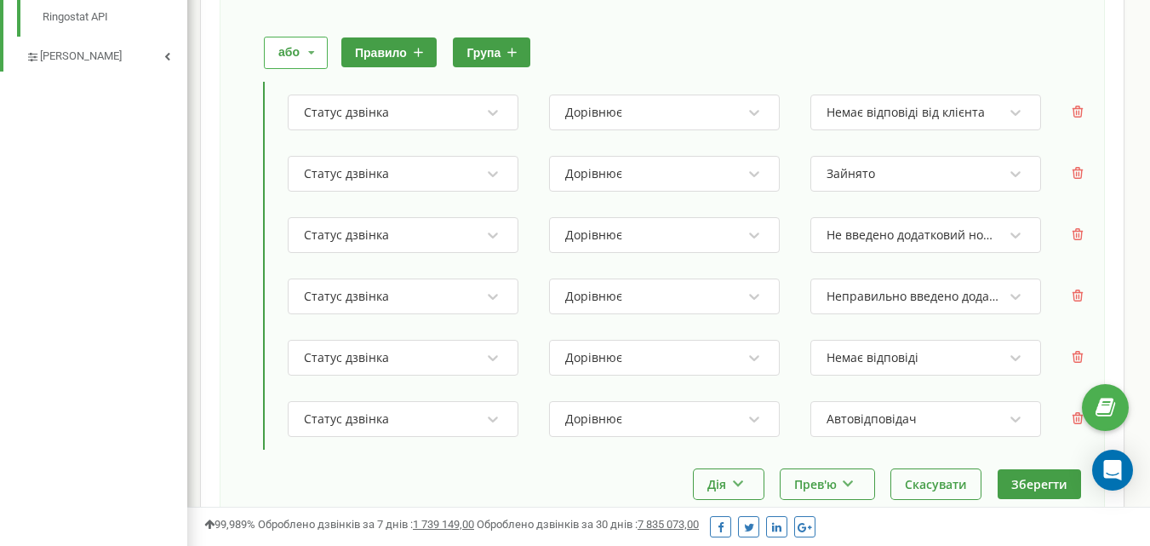
scroll to position [403, 0]
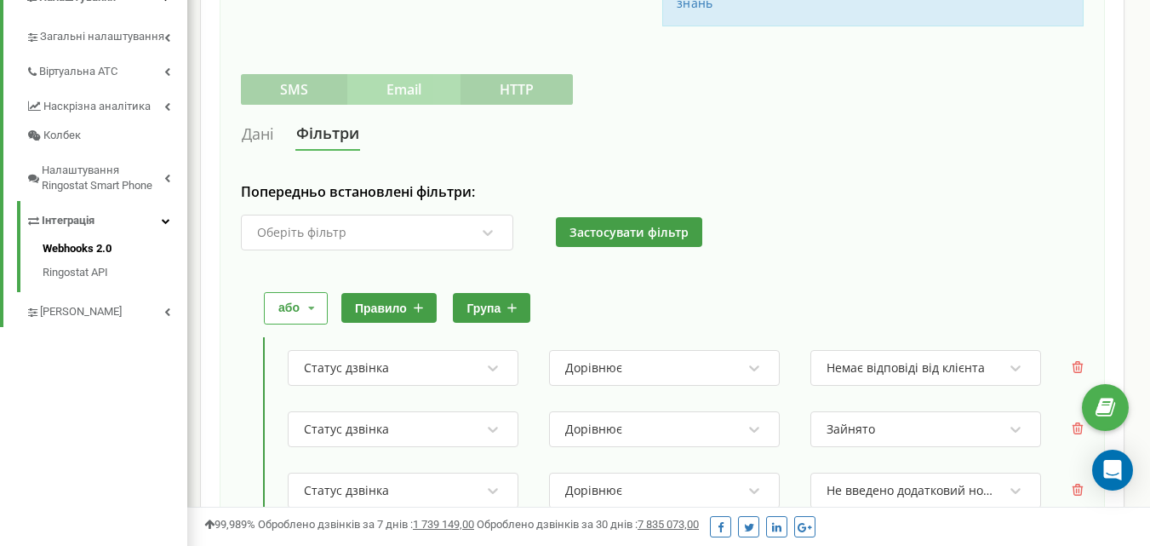
click at [264, 127] on link "Дані" at bounding box center [258, 134] width 34 height 32
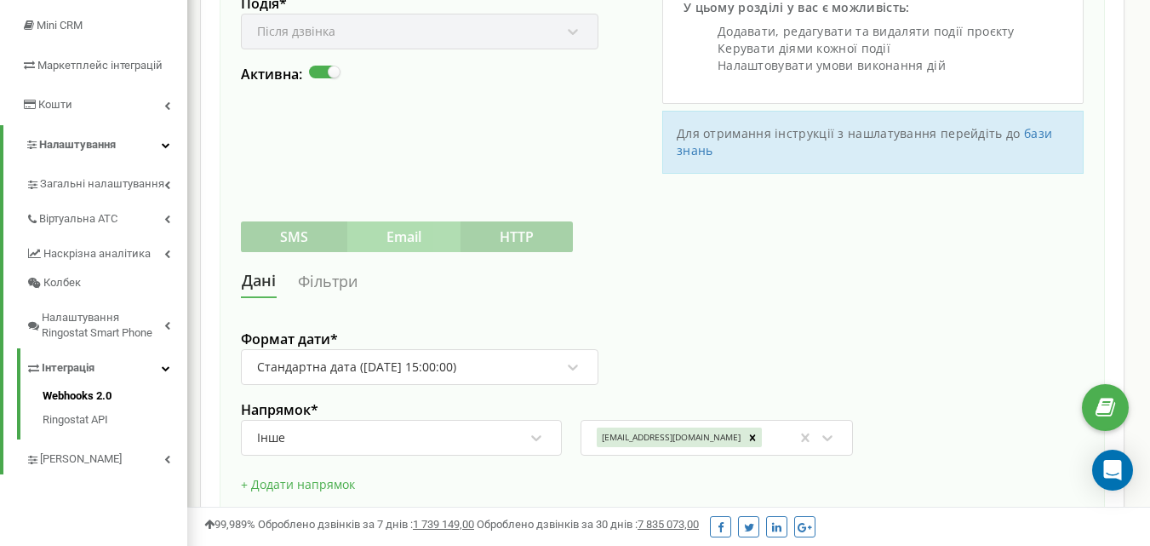
scroll to position [341, 0]
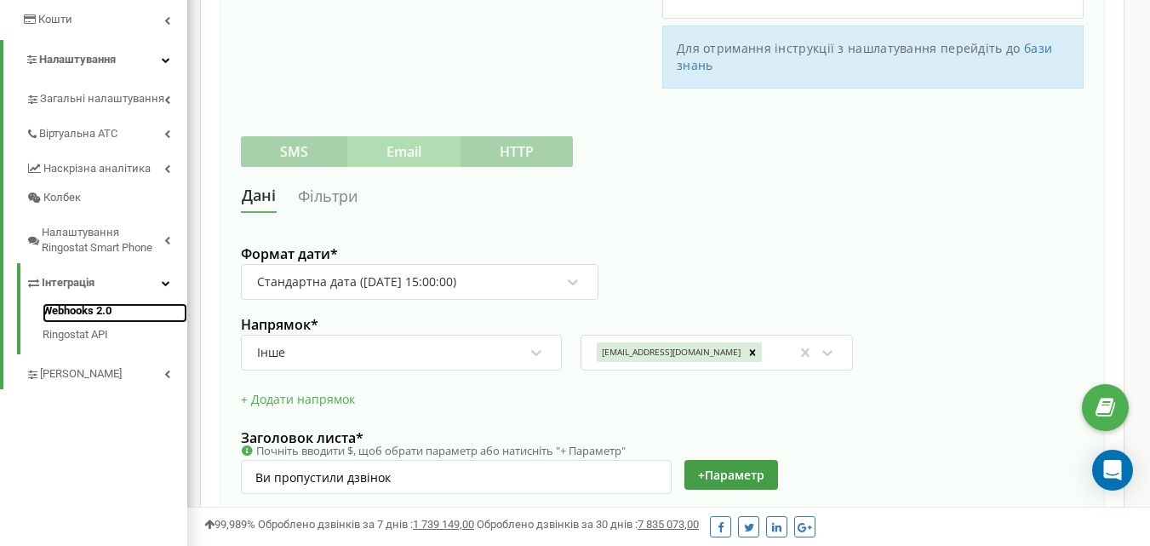
click at [89, 309] on link "Webhooks 2.0" at bounding box center [115, 313] width 145 height 20
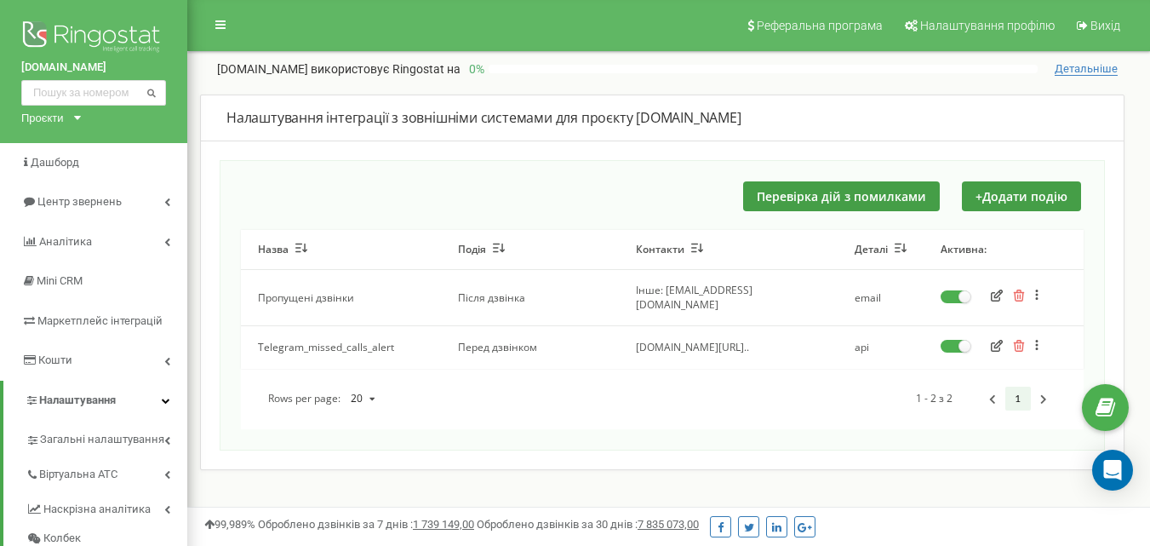
click at [1037, 340] on icon at bounding box center [1037, 346] width 3 height 12
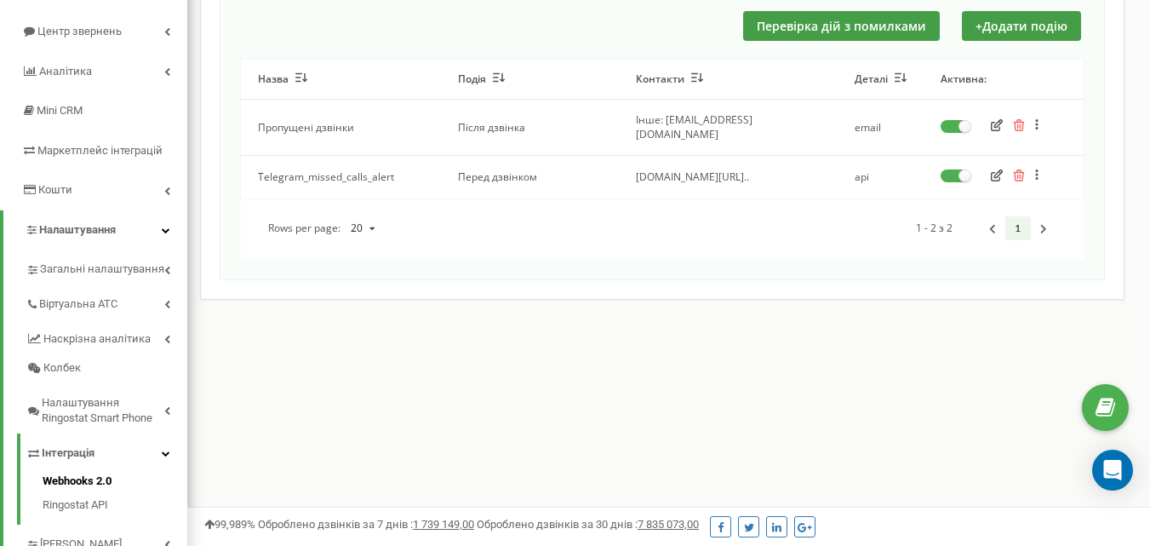
click at [998, 169] on icon "button" at bounding box center [997, 175] width 12 height 12
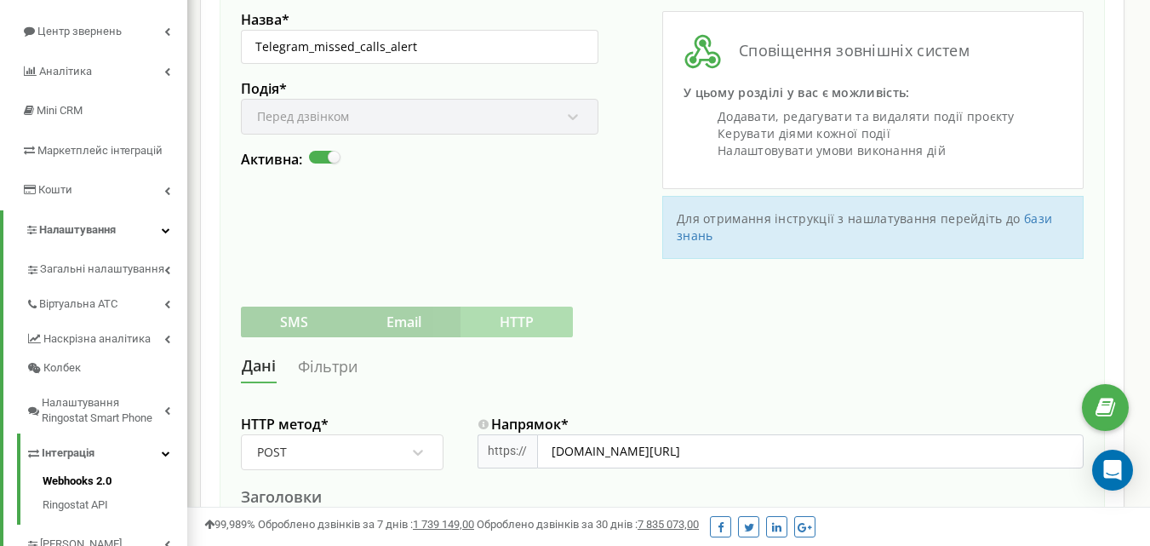
scroll to position [85, 0]
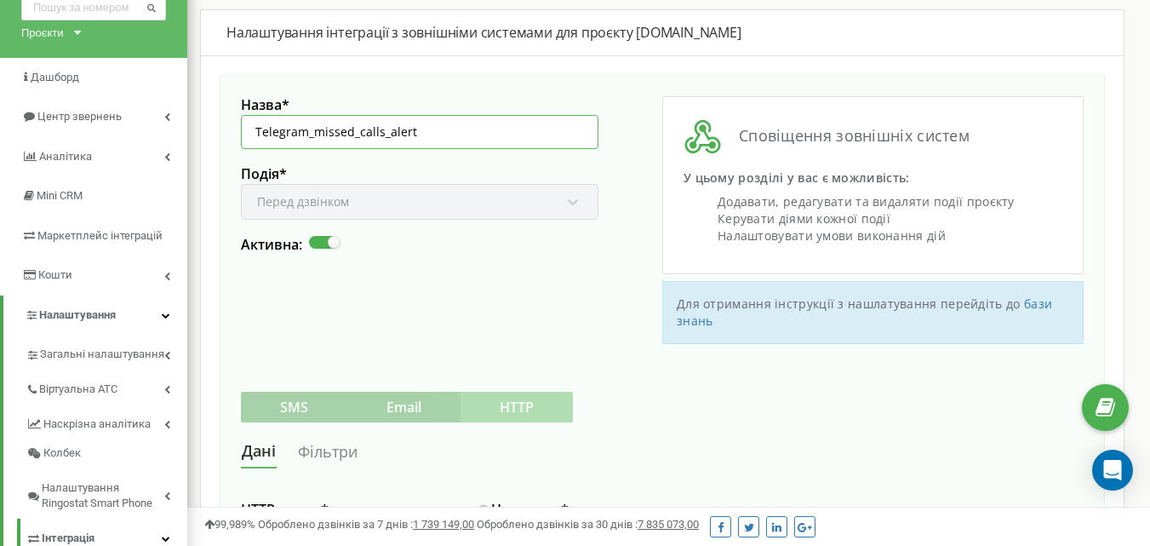
drag, startPoint x: 423, startPoint y: 130, endPoint x: 232, endPoint y: 129, distance: 190.7
click at [232, 129] on div "Назва * Telegram_missed_calls_alert Подія * Перед дзвінком Активна: Сповіщення …" at bounding box center [662, 501] width 885 height 853
click at [473, 299] on div "Назва * Telegram_missed_calls_alert Подія * Перед дзвінком Активна:" at bounding box center [451, 220] width 421 height 248
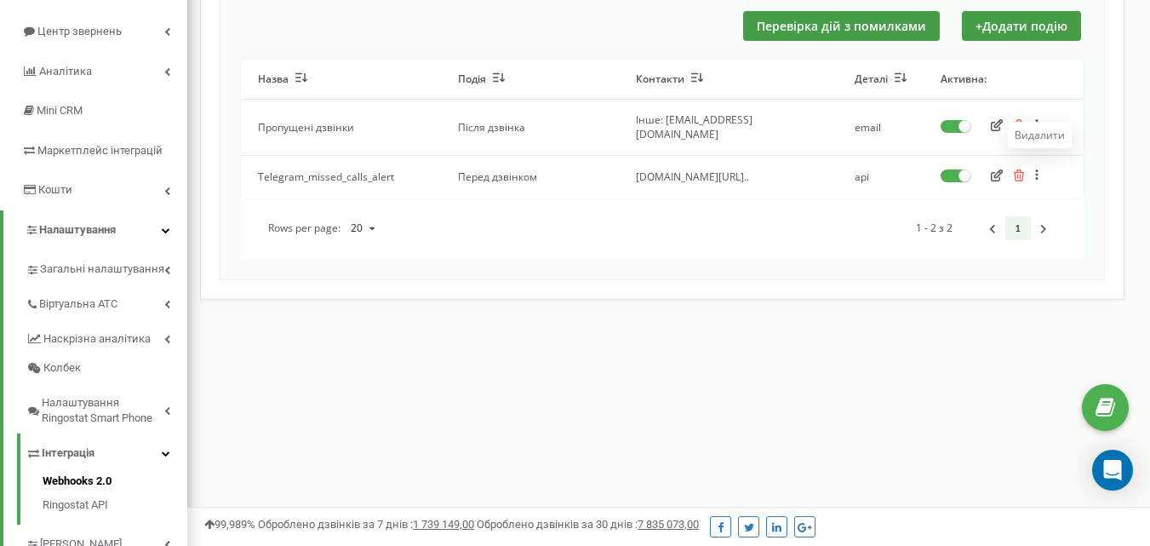
click at [1018, 169] on icon "button" at bounding box center [1019, 175] width 12 height 12
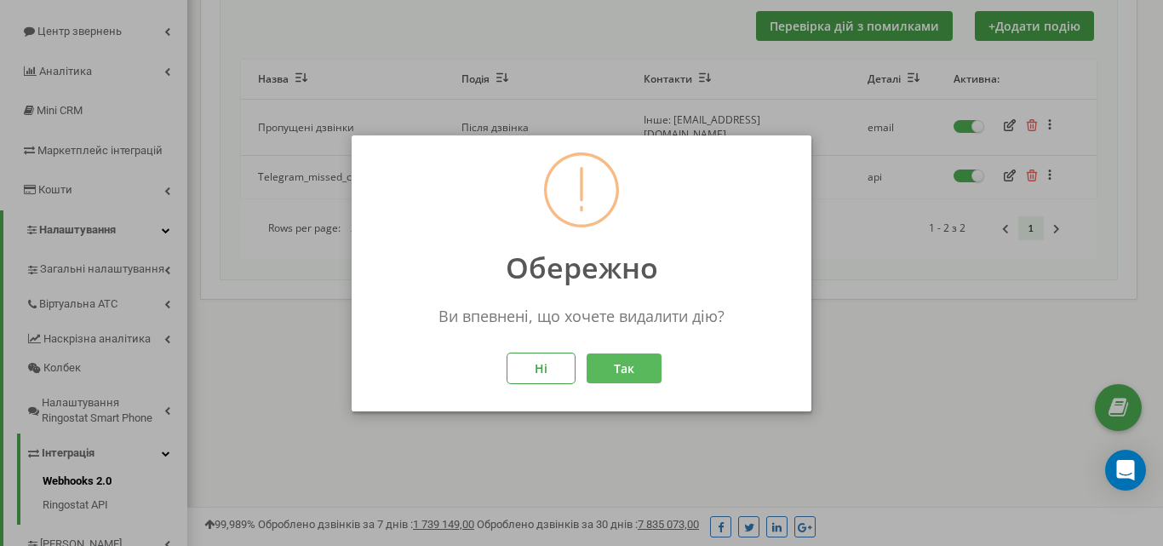
click at [642, 366] on button "Так" at bounding box center [624, 367] width 75 height 30
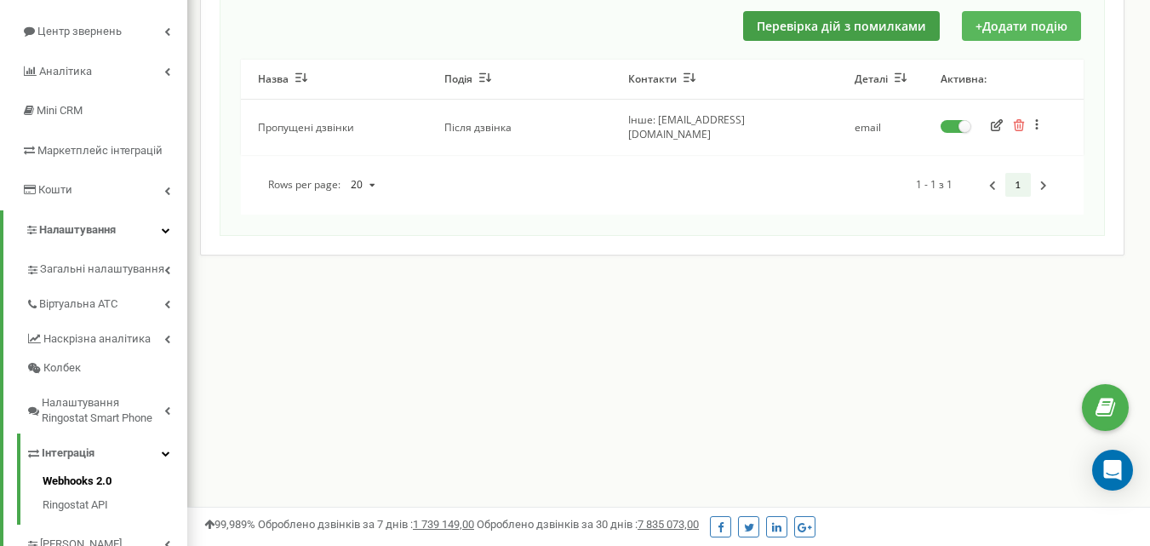
click at [1014, 25] on button "+ Додати подію" at bounding box center [1021, 26] width 119 height 30
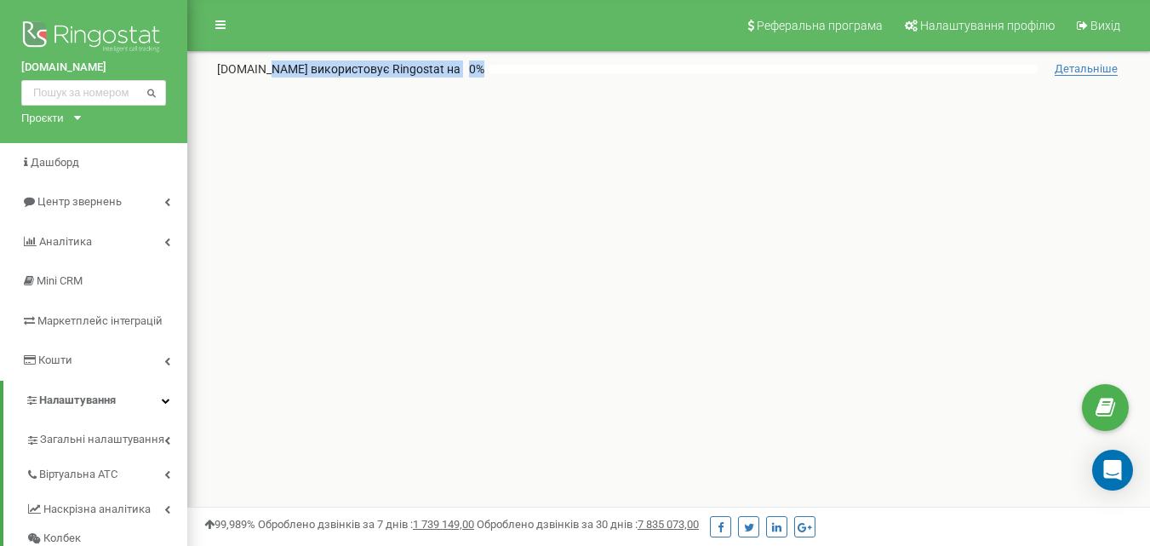
drag, startPoint x: 257, startPoint y: 69, endPoint x: 479, endPoint y: 75, distance: 221.5
click at [479, 75] on div "profitag.ua використовує Ringostat на 0 %" at bounding box center [627, 68] width 821 height 17
click at [473, 166] on div "Реферальна програма Налаштування профілю Вихід profitag.ua використовує Ringost…" at bounding box center [668, 511] width 963 height 1022
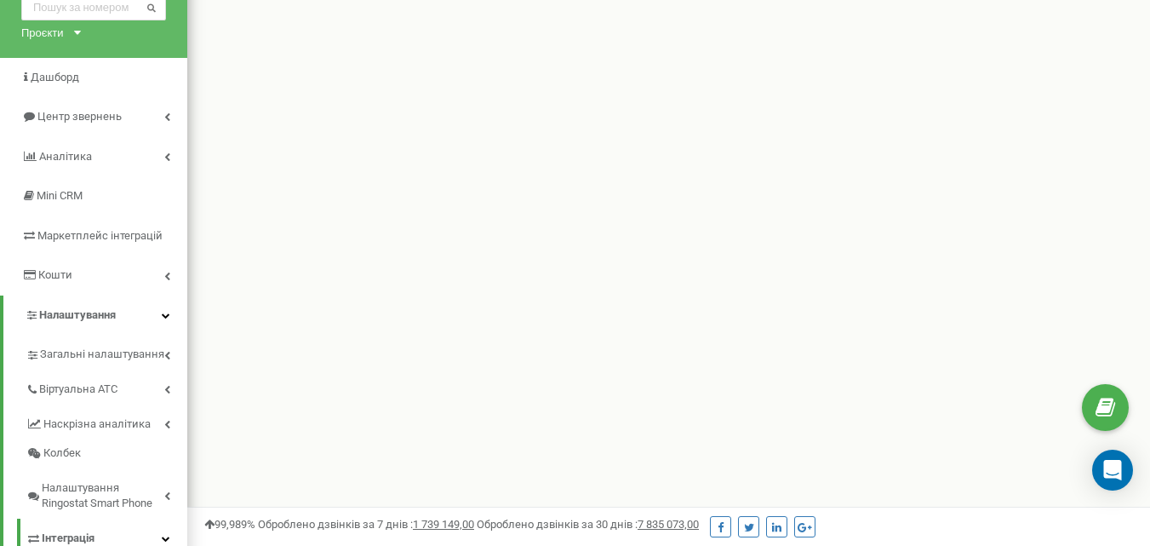
scroll to position [341, 0]
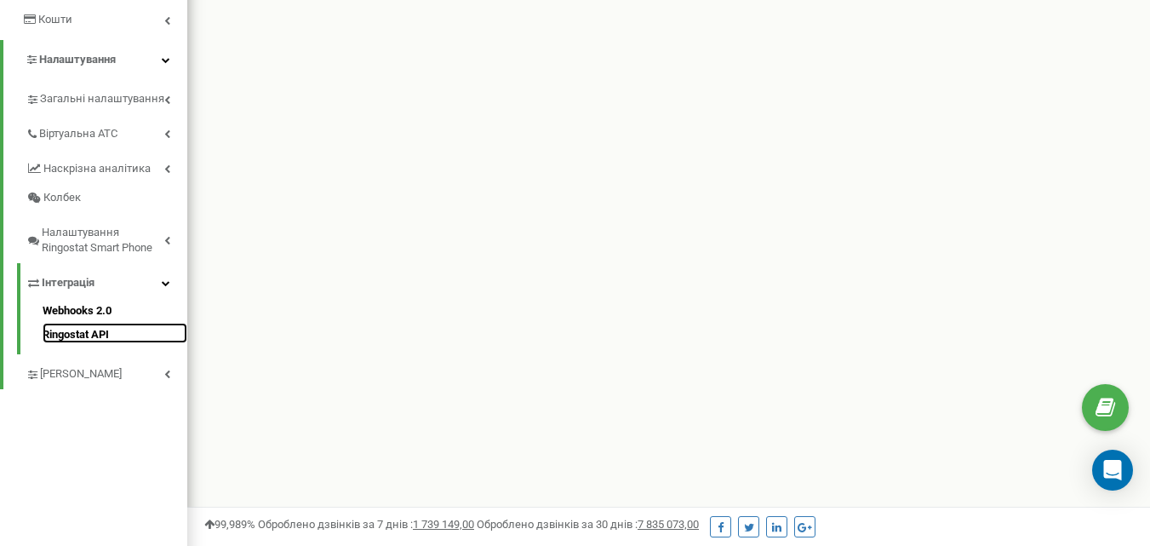
click at [70, 334] on link "Ringostat API" at bounding box center [115, 333] width 145 height 20
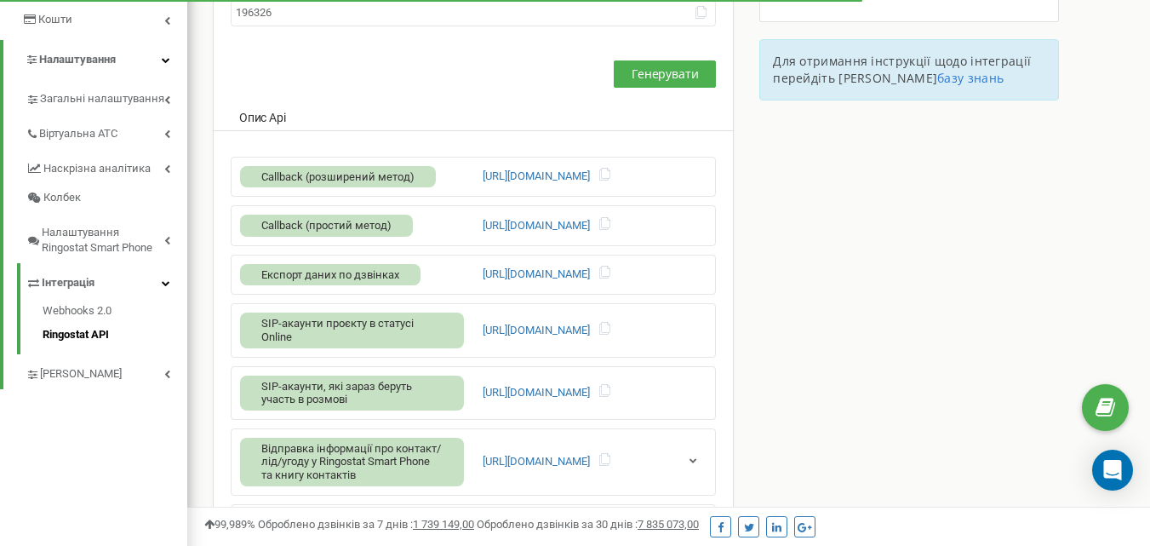
scroll to position [426, 0]
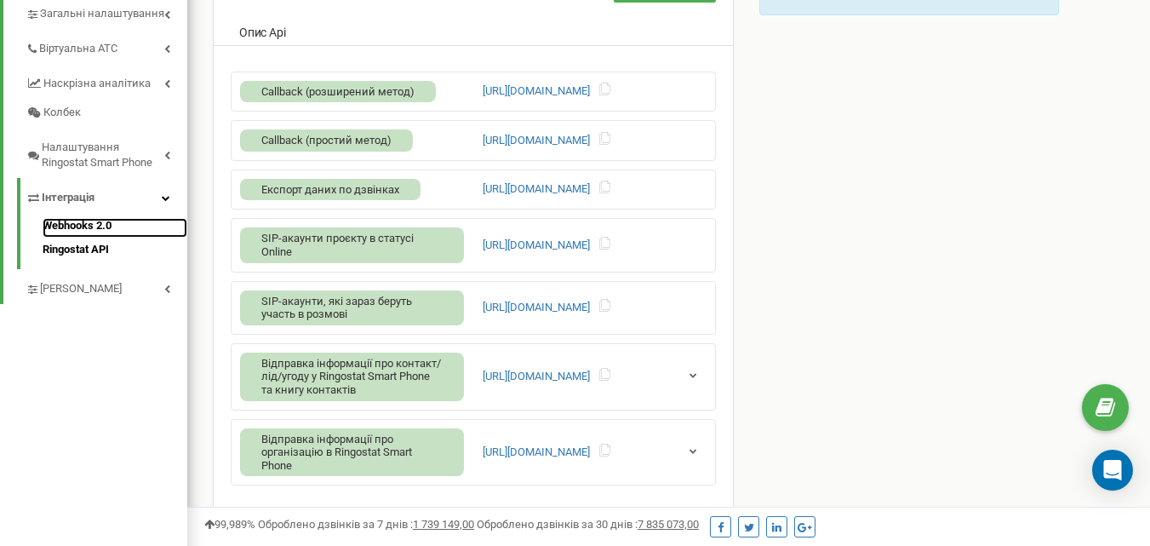
click at [60, 226] on link "Webhooks 2.0" at bounding box center [115, 228] width 145 height 20
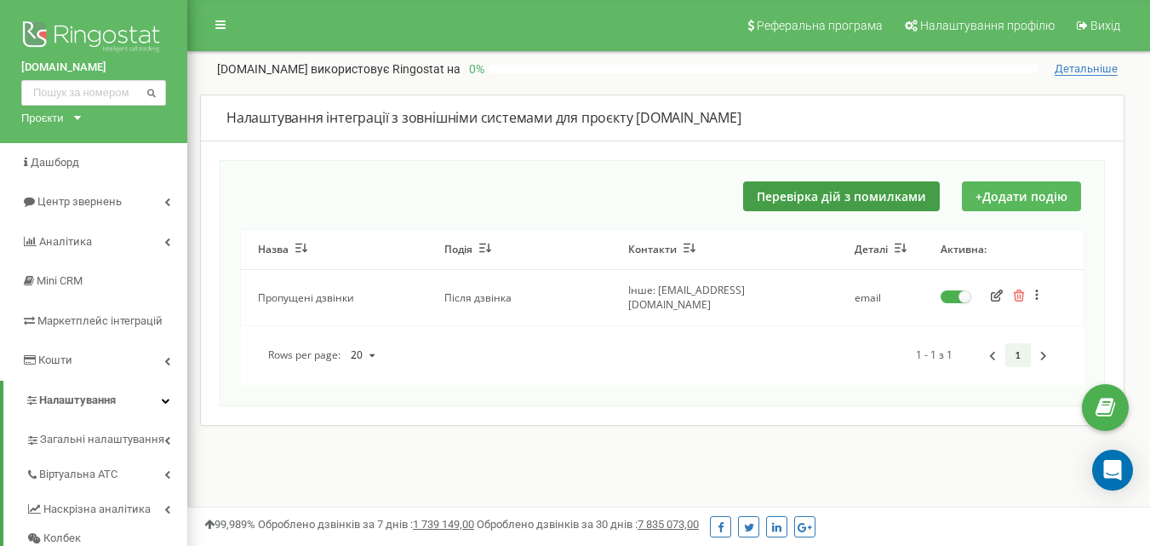
click at [1026, 193] on button "+ Додати подію" at bounding box center [1021, 196] width 119 height 30
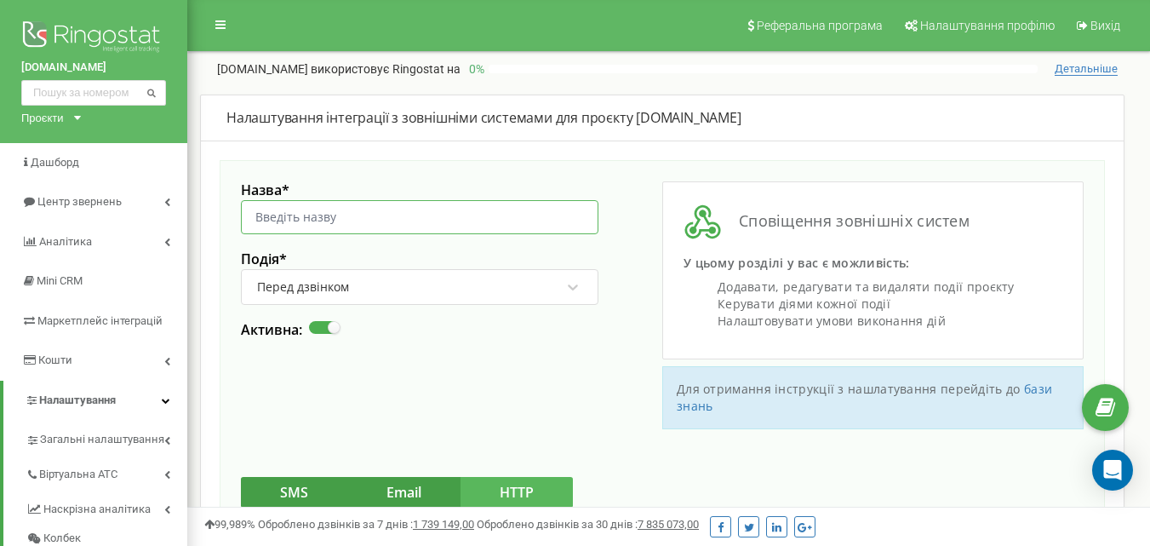
click at [298, 216] on input "Назва *" at bounding box center [420, 217] width 358 height 34
type input "Telegram_missed_calls_alert"
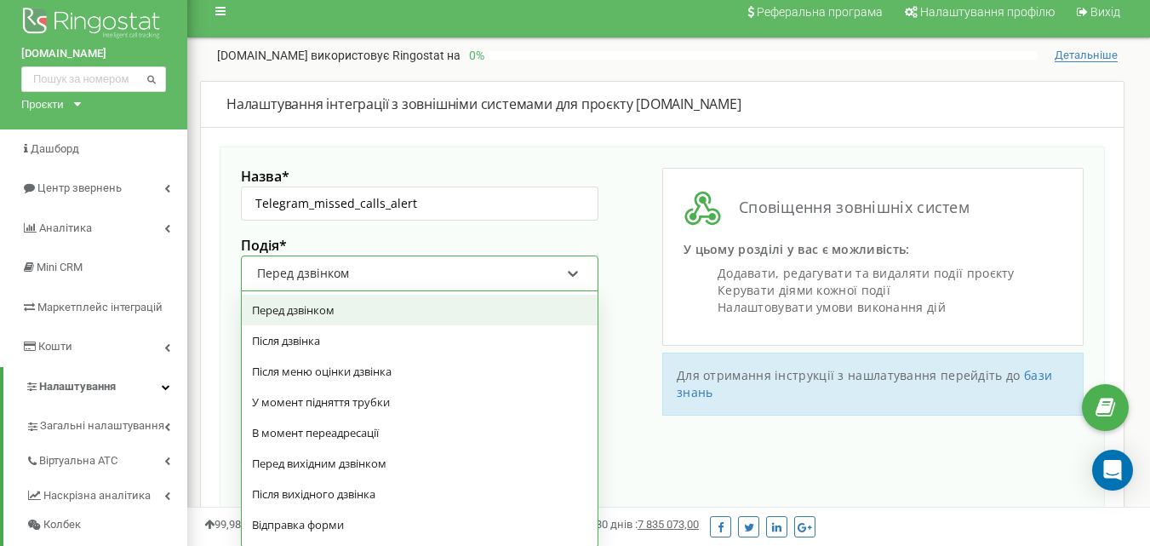
click at [407, 288] on div "Перед дзвінком" at bounding box center [420, 273] width 358 height 36
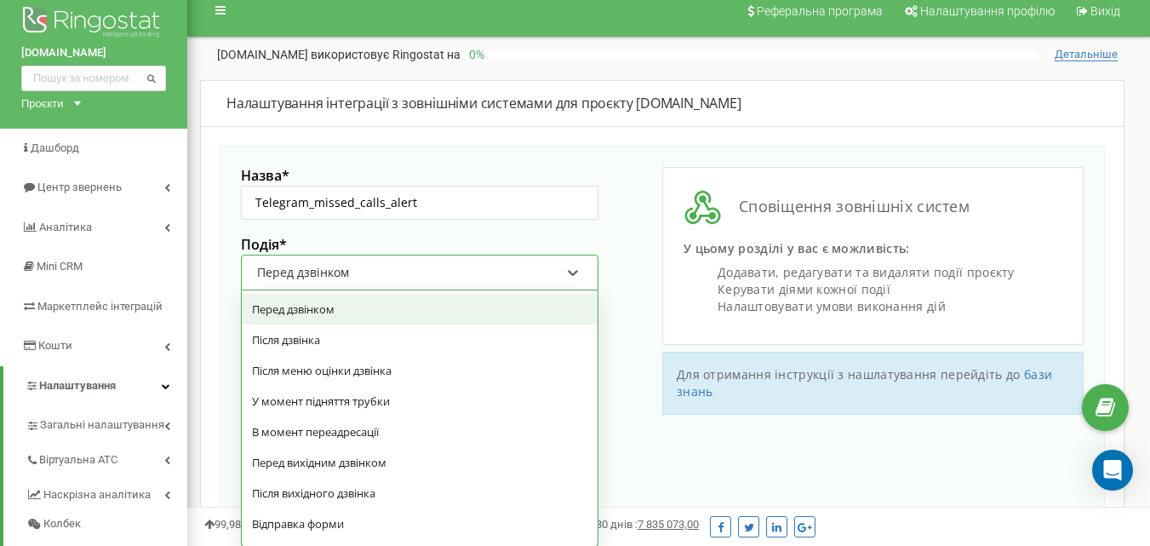
scroll to position [15, 0]
click at [407, 274] on div "Перед дзвінком" at bounding box center [408, 271] width 307 height 29
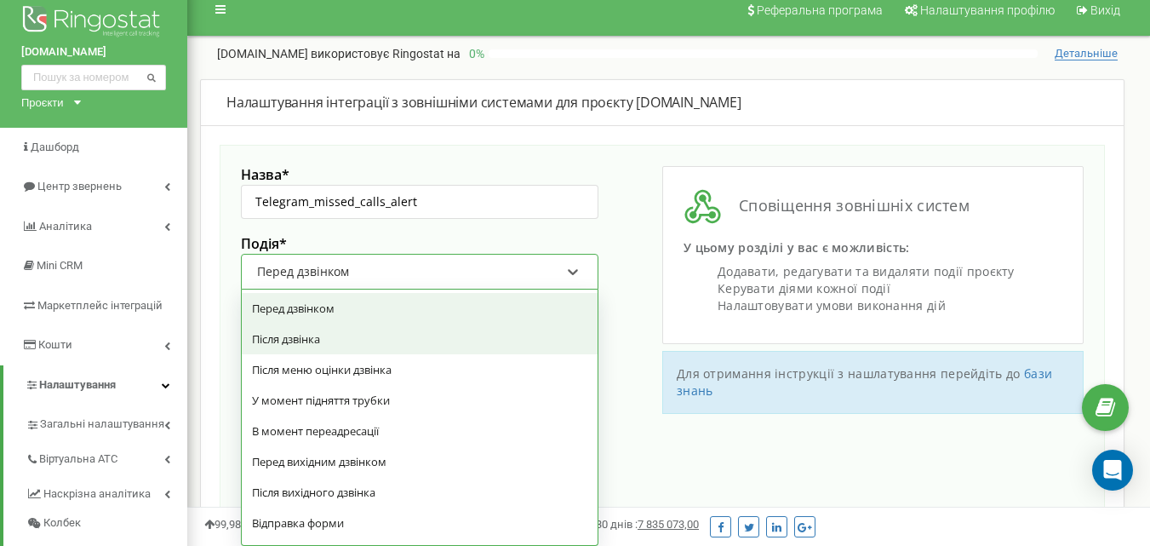
click at [343, 331] on div "Після дзвінка" at bounding box center [420, 339] width 356 height 31
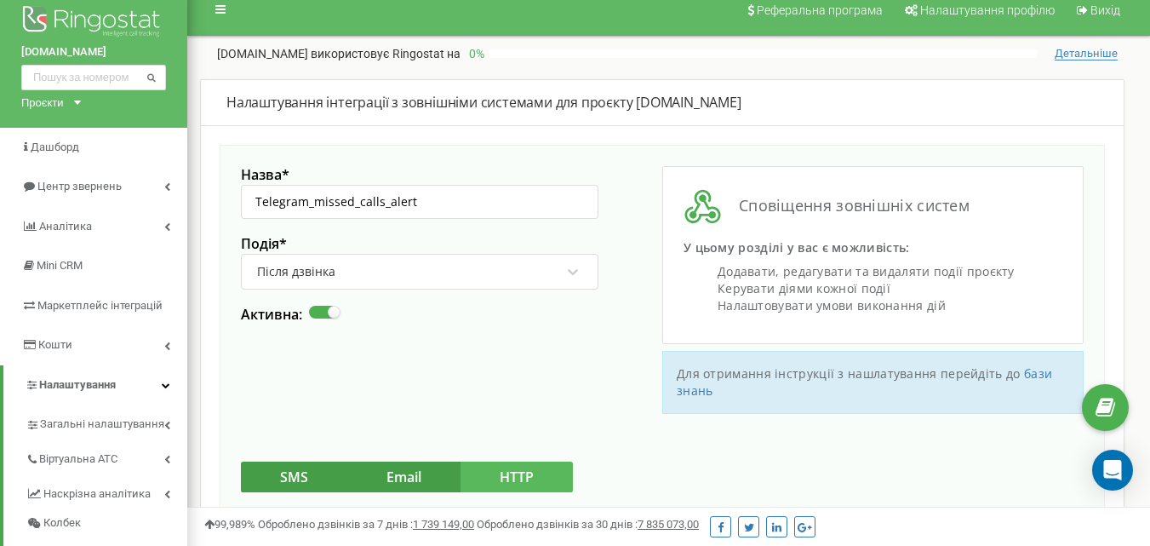
scroll to position [186, 0]
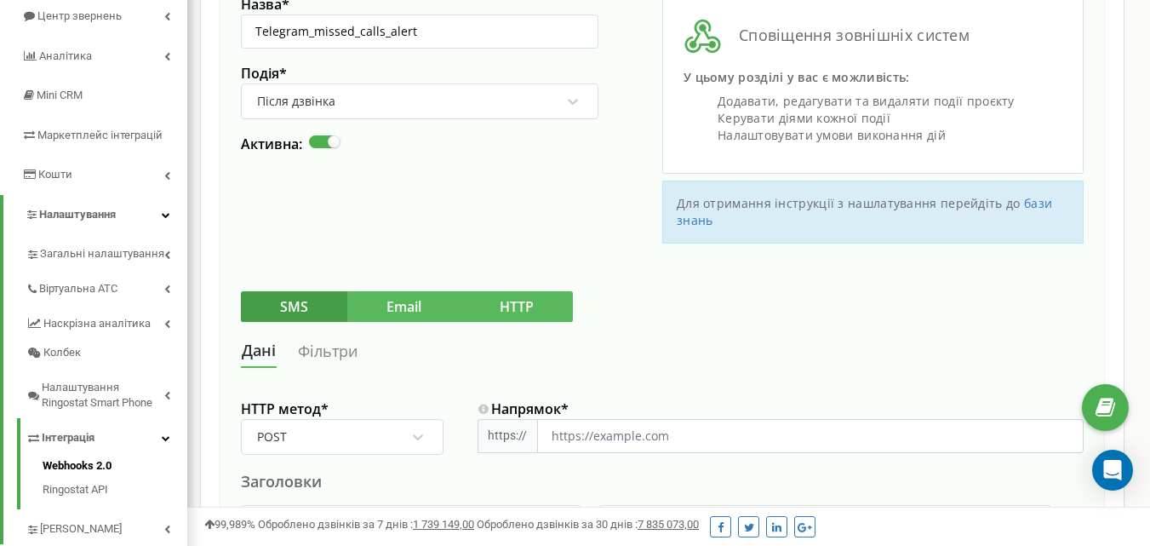
click at [390, 308] on button "Email" at bounding box center [403, 306] width 113 height 31
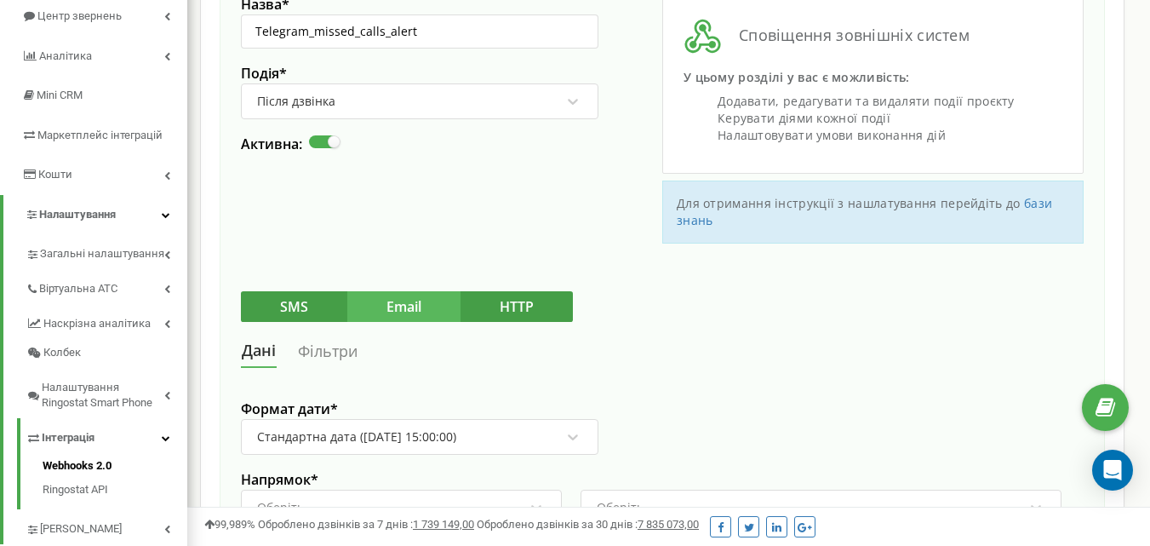
scroll to position [441, 0]
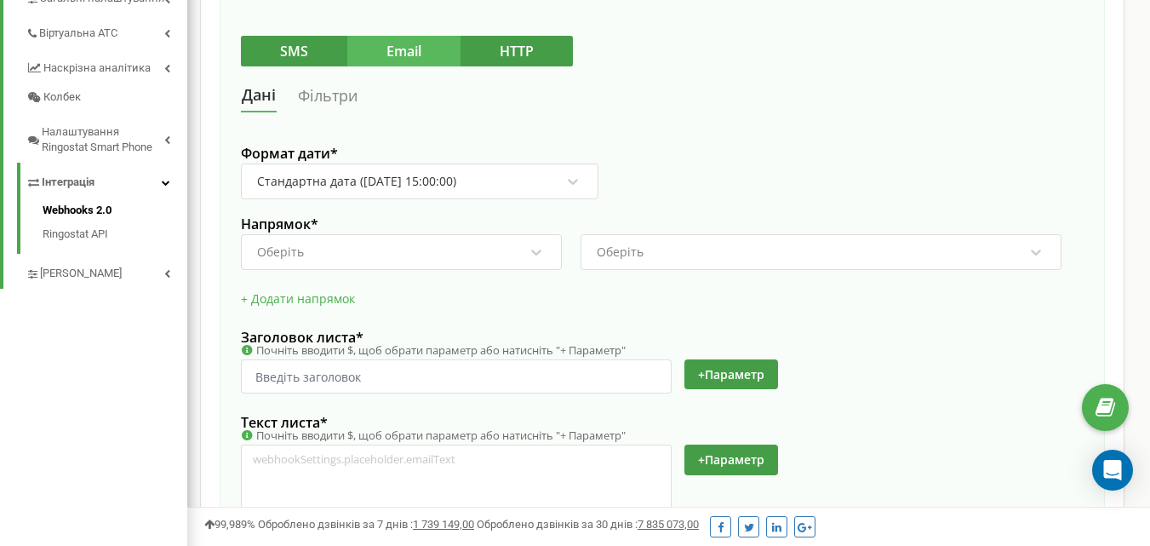
click at [341, 255] on div "Оберіть" at bounding box center [390, 252] width 270 height 29
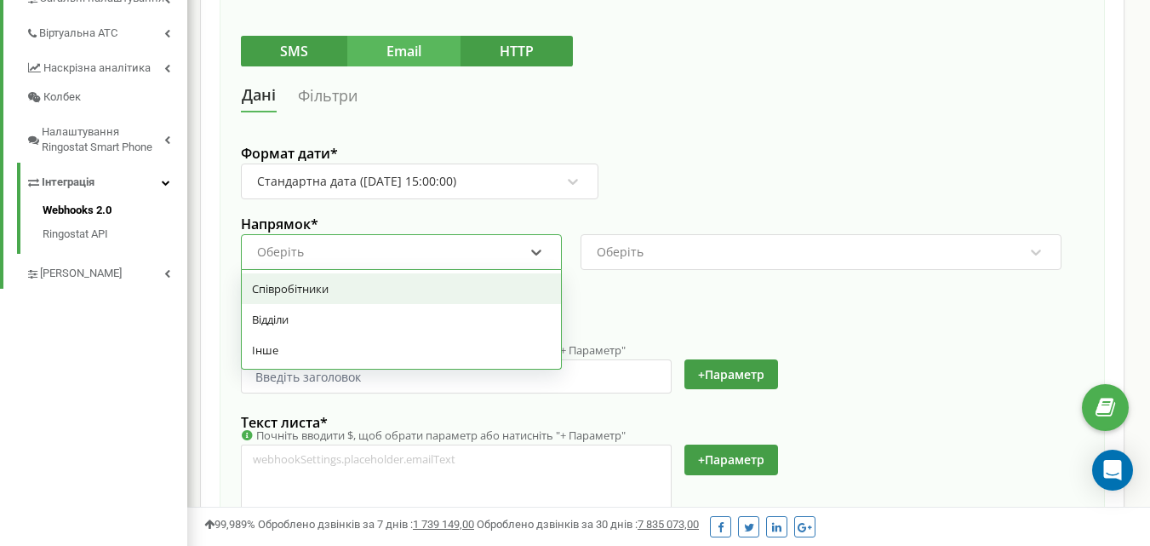
click at [324, 288] on div "Співробітники" at bounding box center [401, 288] width 319 height 31
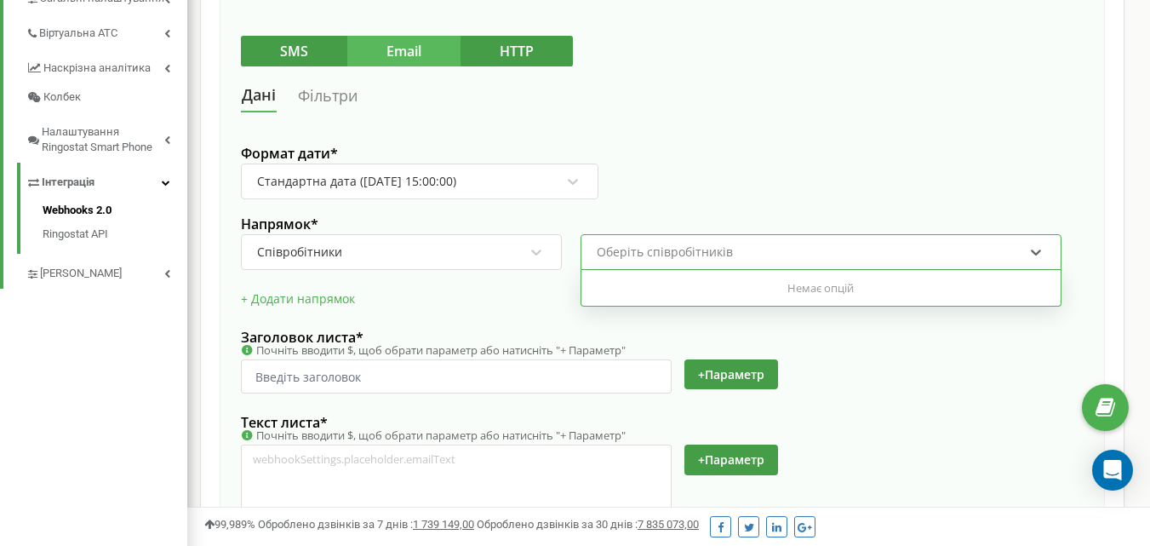
click at [601, 249] on div "Оберіть співробітників" at bounding box center [665, 252] width 136 height 12
click at [605, 249] on div "Оберіть співробітників" at bounding box center [665, 252] width 136 height 12
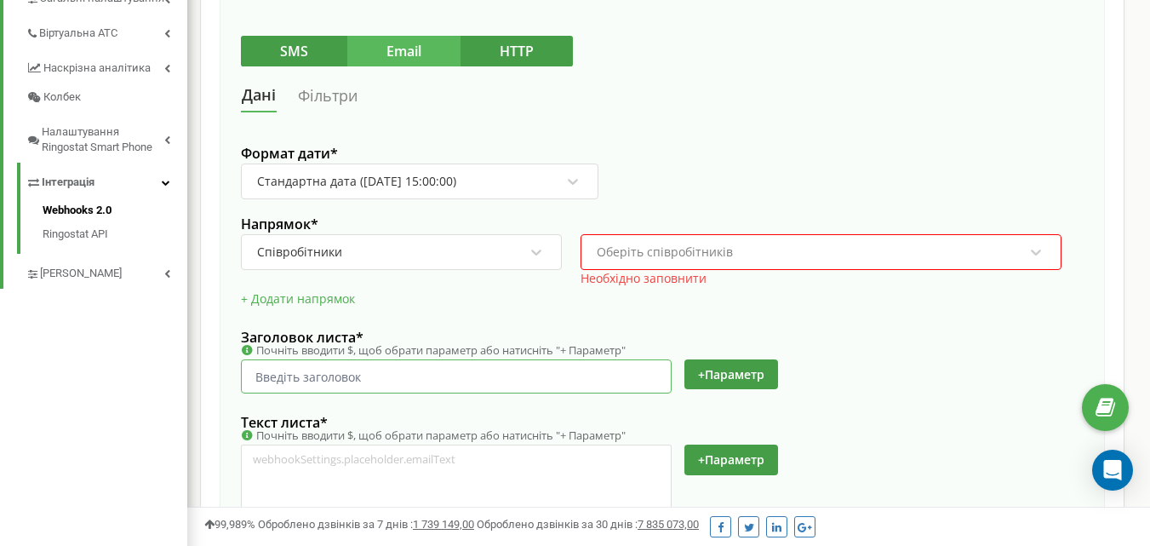
click at [256, 373] on input "text" at bounding box center [456, 376] width 431 height 34
click at [620, 248] on div "Оберіть співробітників" at bounding box center [665, 252] width 136 height 12
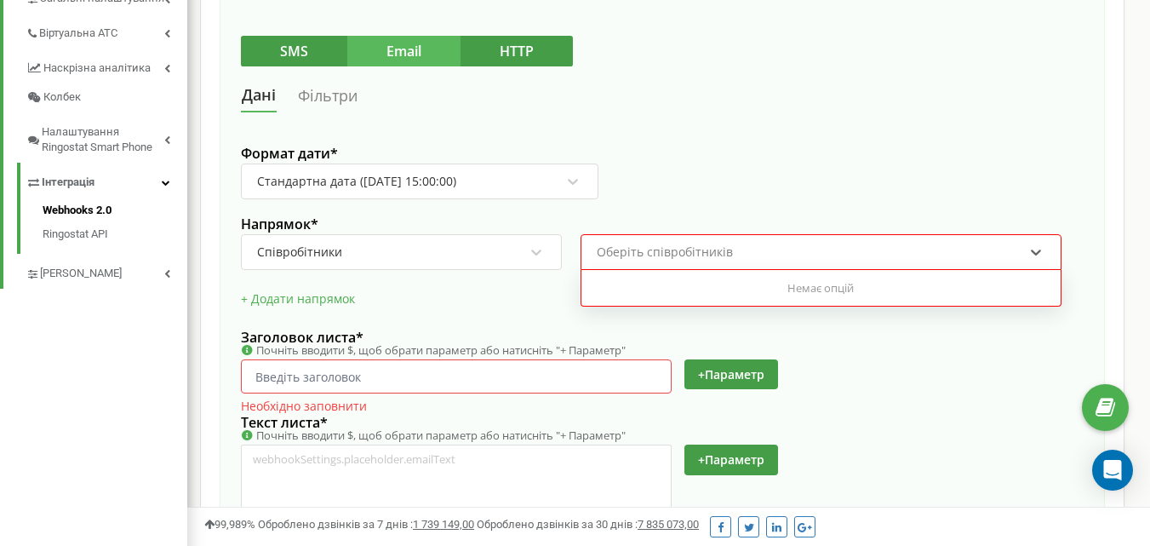
click at [804, 288] on div "Немає опцій" at bounding box center [821, 288] width 479 height 30
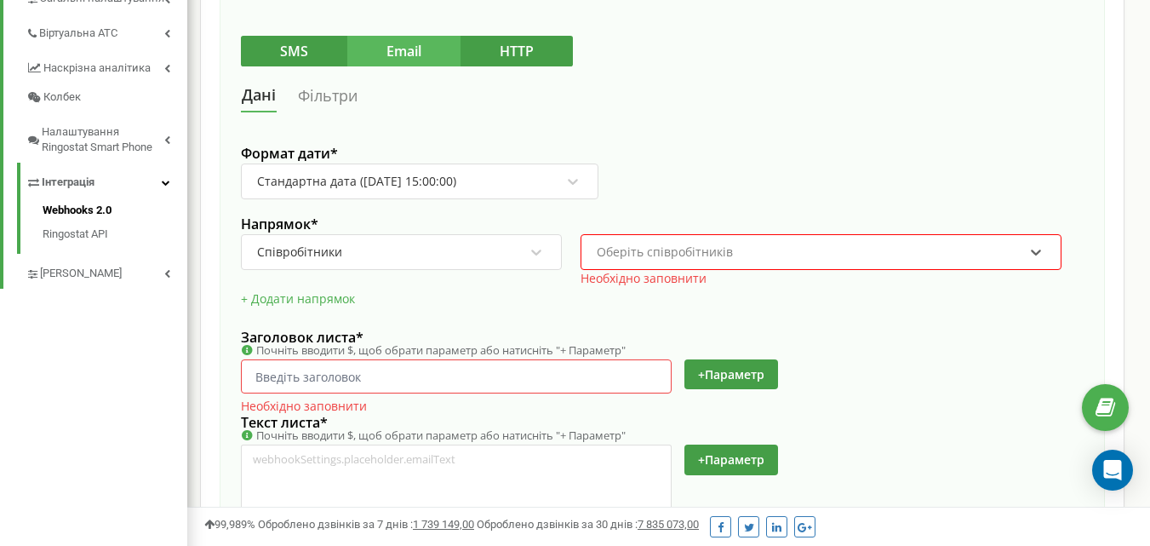
paste input "[EMAIL_ADDRESS][DOMAIN_NAME]"
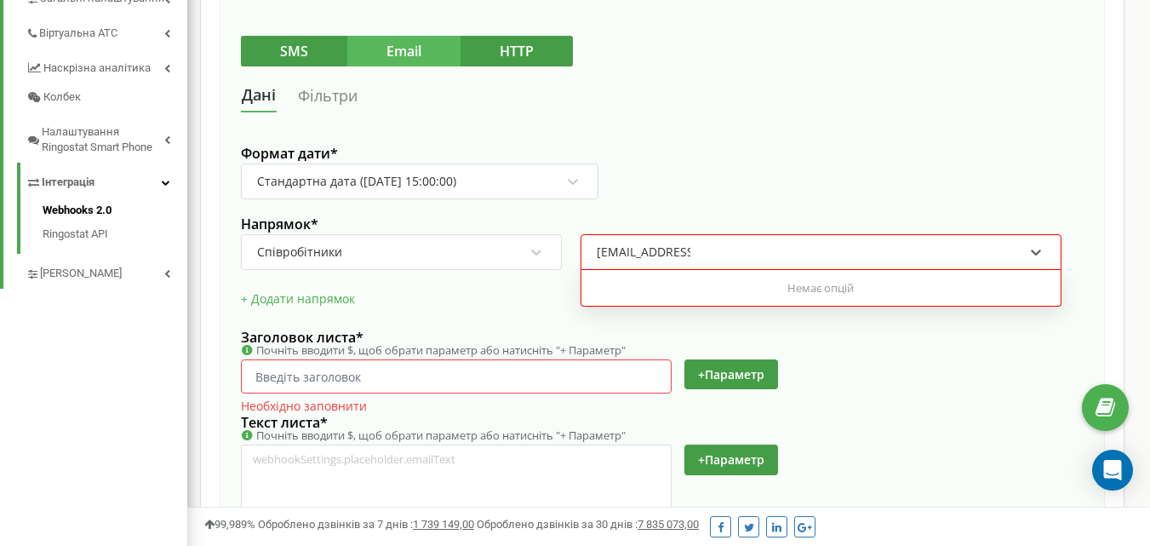
type input "[EMAIL_ADDRESS][DOMAIN_NAME]"
click at [532, 301] on div "+ Додати напрямок" at bounding box center [662, 307] width 843 height 43
click at [595, 251] on div "Оберіть співробітників" at bounding box center [810, 252] width 430 height 29
type input "f"
type input "C"
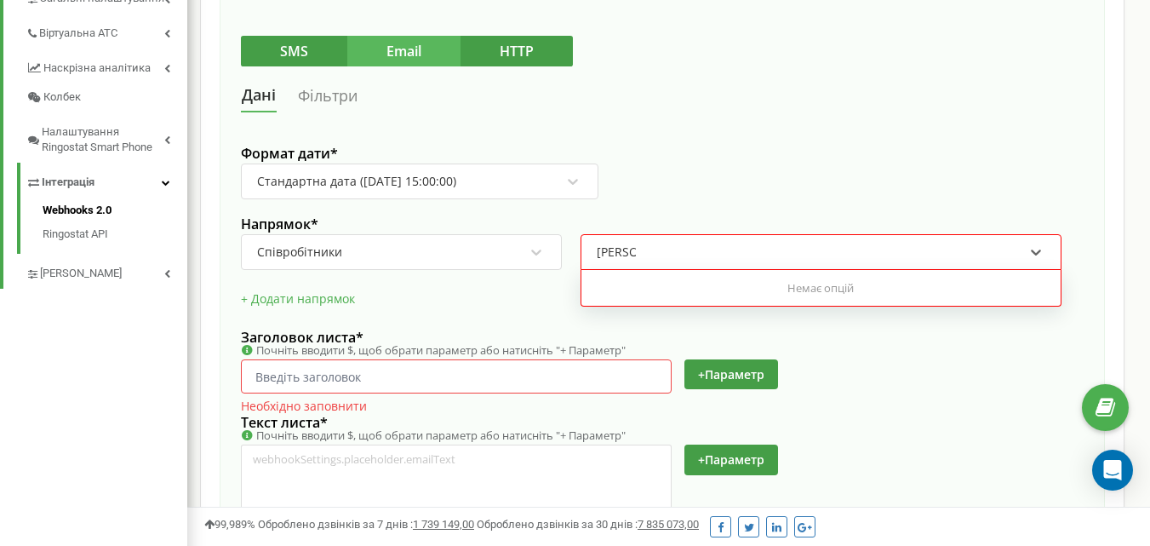
type input "[PERSON_NAME]"
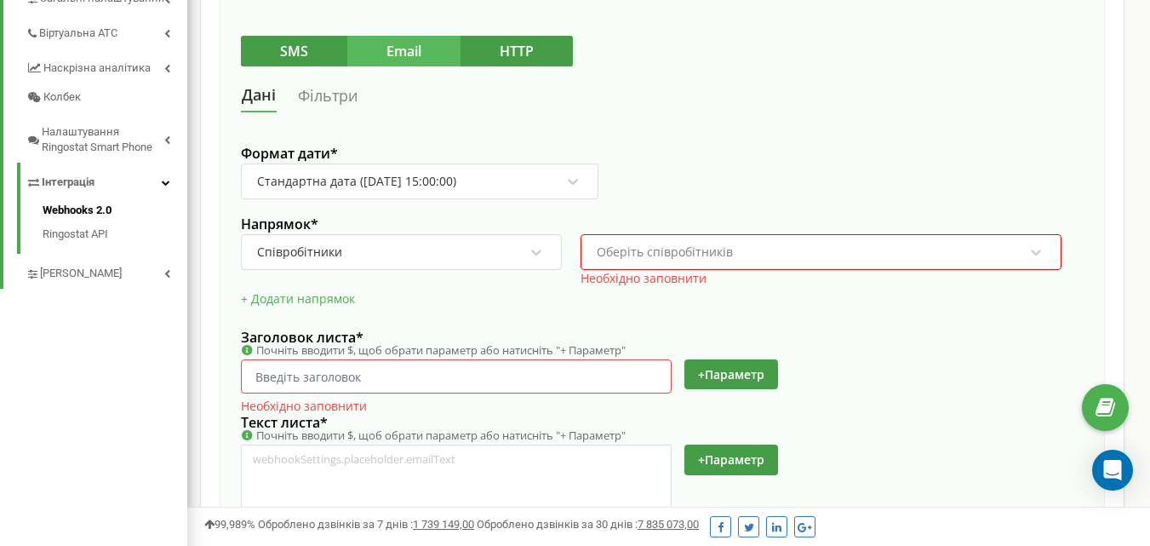
click at [498, 318] on div "+ Додати напрямок" at bounding box center [662, 307] width 843 height 43
click at [605, 251] on div "Оберіть співробітників" at bounding box center [665, 252] width 136 height 12
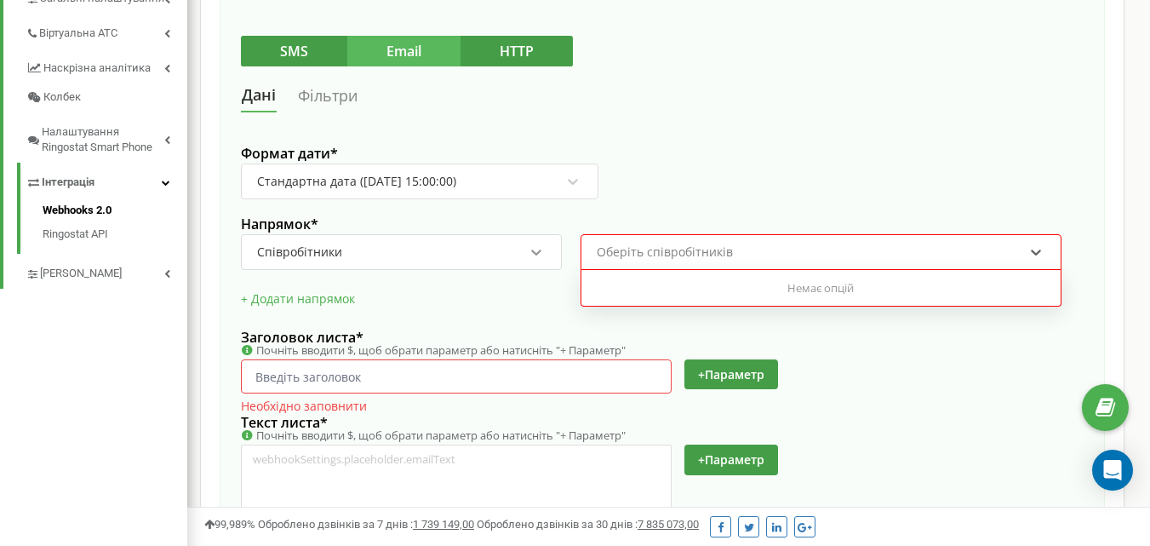
click at [541, 253] on icon at bounding box center [536, 252] width 17 height 17
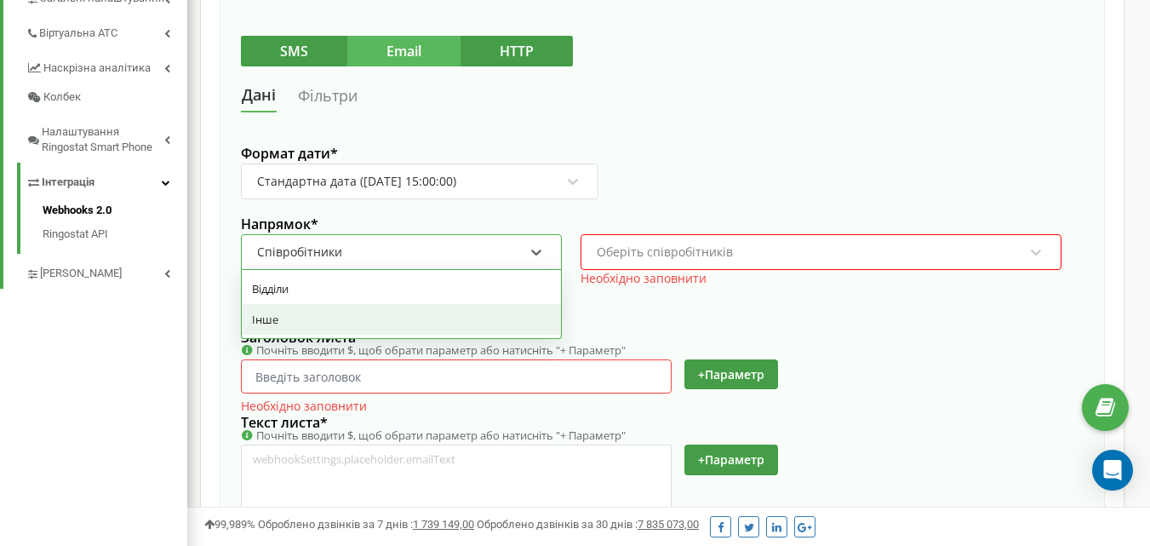
click at [433, 322] on div "Інше" at bounding box center [401, 319] width 319 height 31
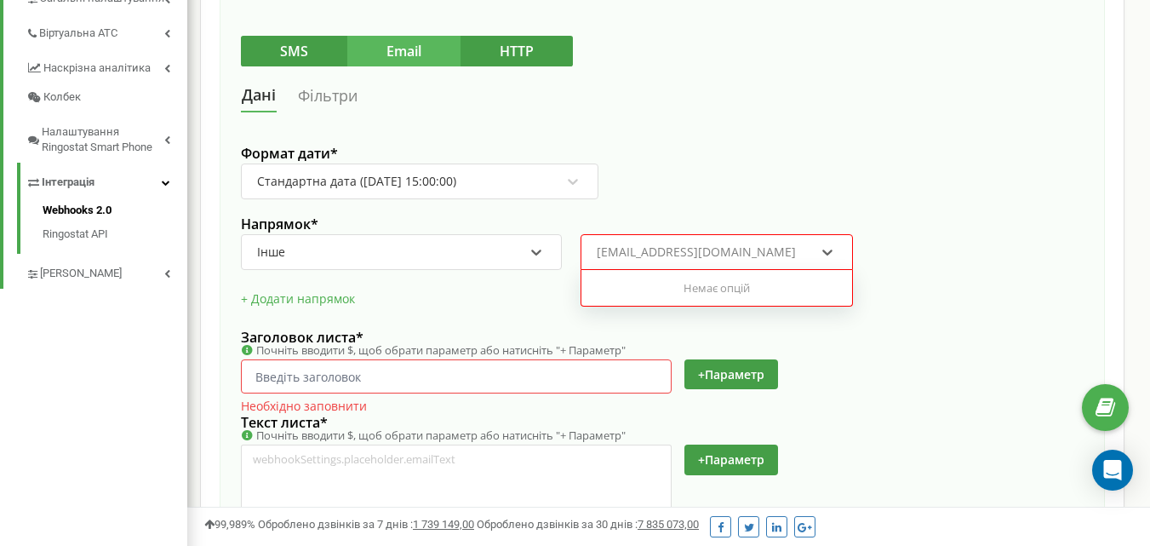
click at [599, 249] on div "name@example.com" at bounding box center [696, 252] width 199 height 12
paste input "[EMAIL_ADDRESS][DOMAIN_NAME]"
type input "[EMAIL_ADDRESS][DOMAIN_NAME]"
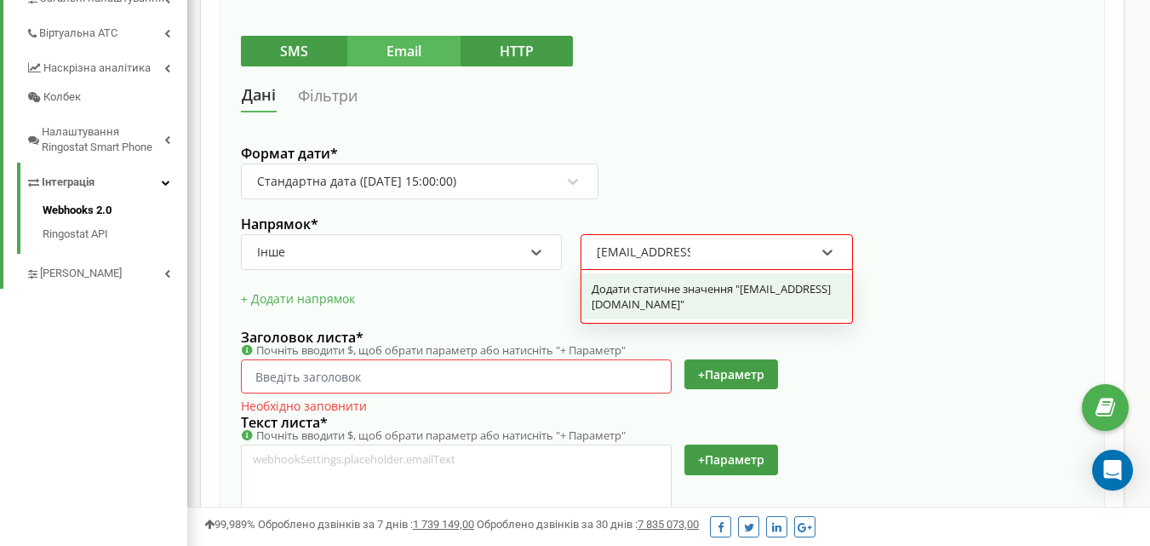
click at [646, 292] on div "Додати статичне значення "911@profitag.ua"" at bounding box center [717, 296] width 271 height 46
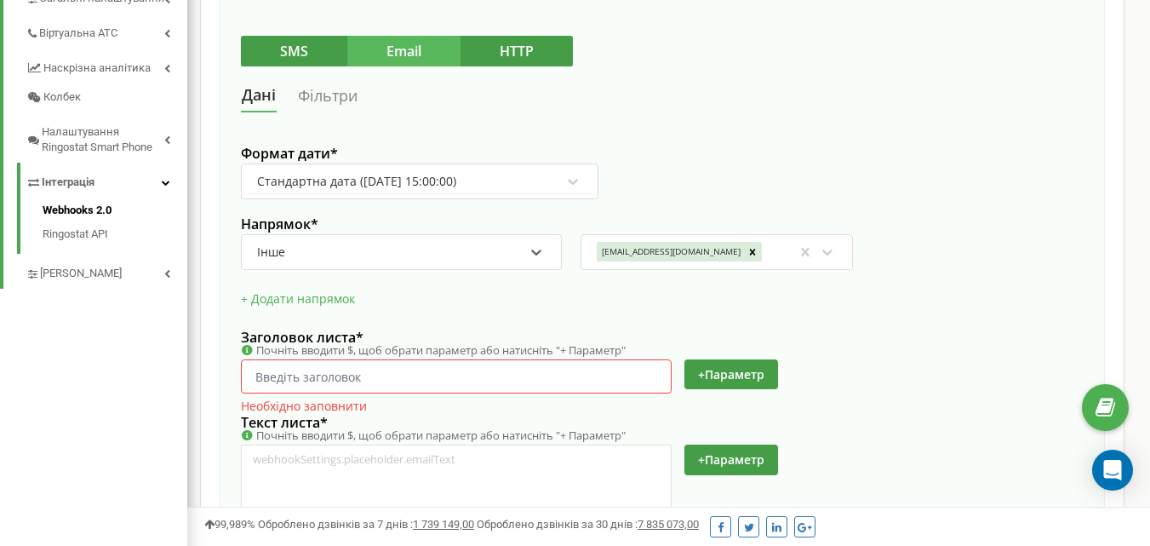
click at [481, 311] on div "+ Додати напрямок" at bounding box center [662, 307] width 843 height 43
click at [370, 377] on input "text" at bounding box center [456, 376] width 431 height 34
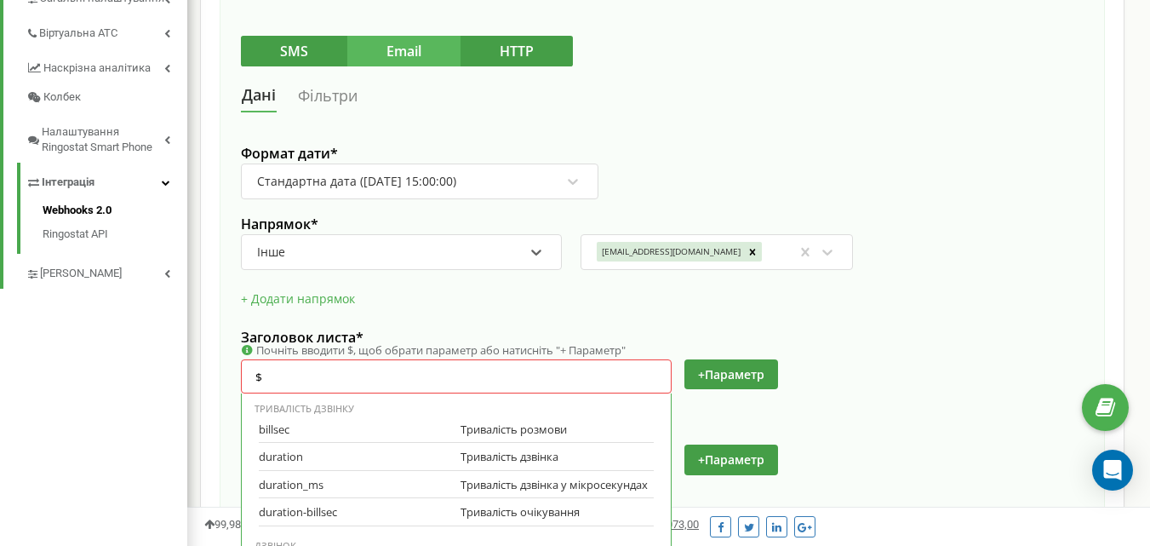
scroll to position [611, 0]
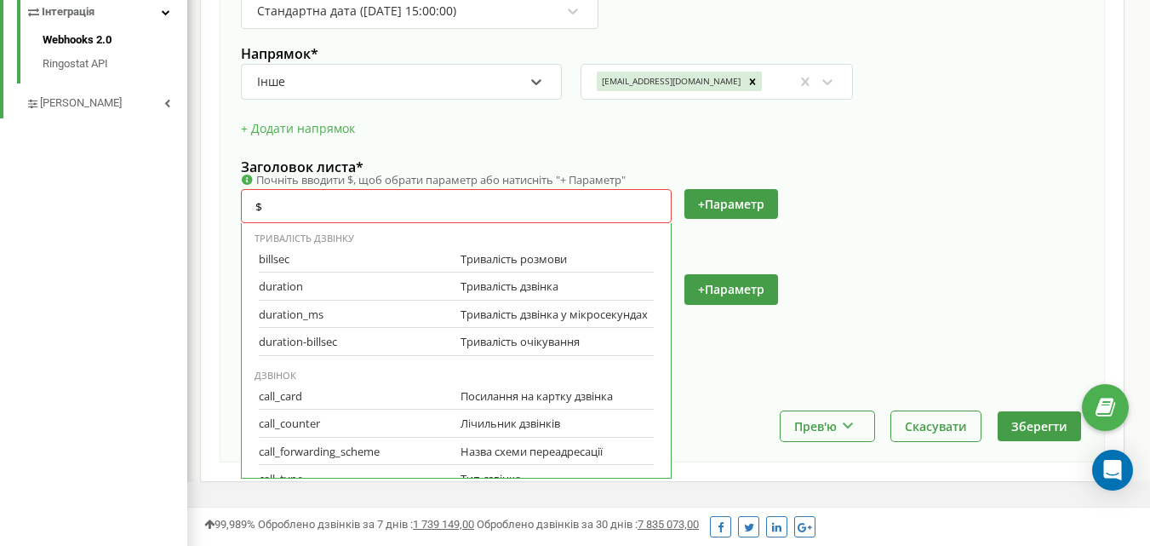
type input "$"
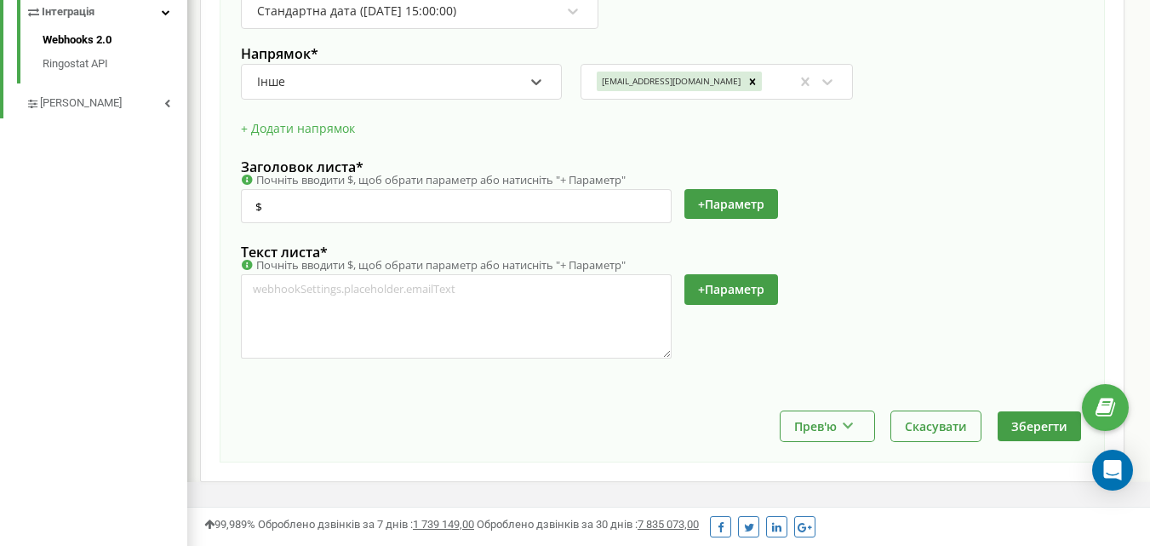
click at [812, 375] on div "+ Параметр" at bounding box center [549, 326] width 616 height 105
click at [393, 207] on input "$" at bounding box center [456, 206] width 431 height 34
click at [358, 197] on input "$" at bounding box center [456, 206] width 431 height 34
type input "+"
click at [385, 209] on input "+" at bounding box center [456, 206] width 431 height 34
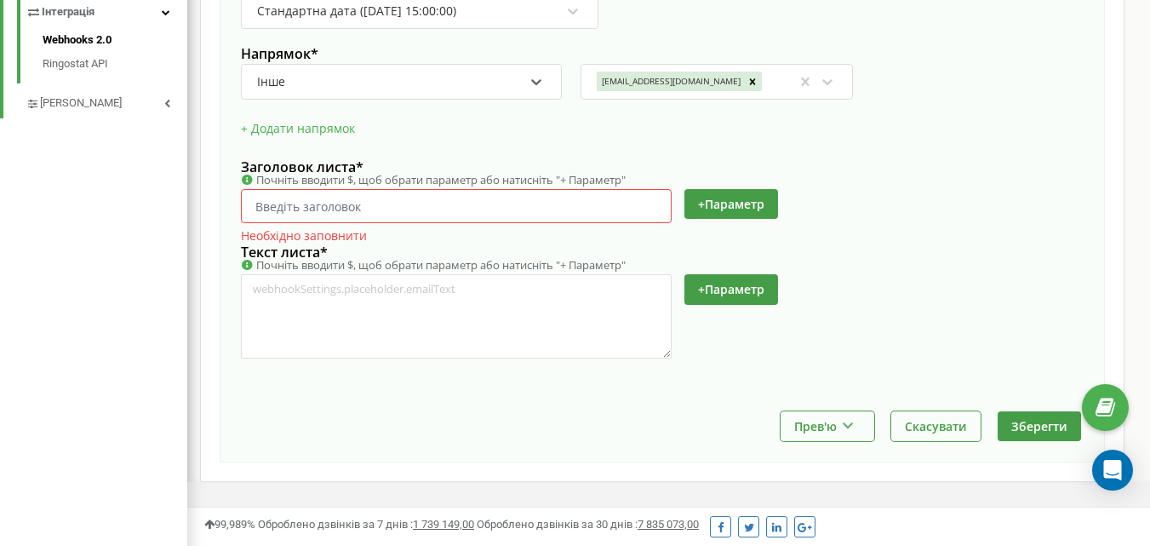
click at [387, 229] on div "Необхідно заповнити" at bounding box center [549, 235] width 616 height 16
click at [275, 215] on input "text" at bounding box center [456, 206] width 431 height 34
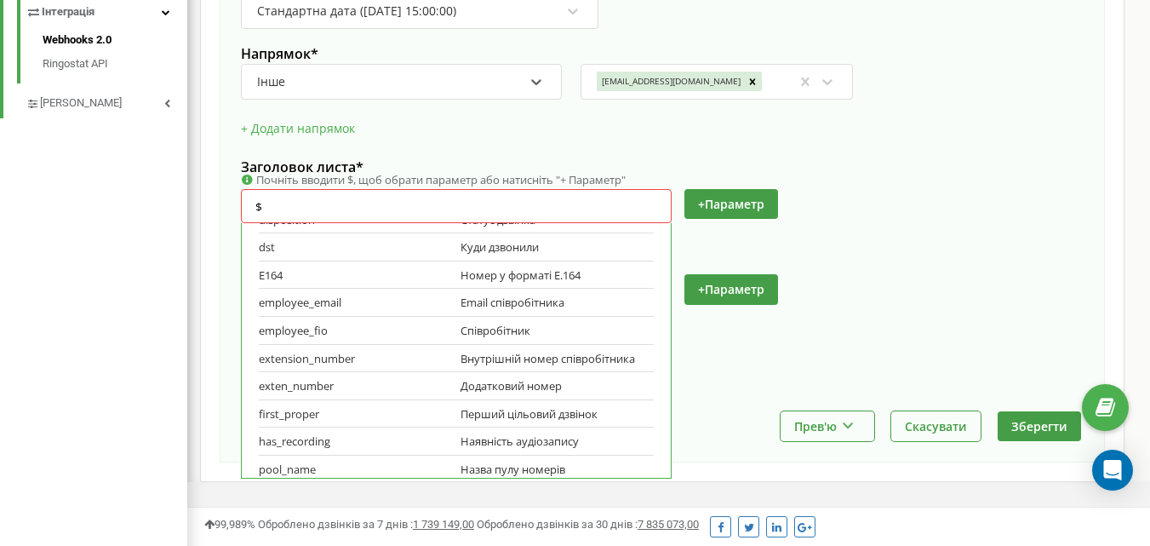
scroll to position [341, 0]
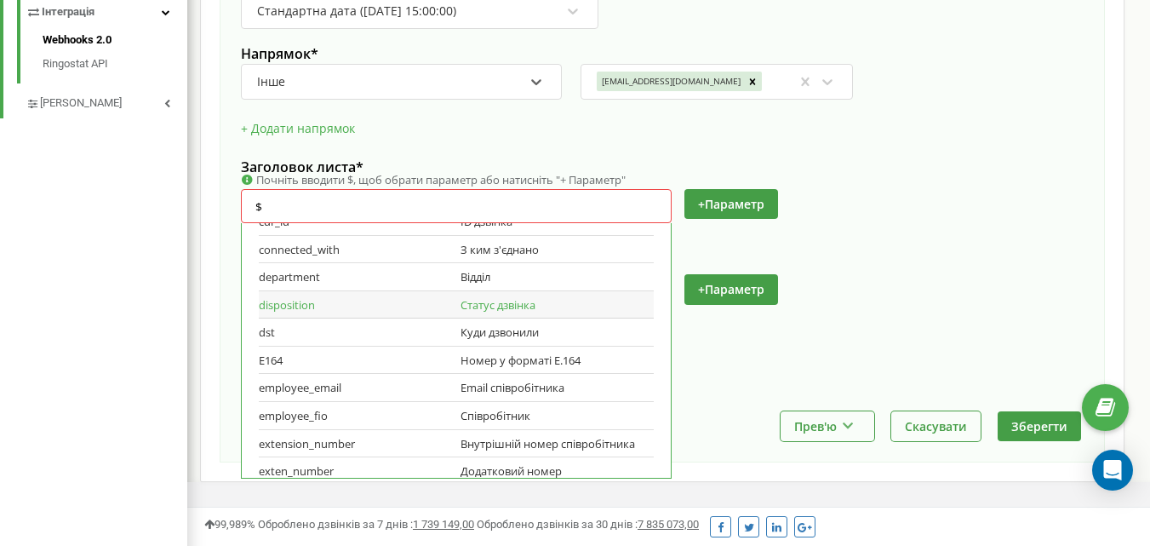
click at [454, 319] on div "disposition Статус дзвінка" at bounding box center [456, 305] width 395 height 28
type input "$disposition"
click at [997, 295] on div "Формат дати * Стандартна дата (2023-01-20 15:00:00) Напрямок * option Інше, sel…" at bounding box center [662, 187] width 843 height 448
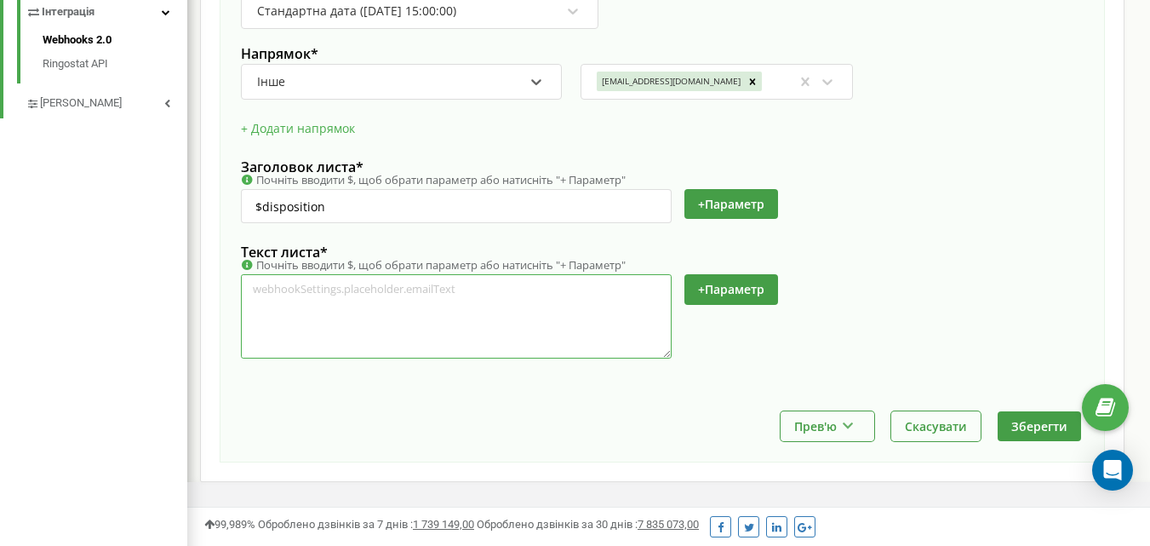
click at [321, 292] on textarea at bounding box center [456, 316] width 431 height 84
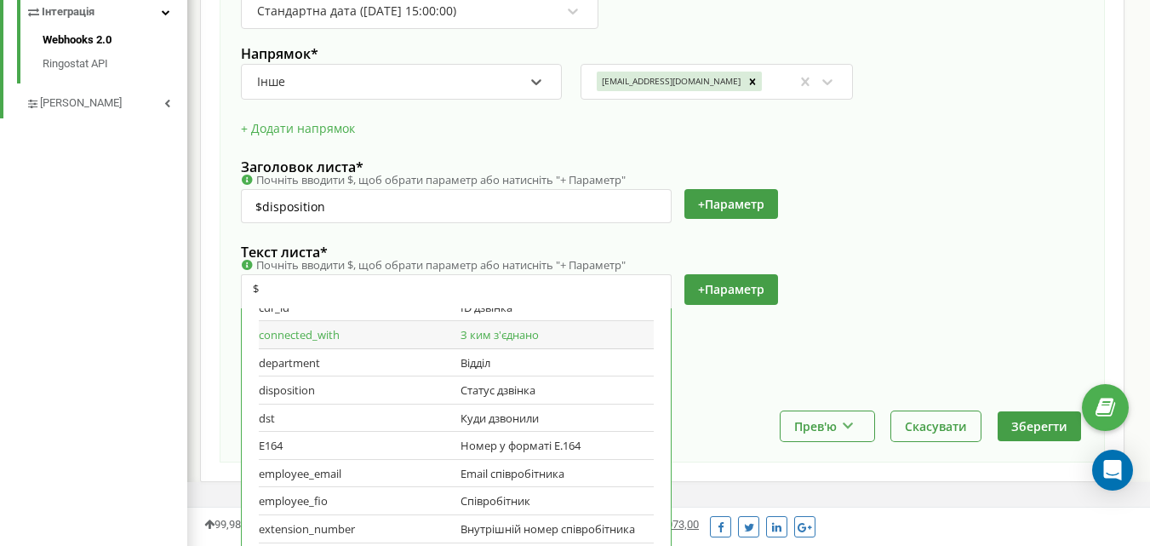
click at [504, 343] on div "З ким з'єднано" at bounding box center [557, 335] width 193 height 16
type textarea "$connected_with"
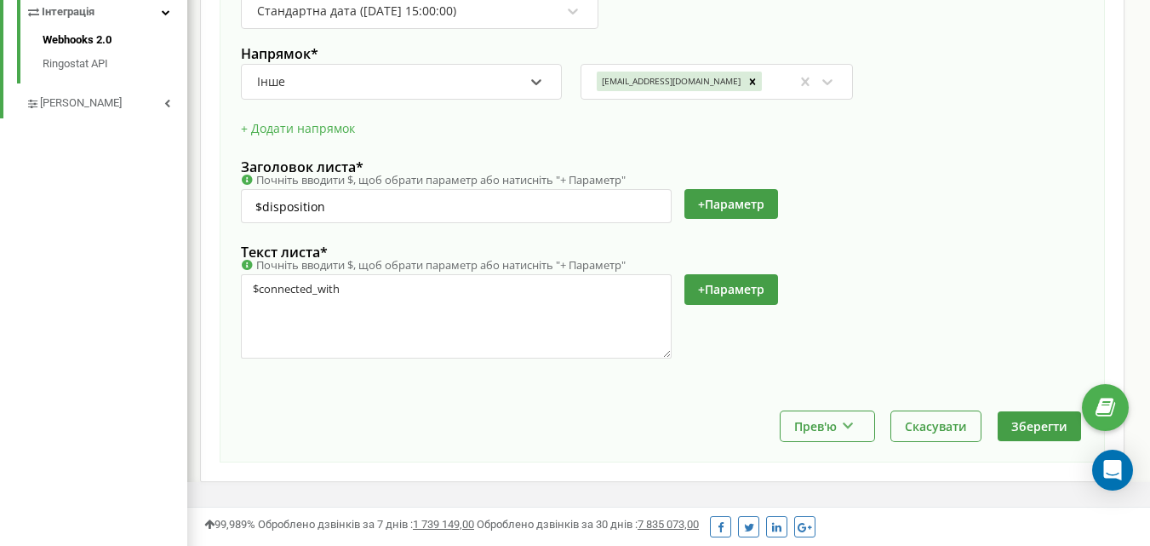
click at [792, 336] on div "$connected_with + Параметр" at bounding box center [549, 316] width 616 height 84
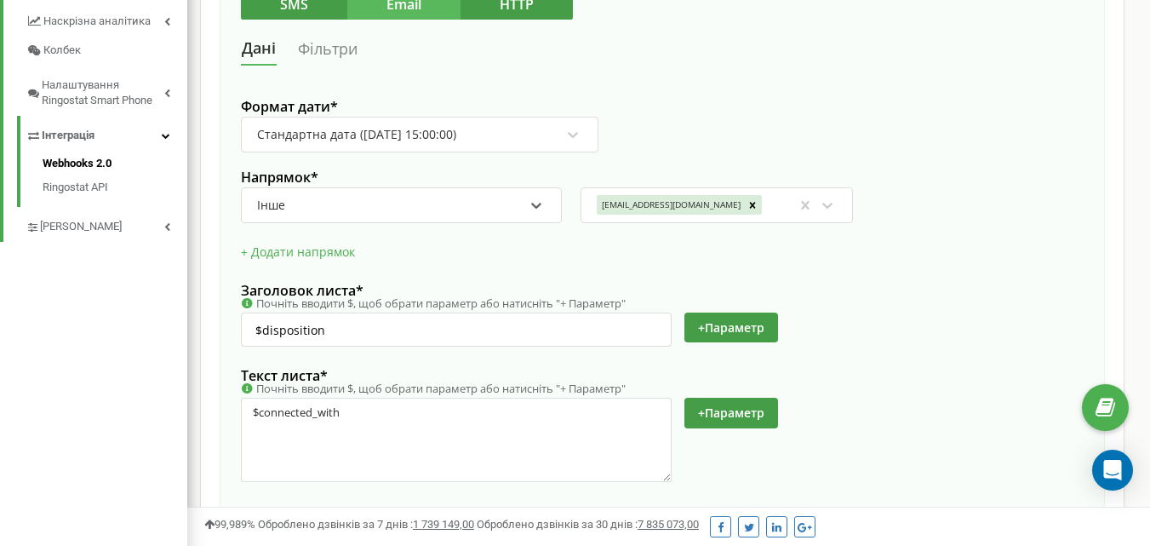
scroll to position [658, 0]
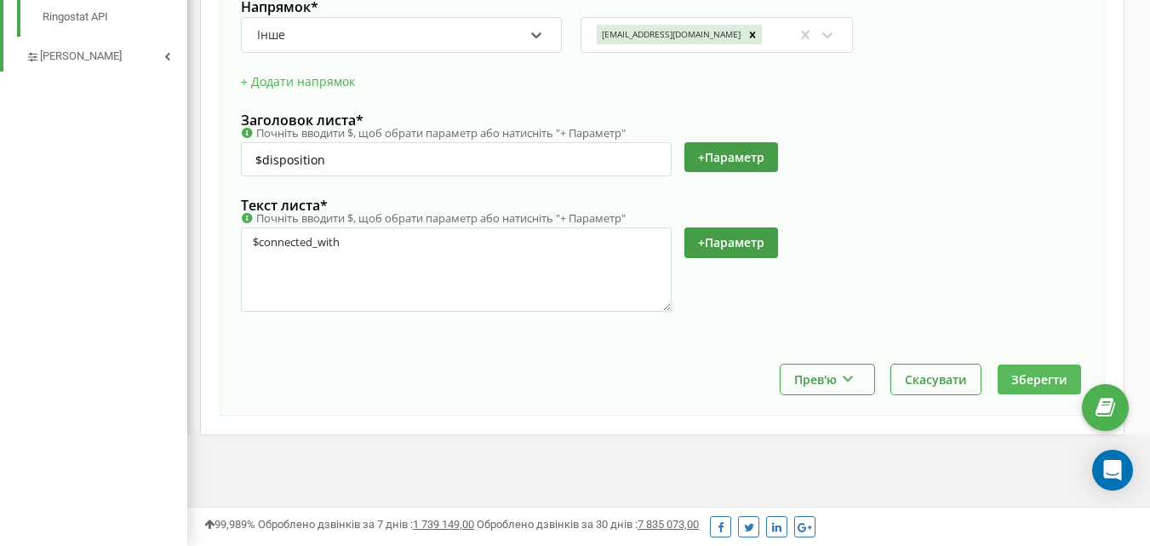
click at [1021, 376] on button "Зберегти" at bounding box center [1039, 379] width 83 height 30
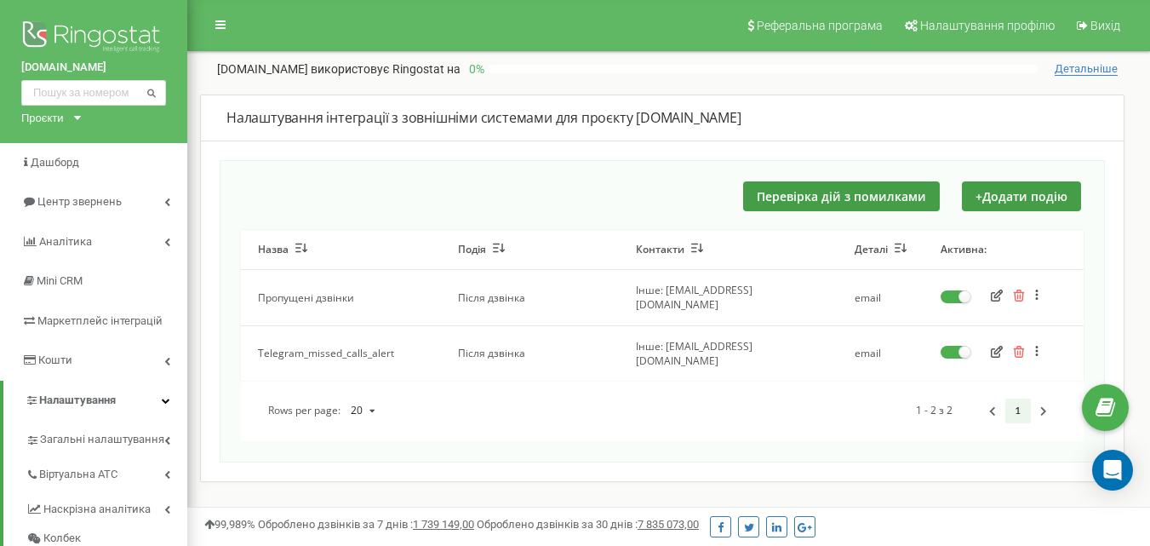
click at [996, 292] on icon "button" at bounding box center [997, 295] width 12 height 12
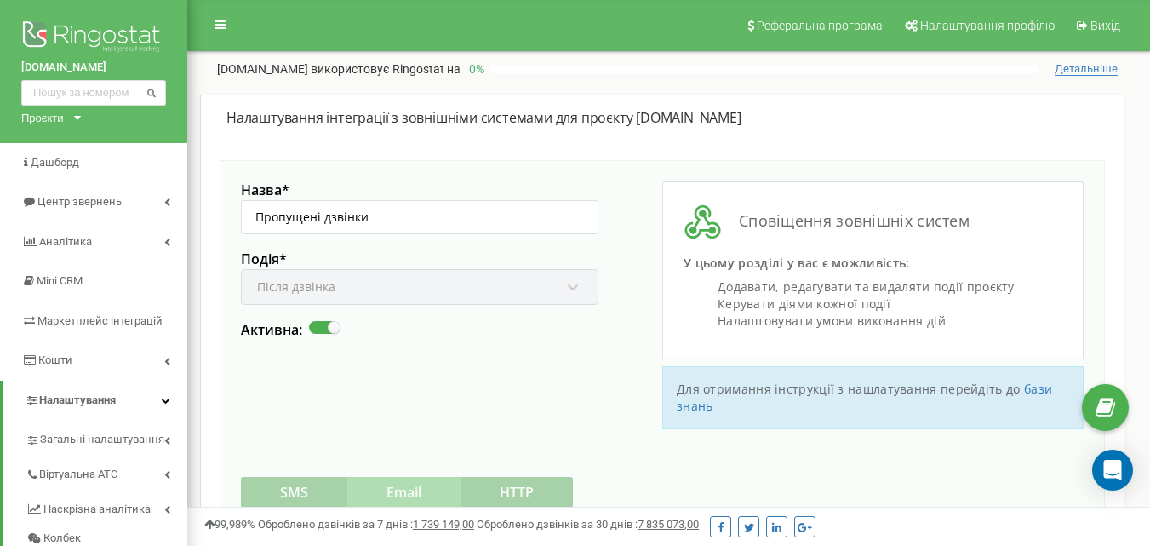
click at [1057, 66] on span "Детальніше" at bounding box center [1086, 69] width 63 height 14
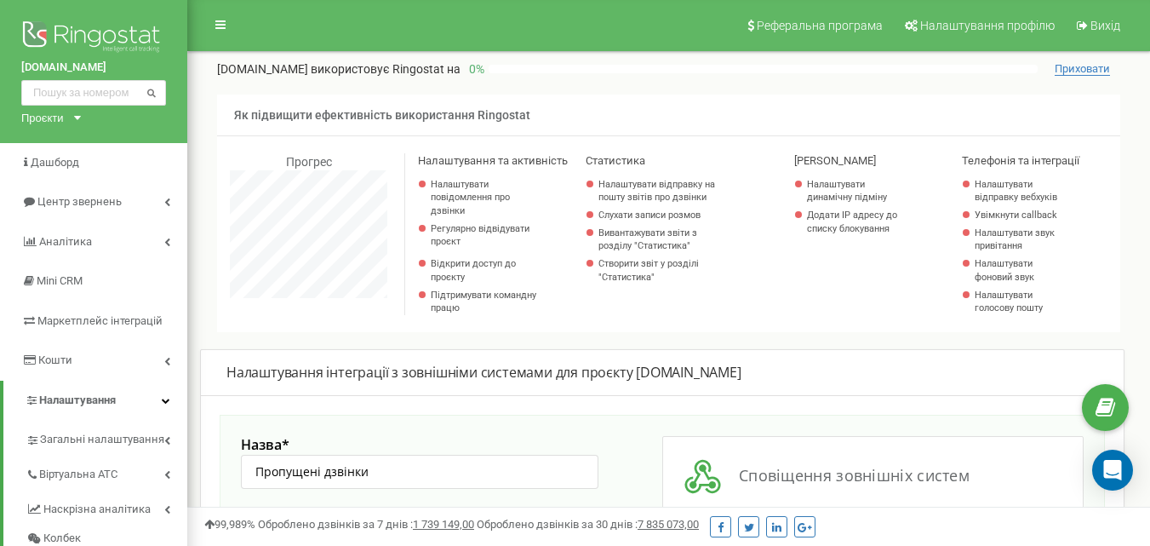
scroll to position [1348, 963]
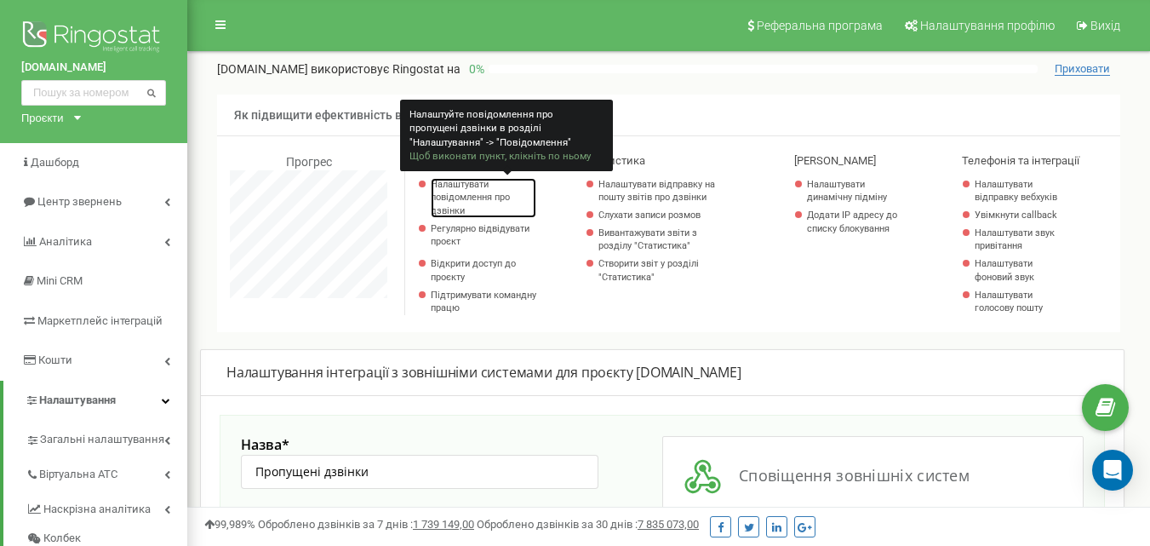
click at [470, 190] on link "Налаштувати повідомлення про дзвінки" at bounding box center [484, 198] width 106 height 40
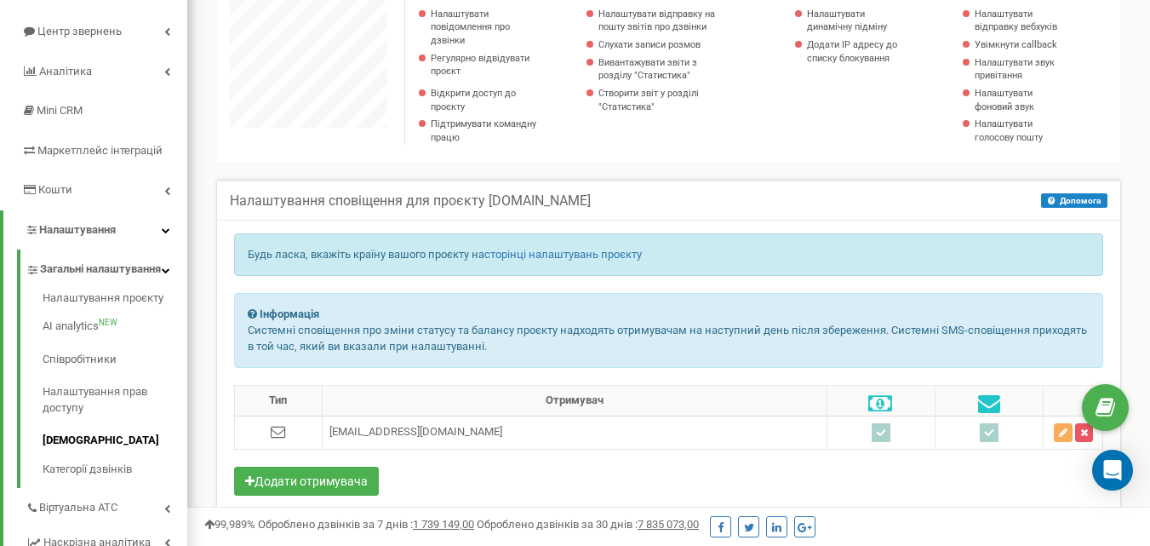
scroll to position [341, 0]
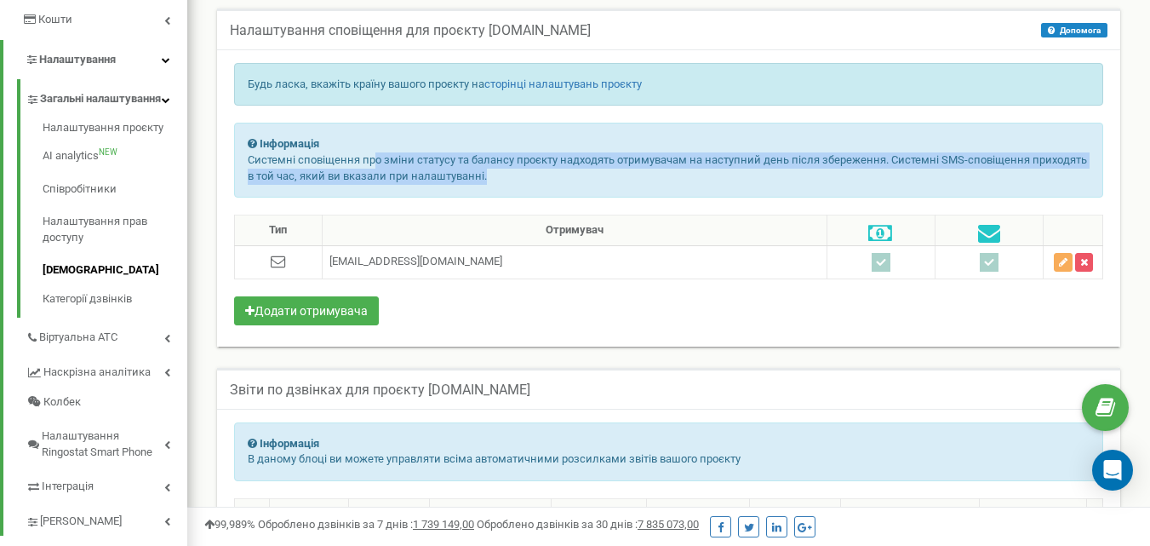
drag, startPoint x: 375, startPoint y: 157, endPoint x: 745, endPoint y: 169, distance: 370.6
click at [745, 169] on p "Системні сповіщення про зміни статусу та балансу проєкту надходять отримувачам …" at bounding box center [669, 168] width 842 height 32
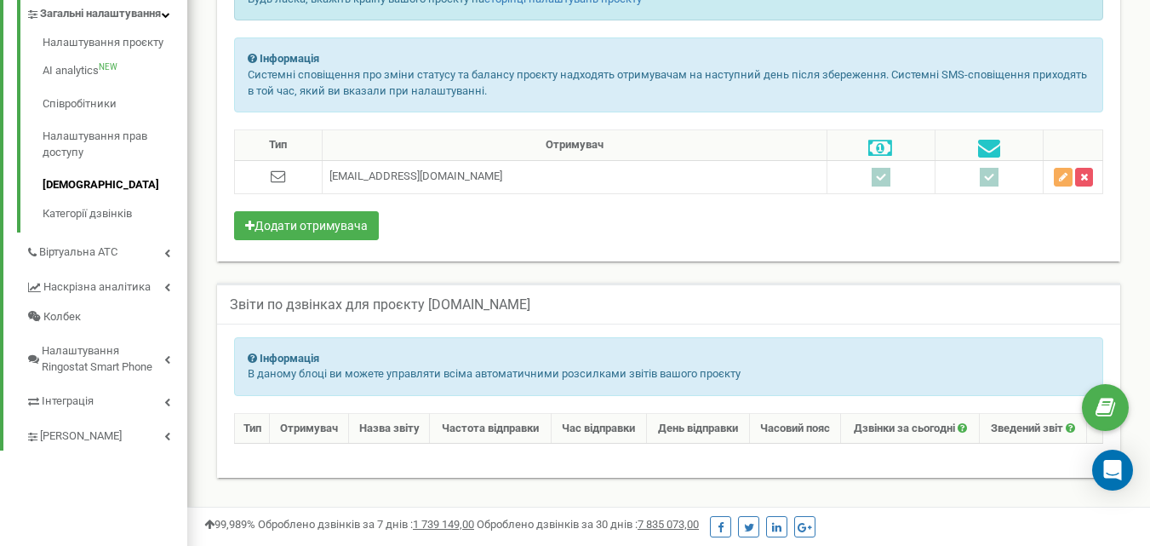
scroll to position [476, 0]
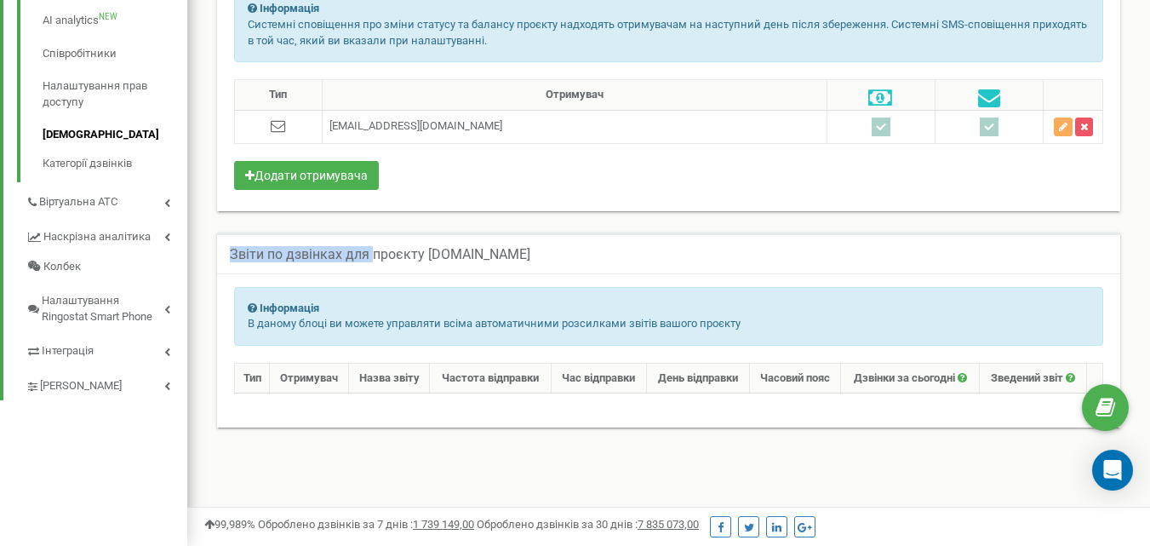
drag, startPoint x: 375, startPoint y: 255, endPoint x: 605, endPoint y: 253, distance: 229.9
click at [605, 253] on div "Звіти по дзвінках для проєкту [DOMAIN_NAME]" at bounding box center [668, 252] width 903 height 41
click at [605, 252] on div "Звіти по дзвінках для проєкту [DOMAIN_NAME]" at bounding box center [668, 252] width 903 height 41
drag, startPoint x: 543, startPoint y: 252, endPoint x: 442, endPoint y: 256, distance: 101.4
click at [442, 256] on div "Звіти по дзвінках для проєкту [DOMAIN_NAME]" at bounding box center [668, 252] width 903 height 41
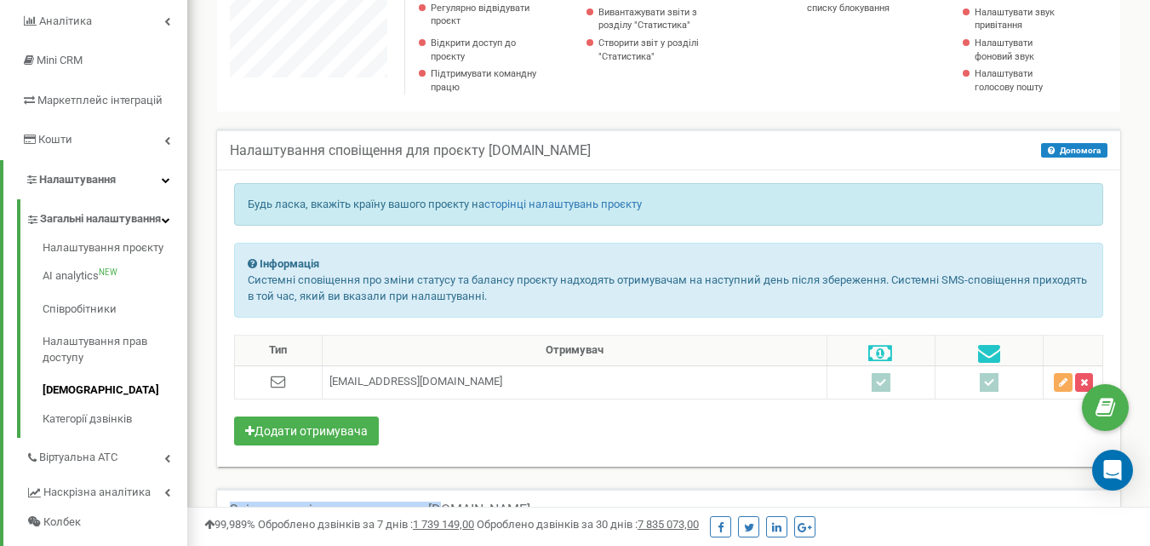
scroll to position [50, 0]
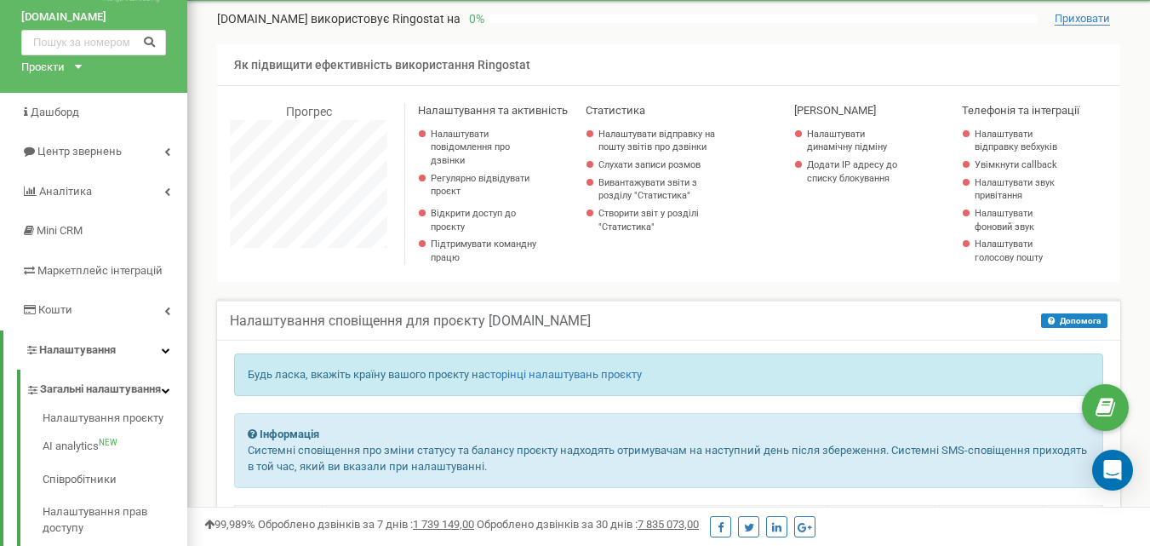
click at [602, 271] on div "Статистика Налаштувати відправку на пошту звітів про дзвінки Слухати записи роз…" at bounding box center [694, 192] width 209 height 179
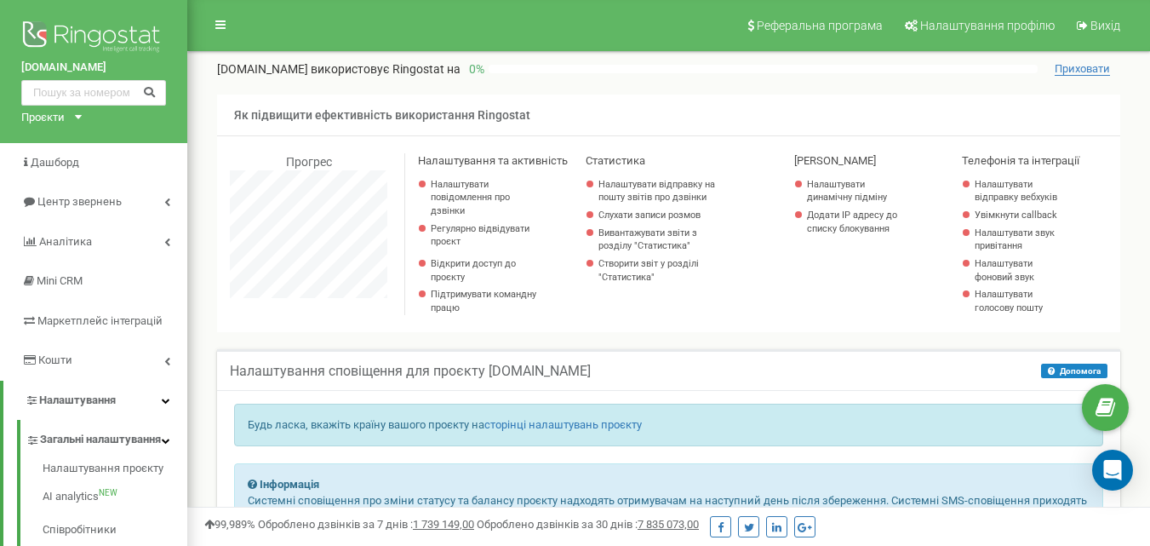
scroll to position [85, 0]
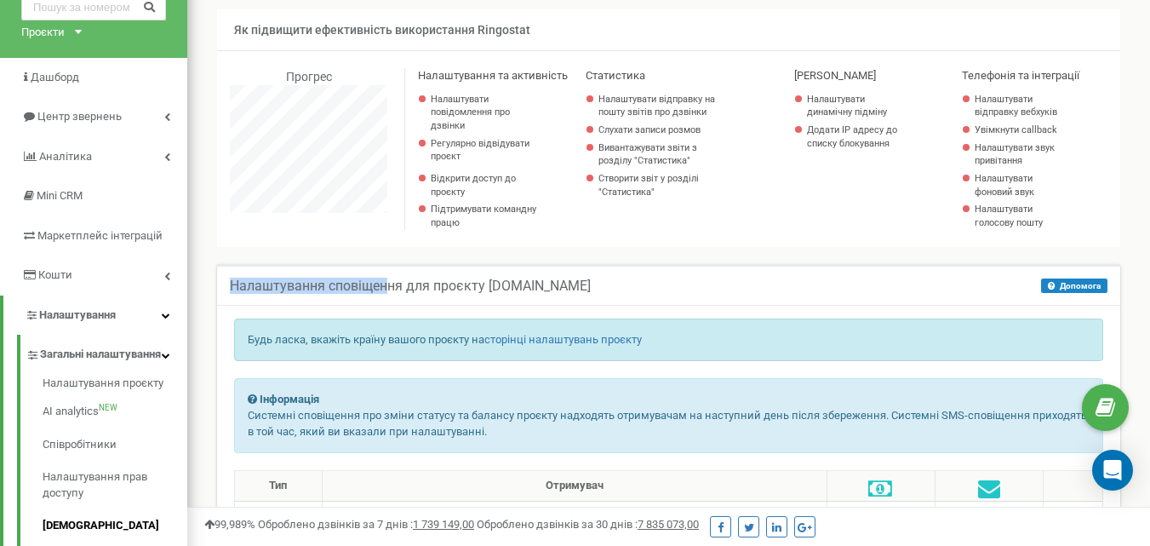
drag, startPoint x: 387, startPoint y: 282, endPoint x: 674, endPoint y: 285, distance: 287.8
click at [674, 285] on div "Налаштування сповіщення для проєкту profitag.ua Допомога Допомога На цій сторін…" at bounding box center [668, 284] width 903 height 41
click at [679, 286] on div "Налаштування сповіщення для проєкту profitag.ua Допомога Допомога На цій сторін…" at bounding box center [668, 284] width 903 height 41
drag, startPoint x: 1071, startPoint y: 289, endPoint x: 820, endPoint y: 315, distance: 252.5
click at [820, 315] on div "Налаштування сповіщення для проєкту profitag.ua Допомога Допомога На цій сторін…" at bounding box center [668, 433] width 903 height 338
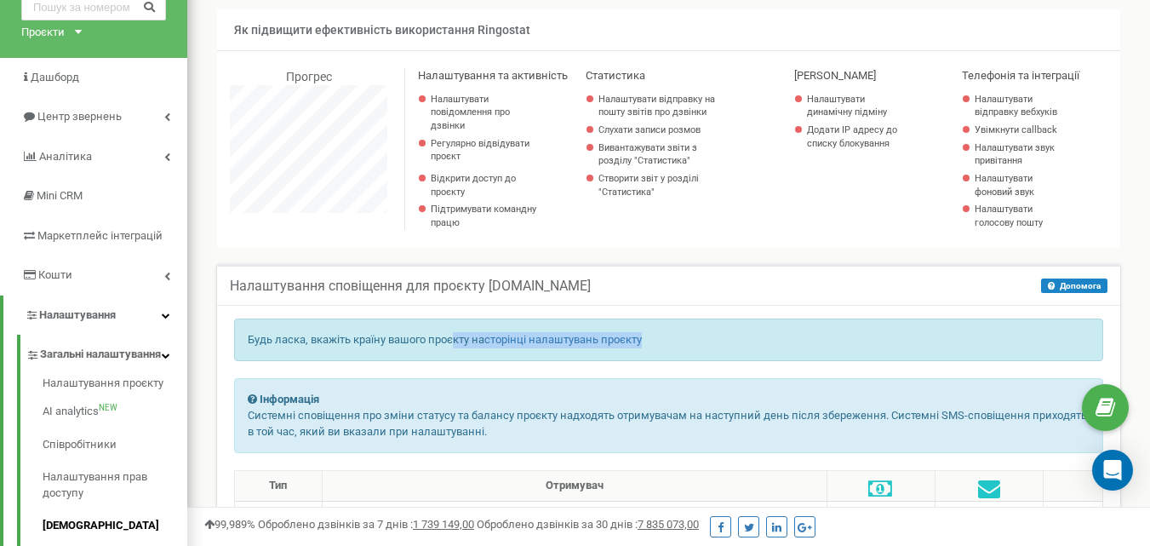
drag, startPoint x: 453, startPoint y: 337, endPoint x: 693, endPoint y: 340, distance: 240.1
click at [693, 340] on p "Будь ласка, вкажіть країну вашого проєкту на сторінці налаштувань проєкту" at bounding box center [669, 340] width 842 height 16
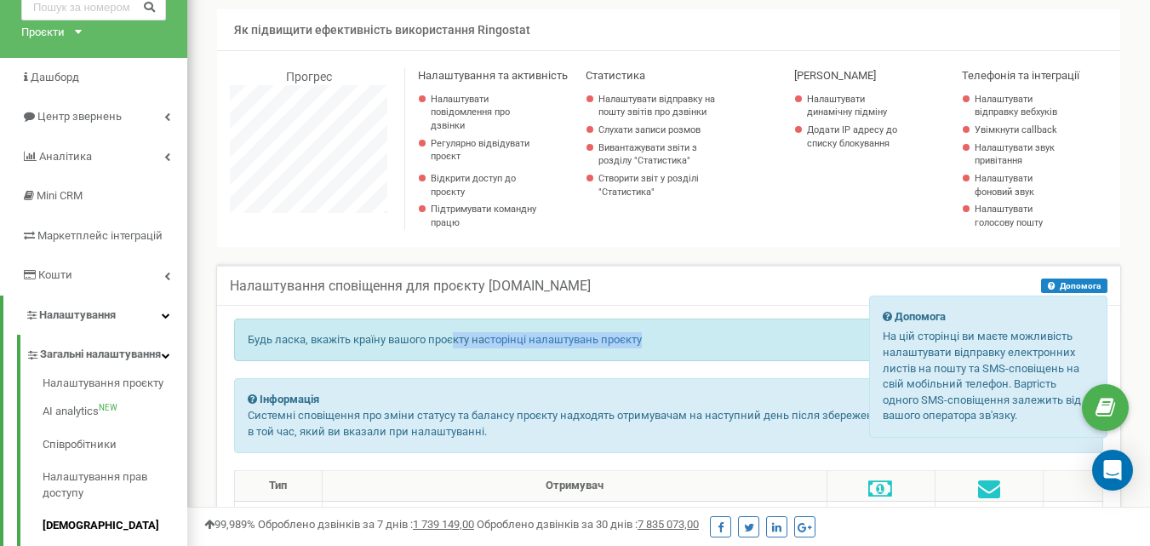
click at [1077, 281] on button "Допомога" at bounding box center [1074, 285] width 66 height 14
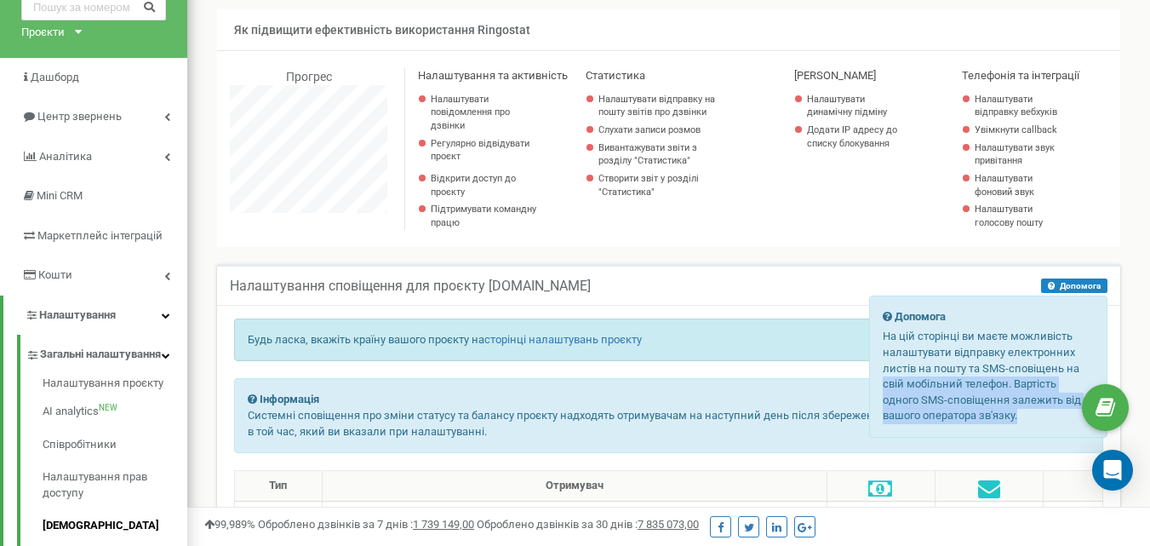
drag, startPoint x: 885, startPoint y: 383, endPoint x: 1026, endPoint y: 414, distance: 143.8
click at [1026, 414] on p "На цій сторінці ви маєте можливість налаштувати відправку електронних листів на…" at bounding box center [988, 376] width 211 height 95
click at [1027, 416] on p "На цій сторінці ви маєте можливість налаштувати відправку електронних листів на…" at bounding box center [988, 376] width 211 height 95
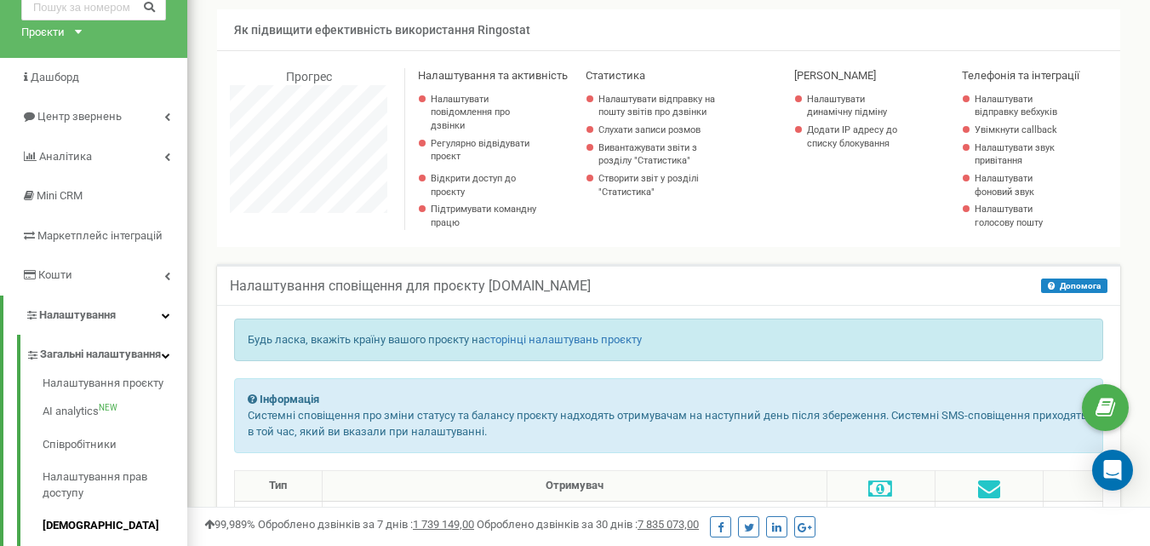
click at [648, 302] on div "Налаштування сповіщення для проєкту profitag.ua Допомога Допомога На цій сторін…" at bounding box center [668, 284] width 903 height 41
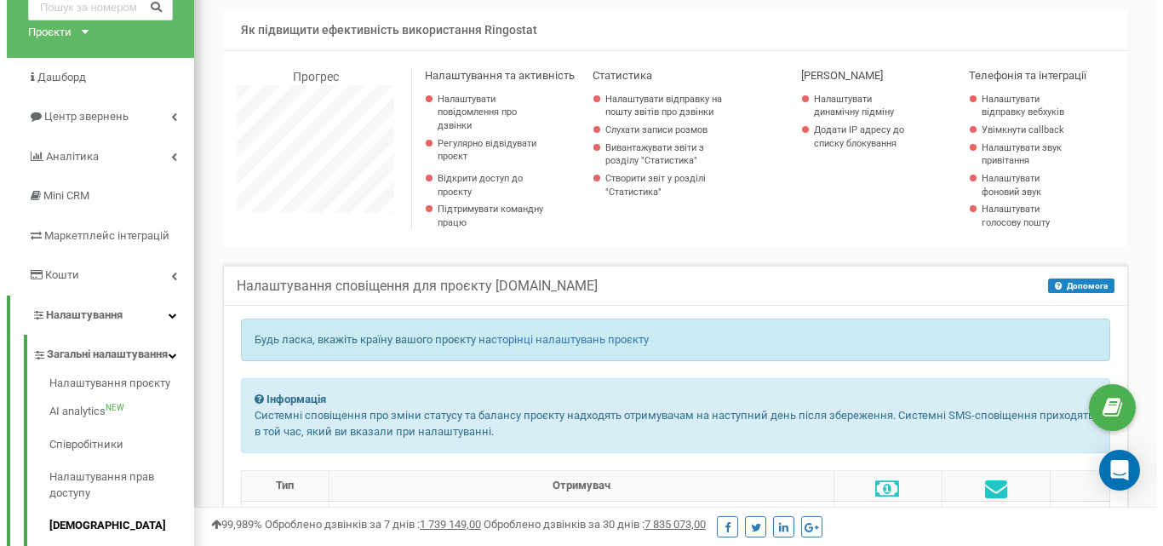
scroll to position [255, 0]
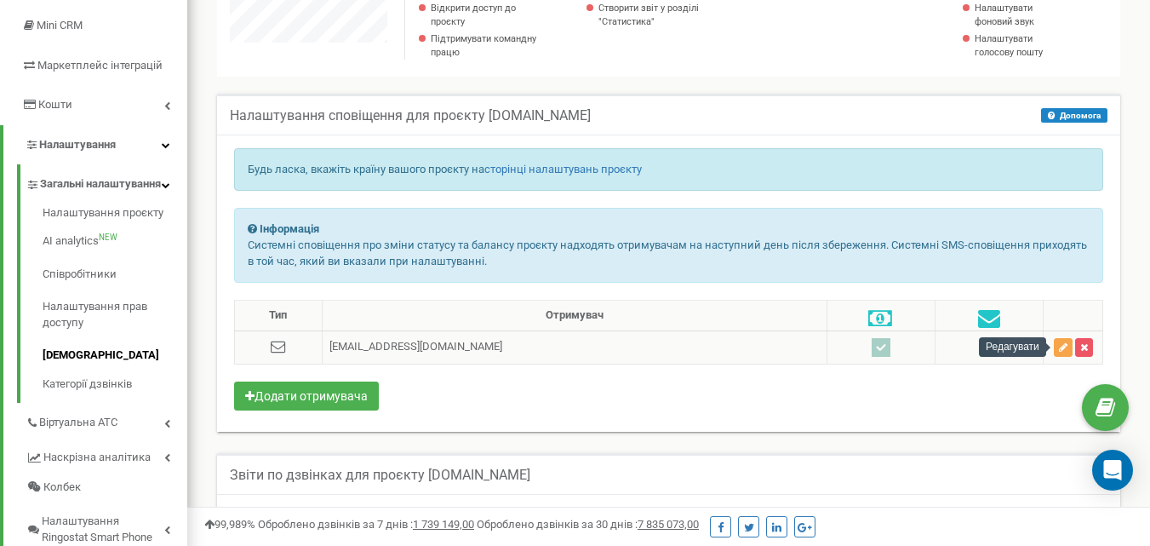
click at [1061, 350] on icon "button" at bounding box center [1063, 347] width 9 height 10
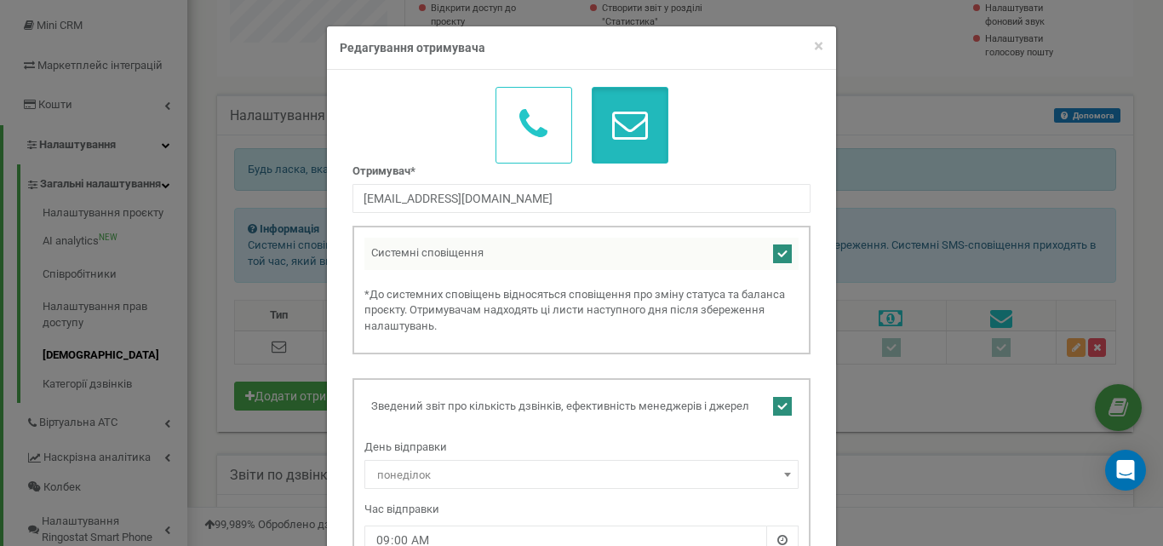
scroll to position [85, 0]
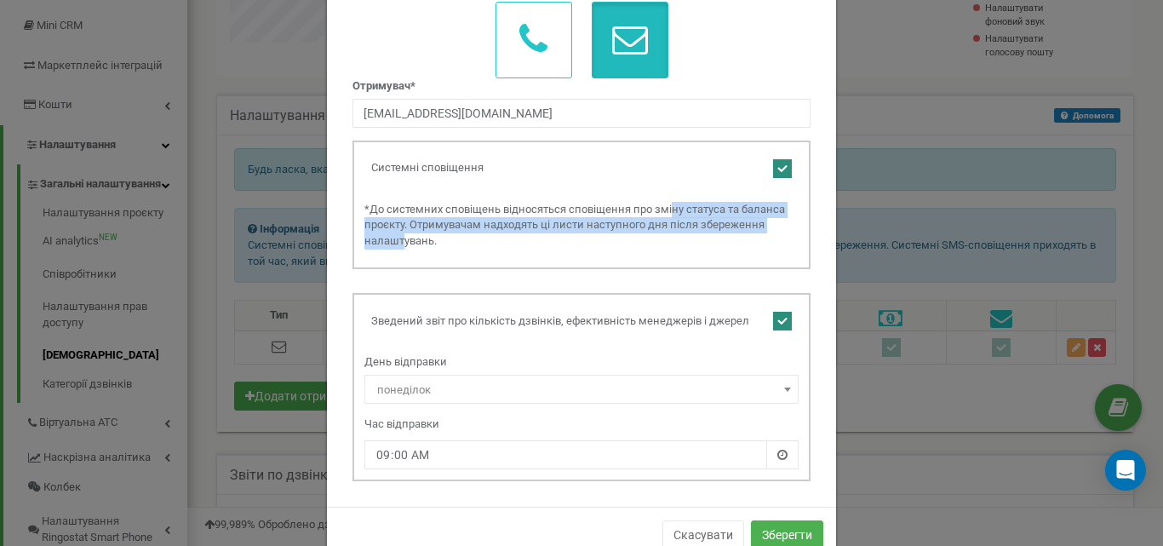
drag, startPoint x: 456, startPoint y: 211, endPoint x: 587, endPoint y: 230, distance: 132.5
click at [587, 230] on p "*До системних сповіщень відносяться сповіщення про зміну статуса та баланса про…" at bounding box center [581, 226] width 434 height 48
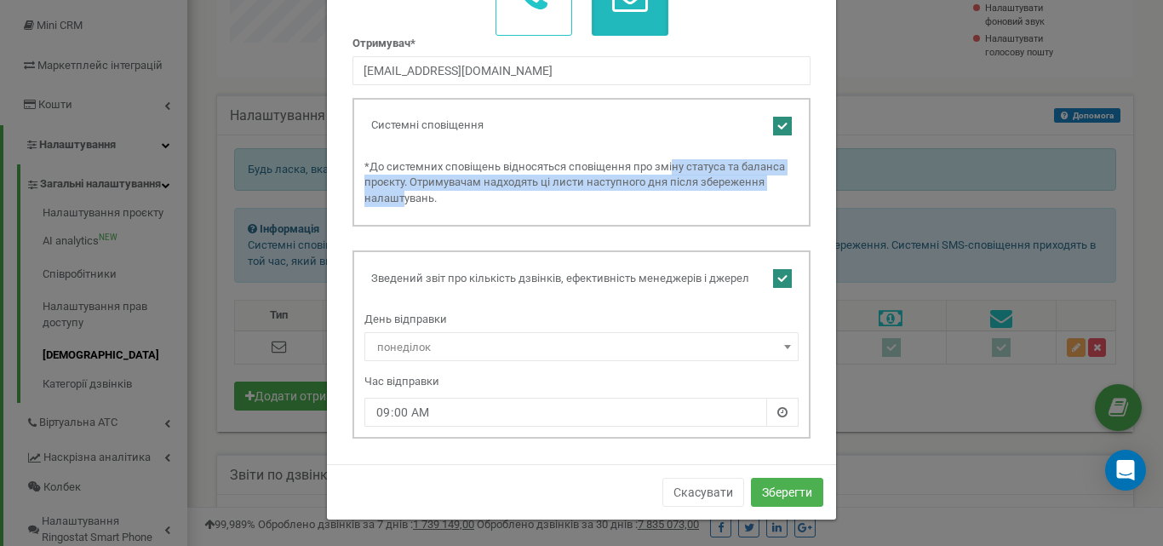
scroll to position [0, 0]
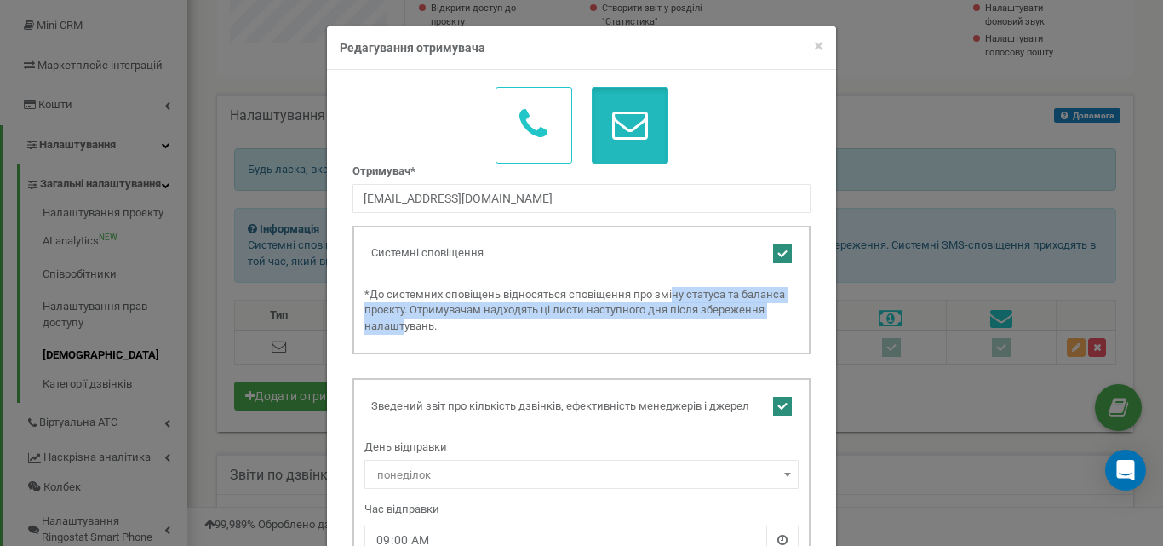
click at [528, 301] on p "*До системних сповіщень відносяться сповіщення про зміну статуса та баланса про…" at bounding box center [581, 311] width 434 height 48
drag, startPoint x: 578, startPoint y: 293, endPoint x: 658, endPoint y: 326, distance: 86.6
click at [658, 326] on p "*До системних сповіщень відносяться сповіщення про зміну статуса та баланса про…" at bounding box center [581, 311] width 434 height 48
click at [560, 324] on p "*До системних сповіщень відносяться сповіщення про зміну статуса та баланса про…" at bounding box center [581, 311] width 434 height 48
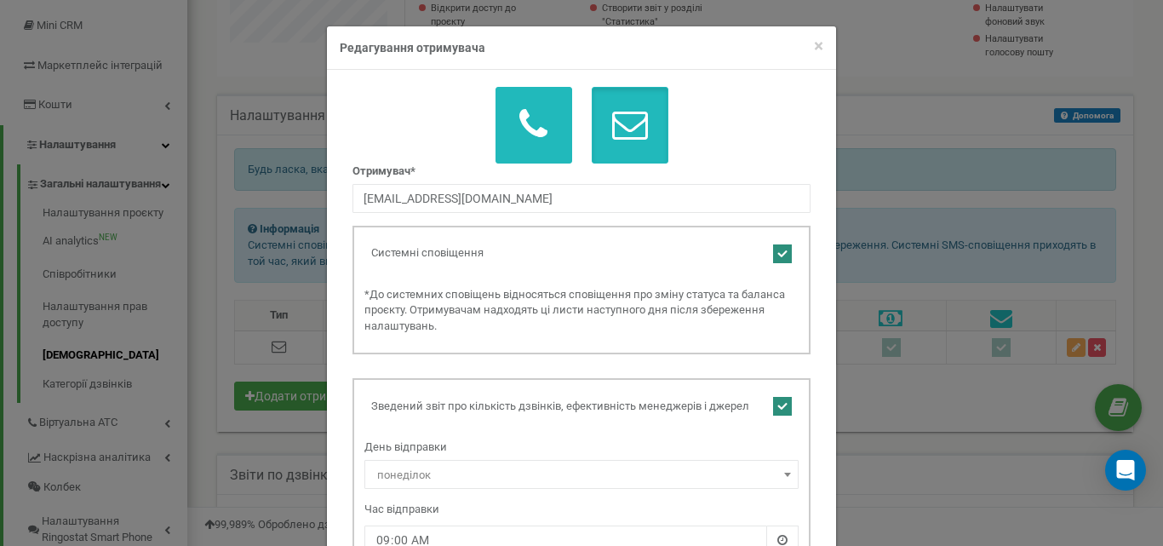
click at [519, 123] on icon "button" at bounding box center [533, 124] width 28 height 36
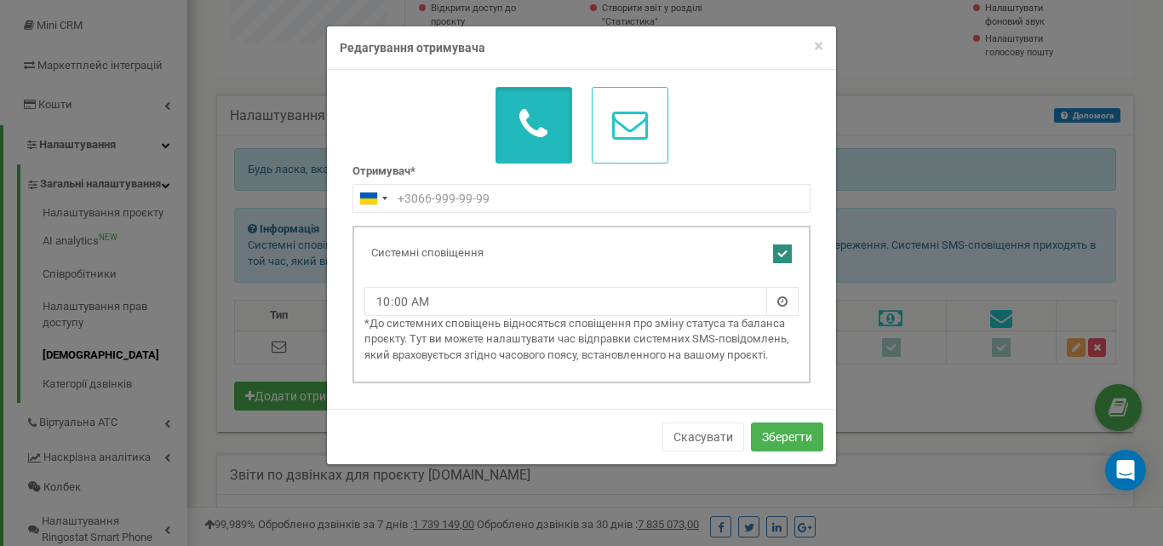
drag, startPoint x: 452, startPoint y: 324, endPoint x: 677, endPoint y: 353, distance: 226.7
click at [677, 353] on p "*До системних сповіщень відносяться сповіщення про зміну статуса та баланса про…" at bounding box center [581, 340] width 434 height 48
click at [592, 354] on p "*До системних сповіщень відносяться сповіщення про зміну статуса та баланса про…" at bounding box center [581, 340] width 434 height 48
drag, startPoint x: 570, startPoint y: 340, endPoint x: 774, endPoint y: 362, distance: 205.5
click at [774, 362] on p "*До системних сповіщень відносяться сповіщення про зміну статуса та баланса про…" at bounding box center [581, 340] width 434 height 48
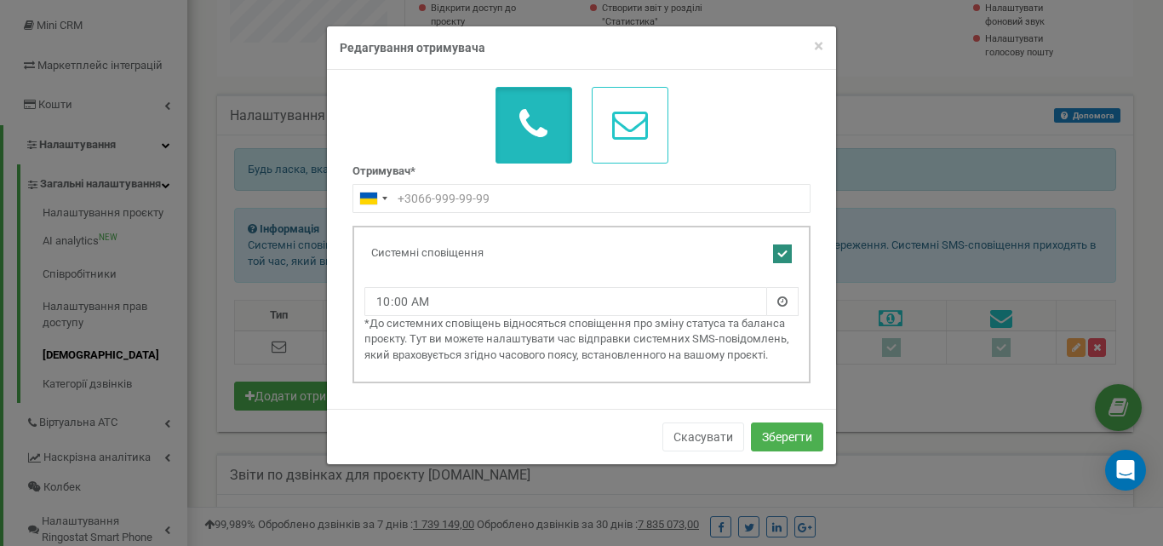
click at [655, 351] on p "*До системних сповіщень відносяться сповіщення про зміну статуса та баланса про…" at bounding box center [581, 340] width 434 height 48
drag, startPoint x: 429, startPoint y: 354, endPoint x: 691, endPoint y: 351, distance: 261.4
click at [691, 351] on p "*До системних сповіщень відносяться сповіщення про зміну статуса та баланса про…" at bounding box center [581, 340] width 434 height 48
click at [712, 140] on div at bounding box center [581, 125] width 458 height 77
click at [637, 116] on icon "button" at bounding box center [630, 124] width 36 height 36
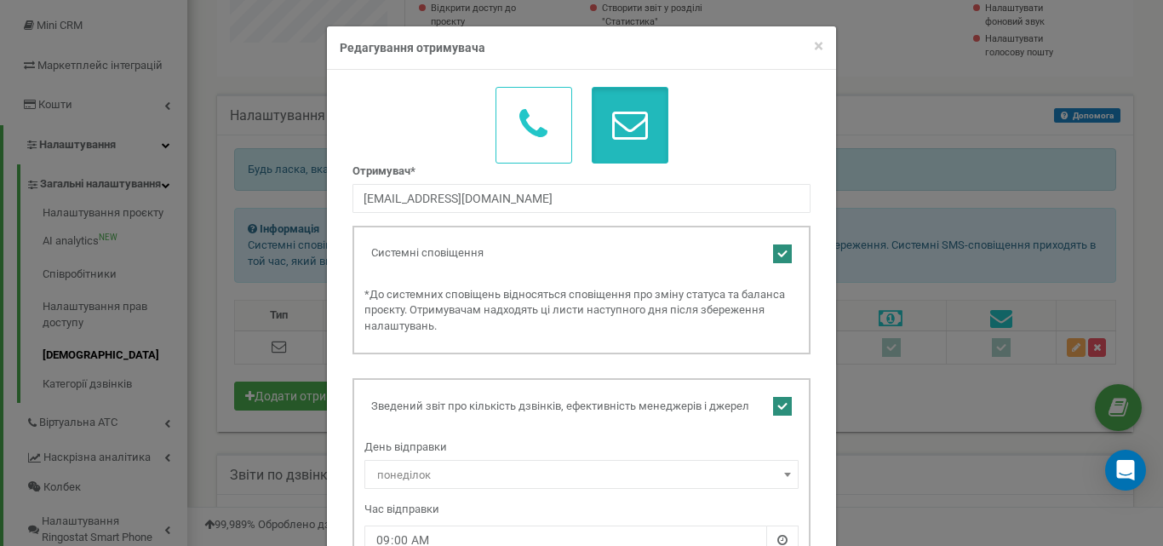
scroll to position [128, 0]
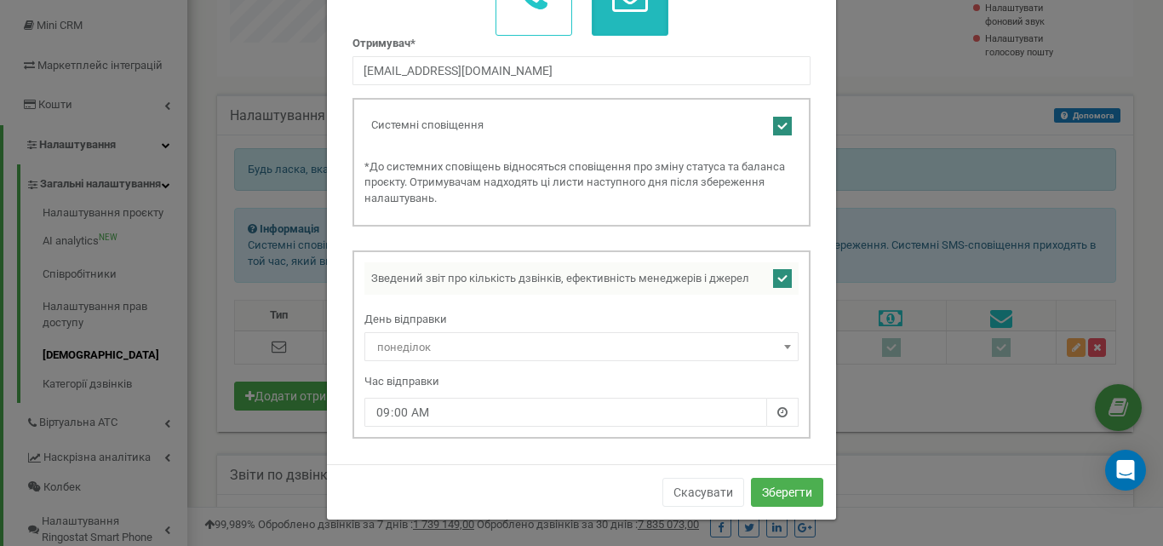
drag, startPoint x: 415, startPoint y: 276, endPoint x: 595, endPoint y: 273, distance: 179.7
click at [595, 273] on td "Зведений звіт про кількість дзвінків, ефективність менеджерів і джерел" at bounding box center [565, 278] width 402 height 32
drag, startPoint x: 360, startPoint y: 271, endPoint x: 641, endPoint y: 285, distance: 281.3
click at [641, 285] on td "Зведений звіт про кількість дзвінків, ефективність менеджерів і джерел" at bounding box center [565, 278] width 402 height 32
click at [557, 343] on span "понеділок" at bounding box center [581, 347] width 422 height 24
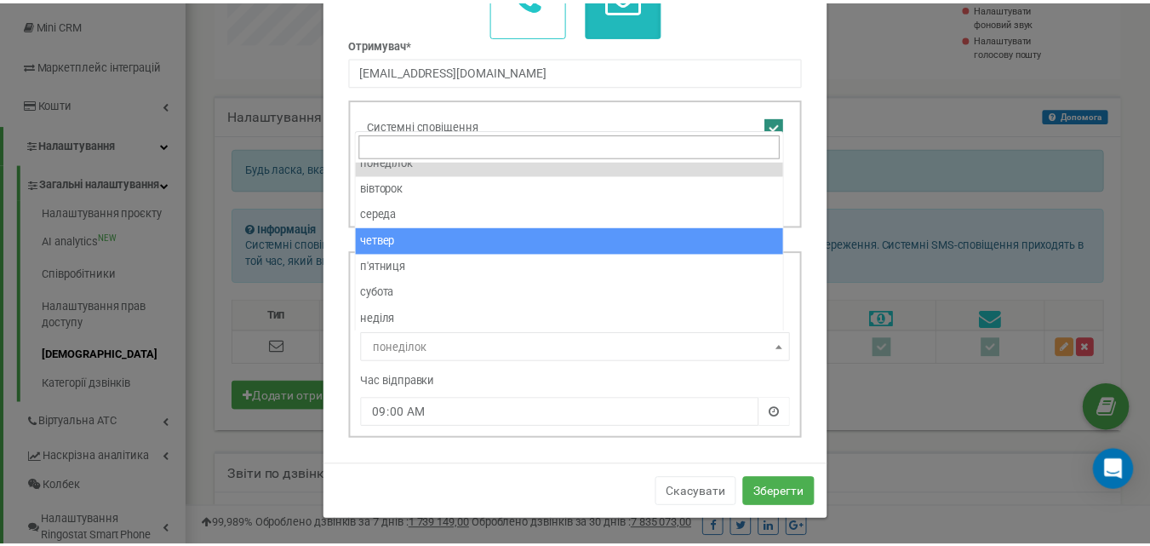
scroll to position [0, 0]
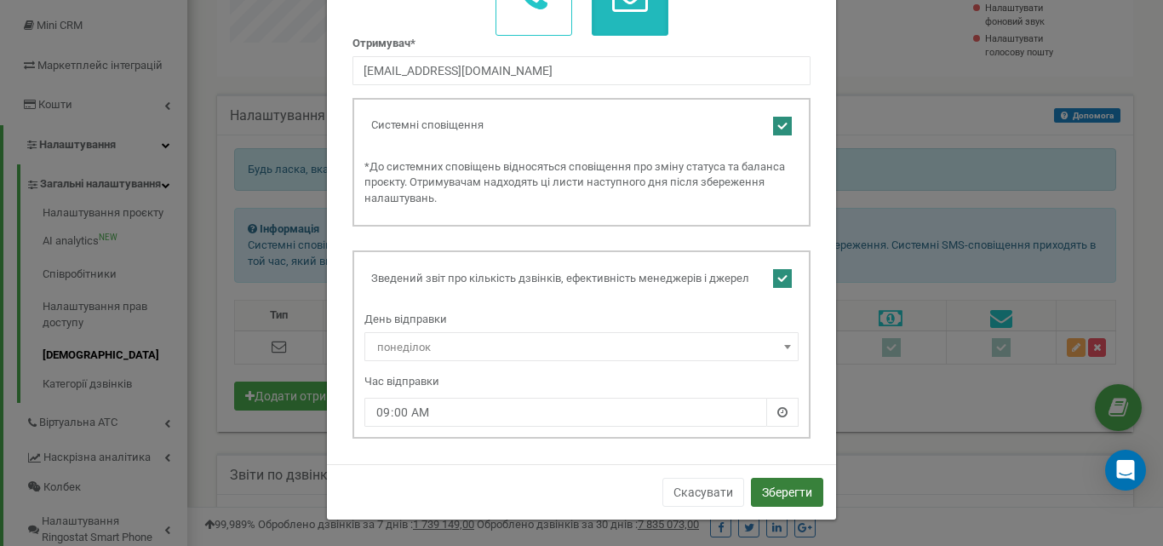
click at [770, 490] on button "Зберегти" at bounding box center [787, 492] width 72 height 29
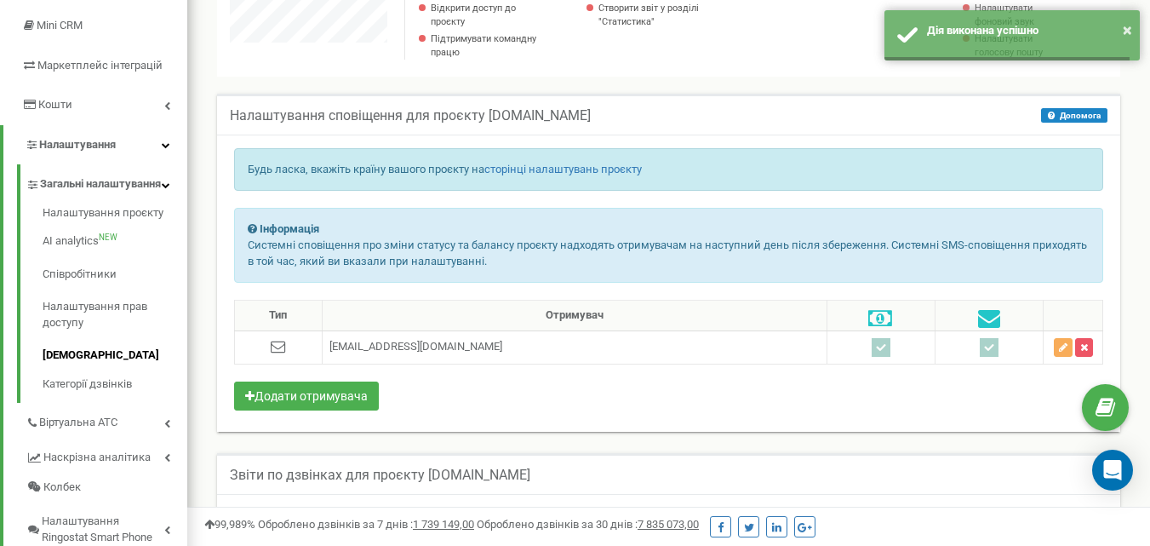
scroll to position [850405, 850463]
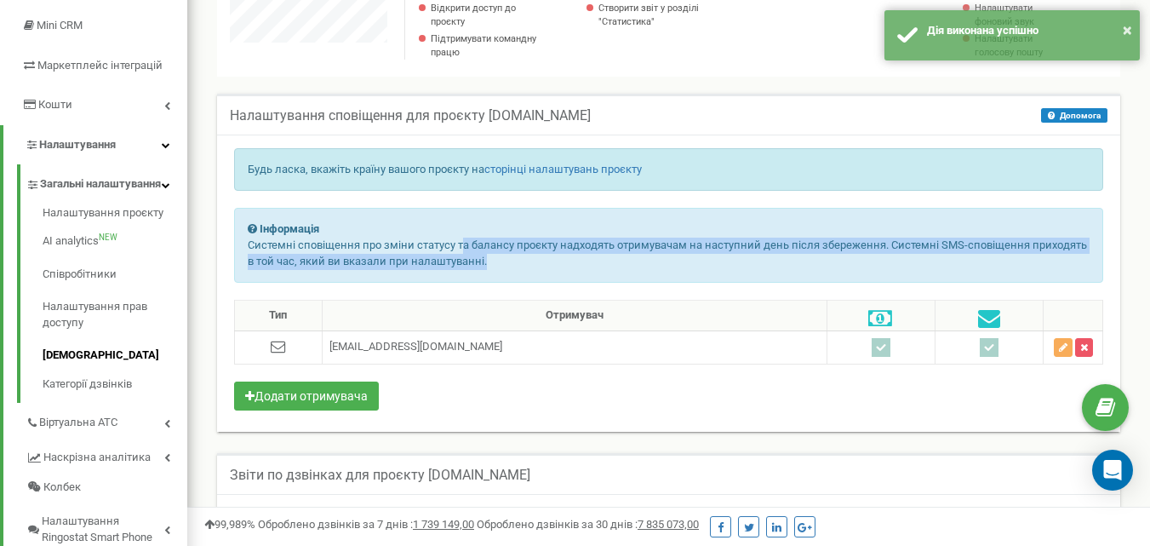
drag, startPoint x: 463, startPoint y: 244, endPoint x: 830, endPoint y: 260, distance: 367.3
click at [830, 260] on p "Системні сповіщення про зміни статусу та балансу проєкту надходять отримувачам …" at bounding box center [669, 254] width 842 height 32
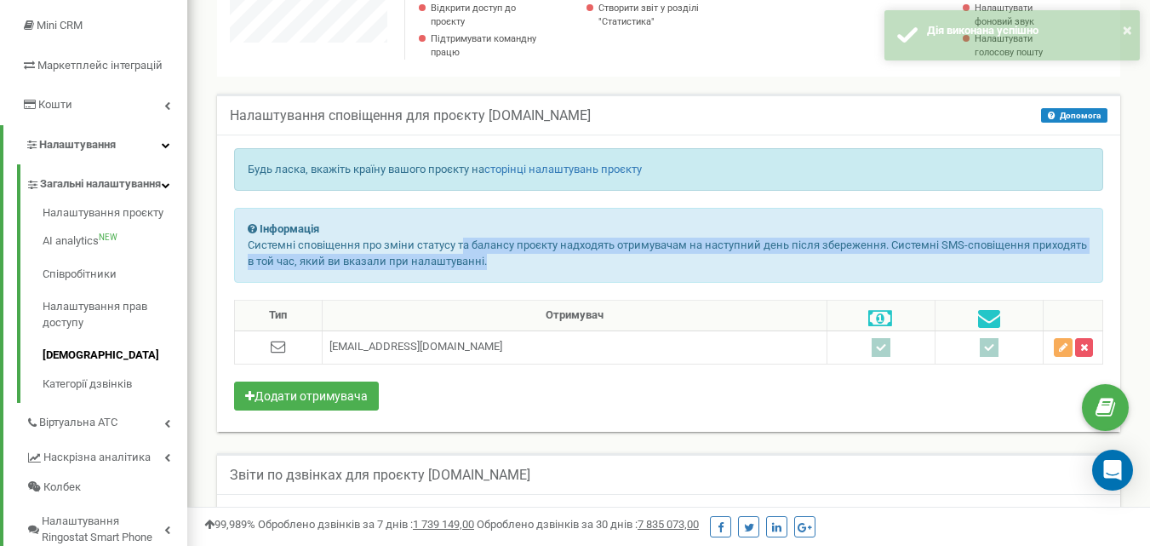
click at [704, 264] on p "Системні сповіщення про зміни статусу та балансу проєкту надходять отримувачам …" at bounding box center [669, 254] width 842 height 32
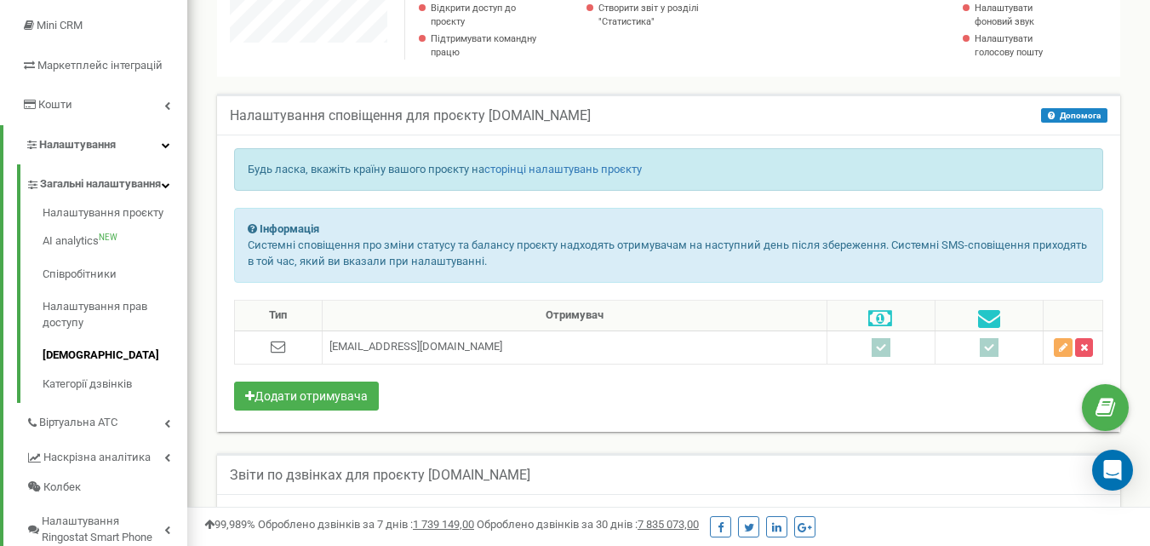
scroll to position [0, 0]
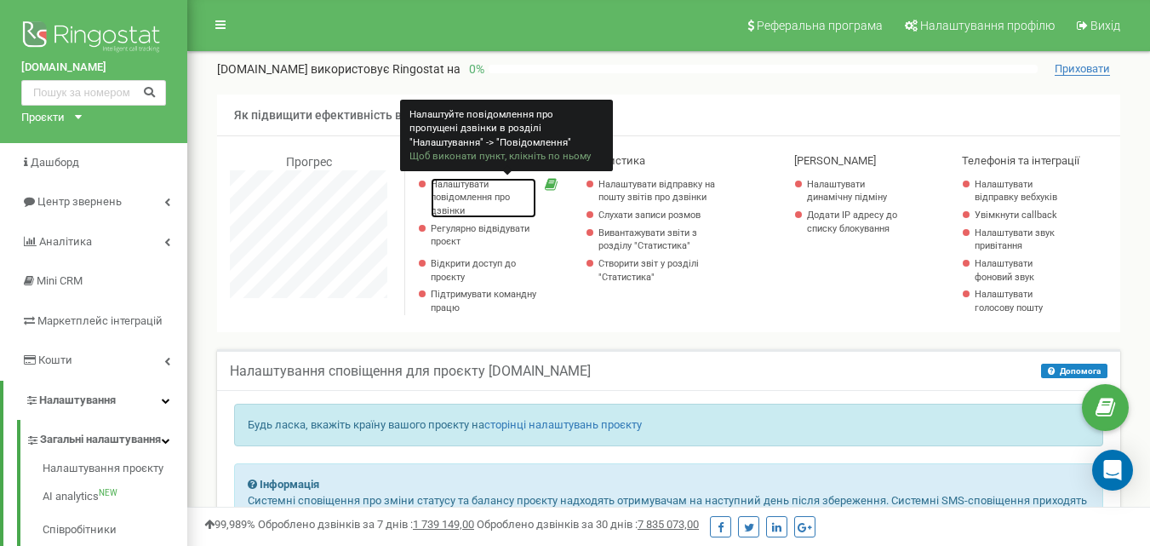
click at [456, 190] on link "Налаштувати повідомлення про дзвінки" at bounding box center [484, 198] width 106 height 40
